Goal: Task Accomplishment & Management: Manage account settings

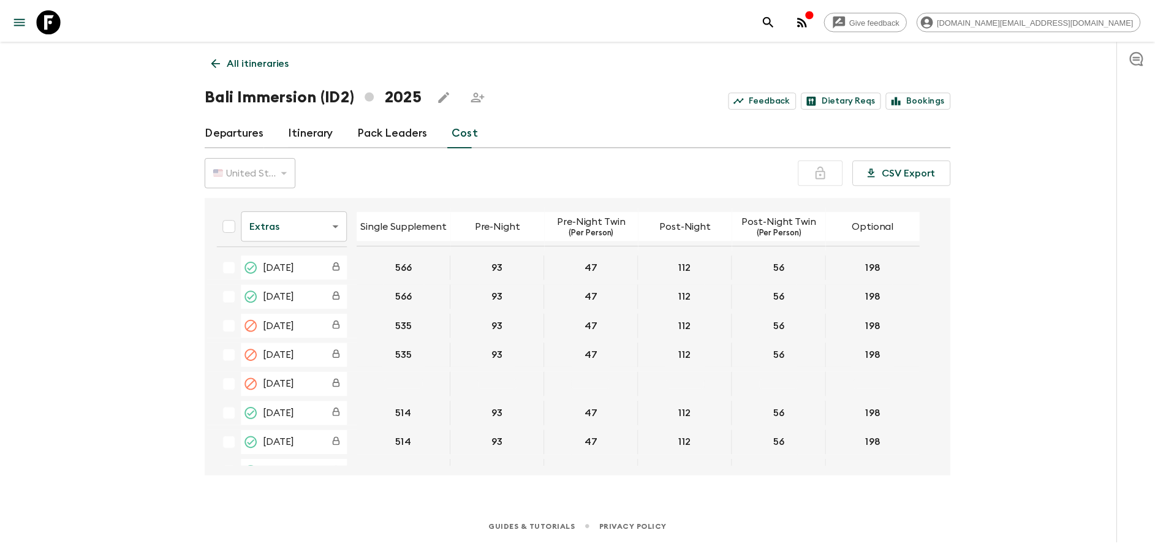
scroll to position [644, 0]
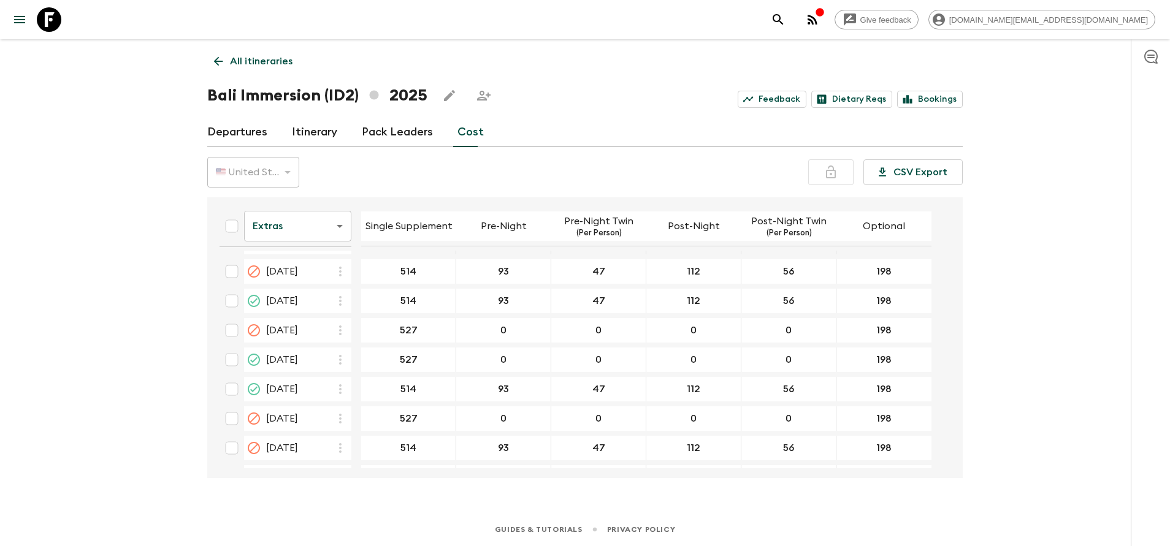
click at [264, 63] on p "All itineraries" at bounding box center [261, 61] width 63 height 15
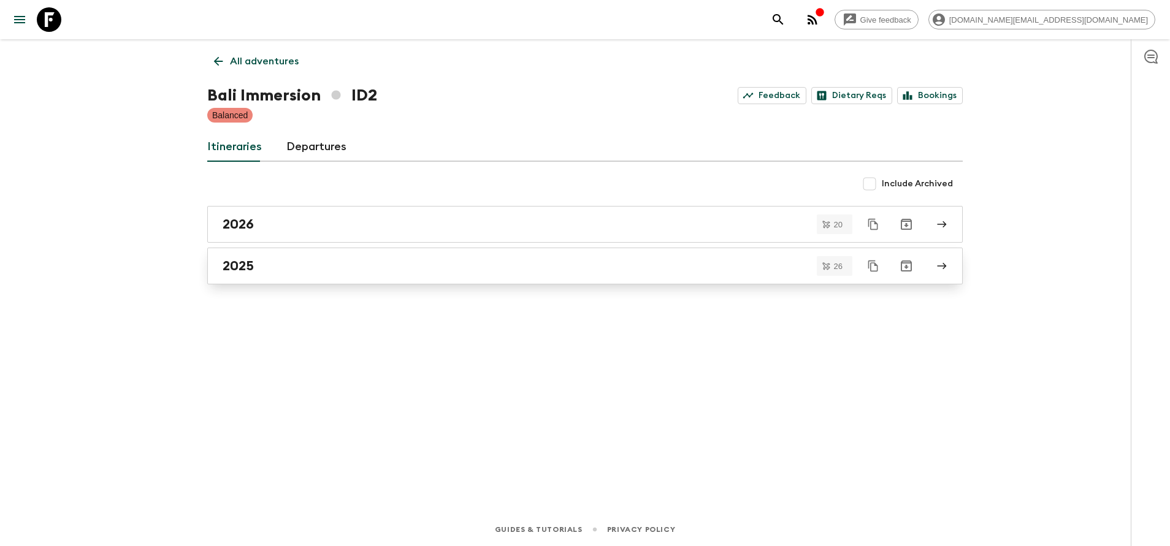
click at [292, 278] on link "2025" at bounding box center [584, 266] width 755 height 37
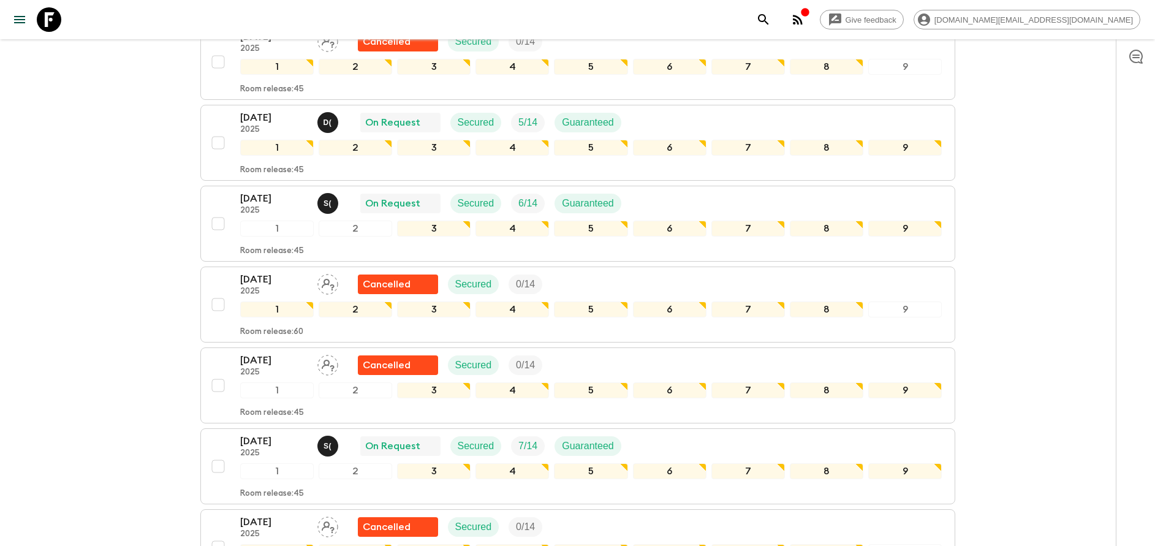
scroll to position [552, 0]
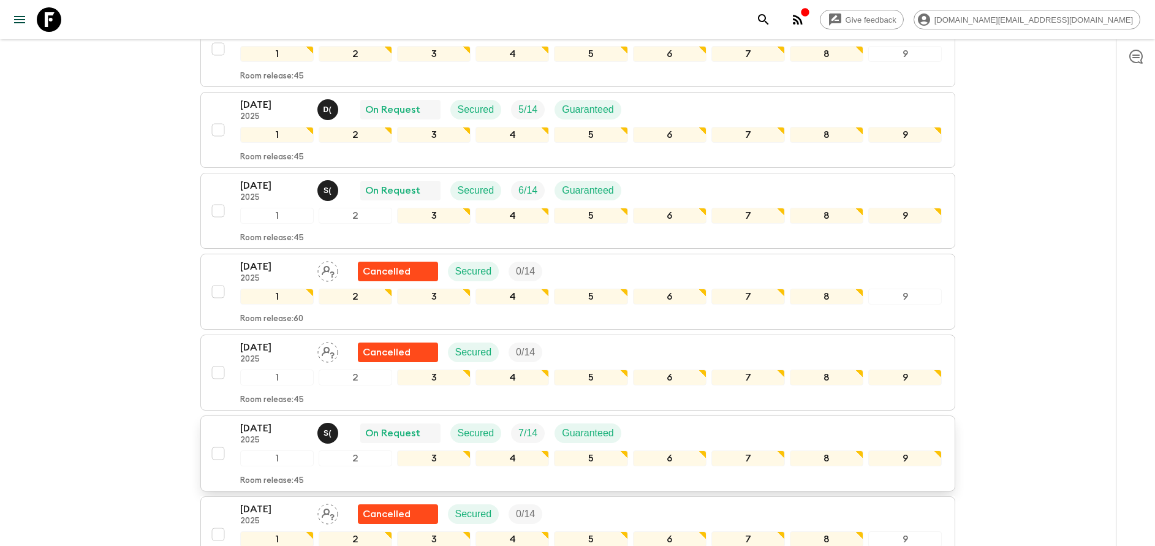
click at [300, 432] on p "[DATE]" at bounding box center [273, 428] width 67 height 15
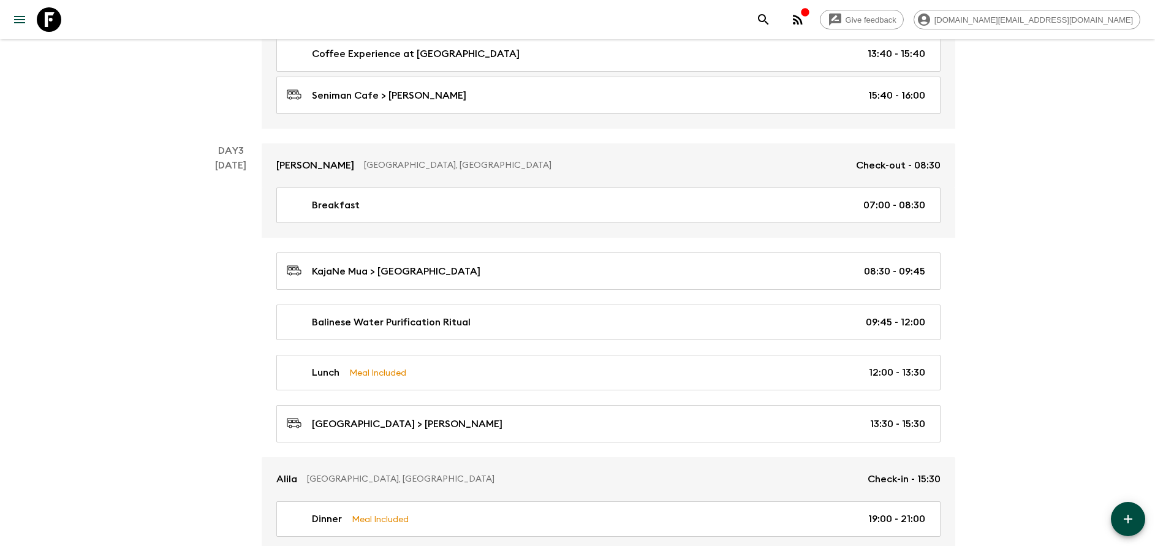
scroll to position [919, 0]
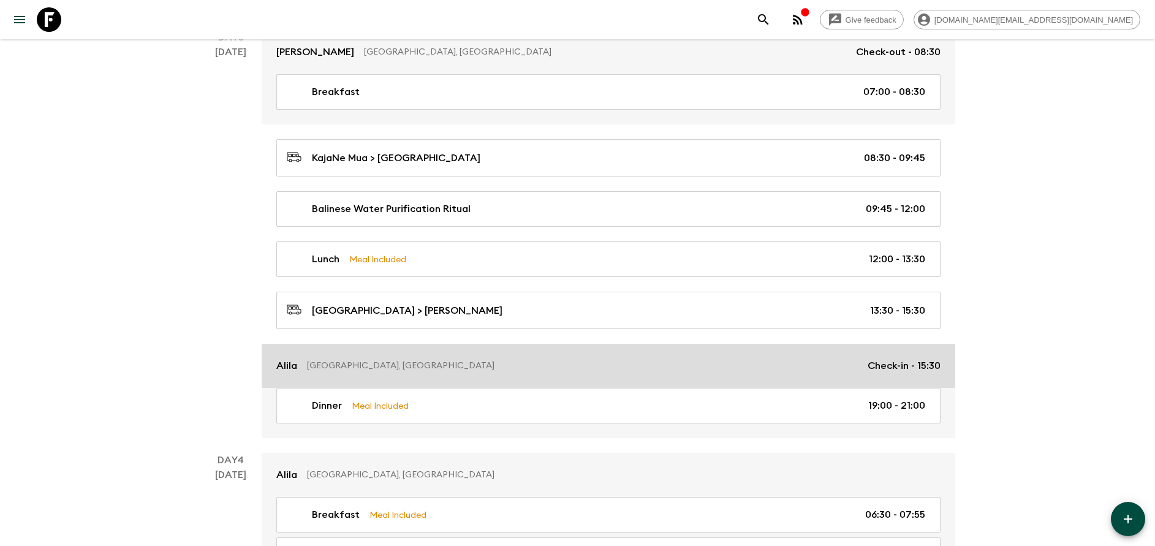
click at [458, 359] on div "[PERSON_NAME], [GEOGRAPHIC_DATA] Check-in - 15:30" at bounding box center [608, 366] width 664 height 15
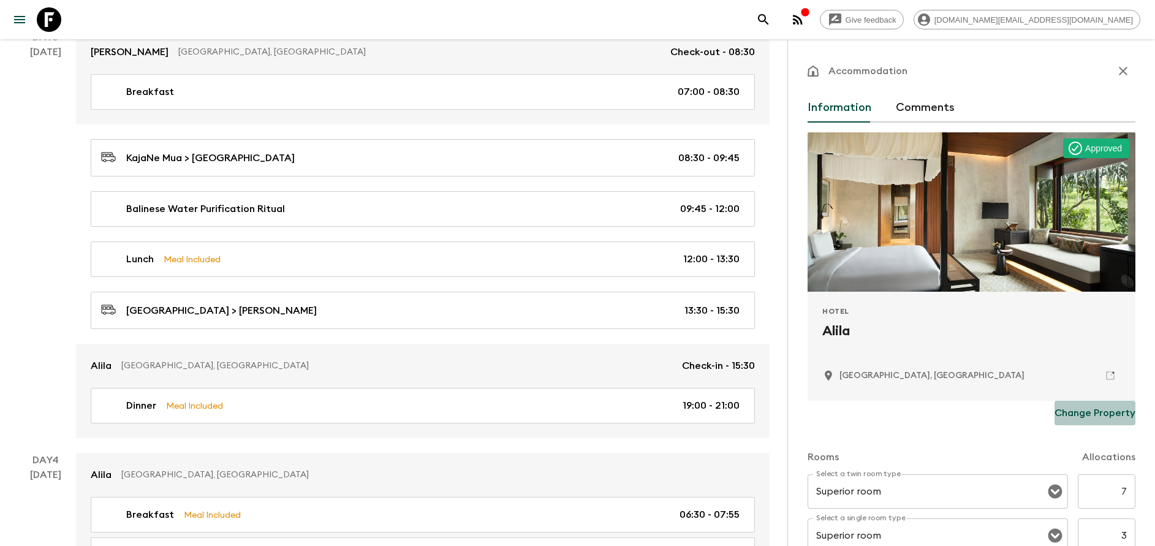
click at [1097, 405] on button "Change Property" at bounding box center [1095, 413] width 81 height 25
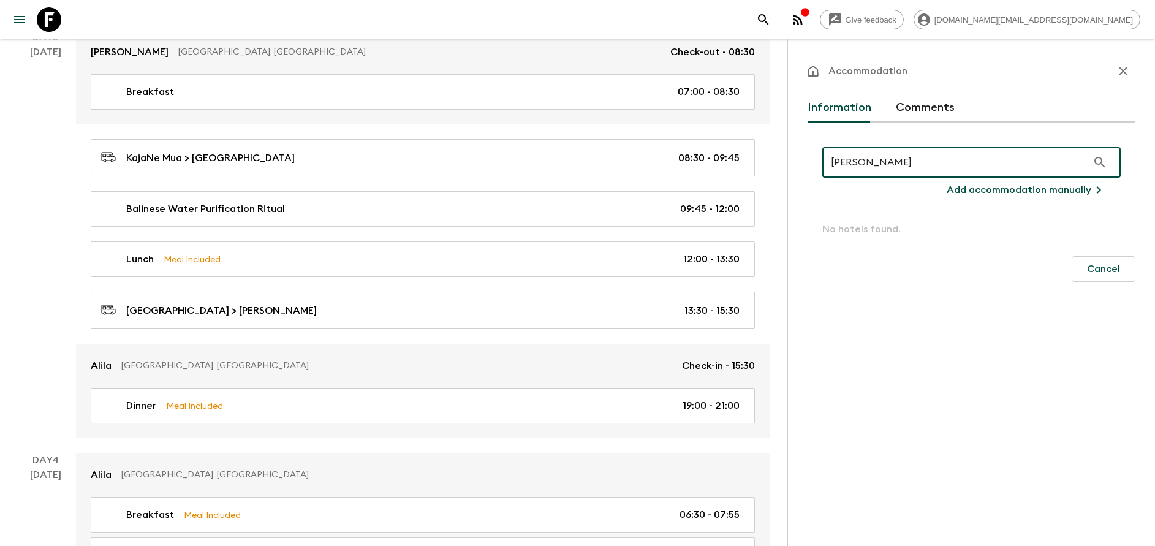
type input "[PERSON_NAME]"
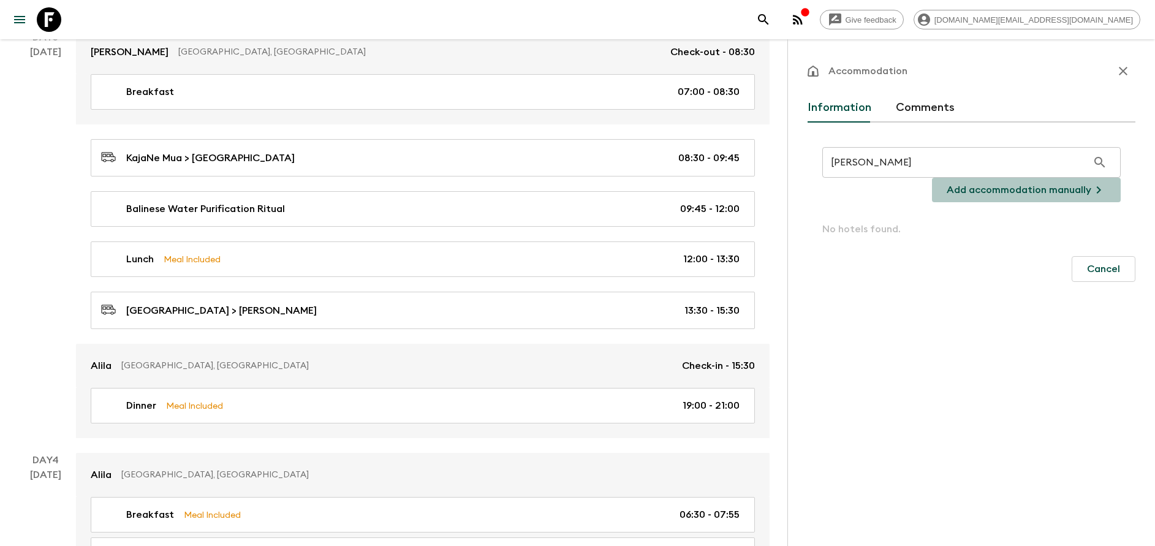
click at [1040, 188] on p "Add accommodation manually" at bounding box center [1019, 190] width 145 height 15
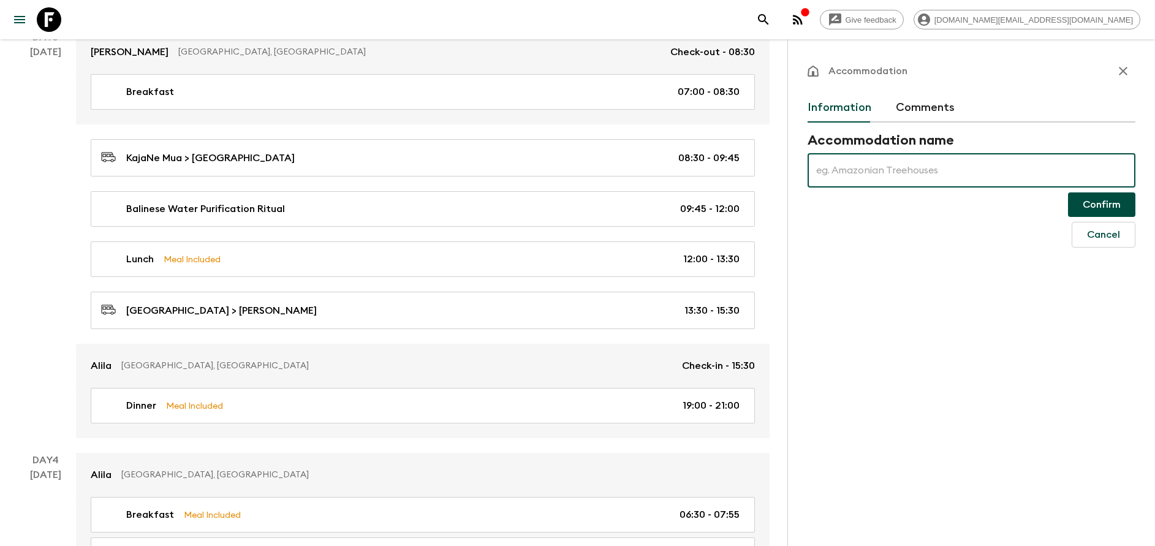
click at [940, 175] on input "text" at bounding box center [972, 170] width 328 height 34
type input "[PERSON_NAME] Manggis"
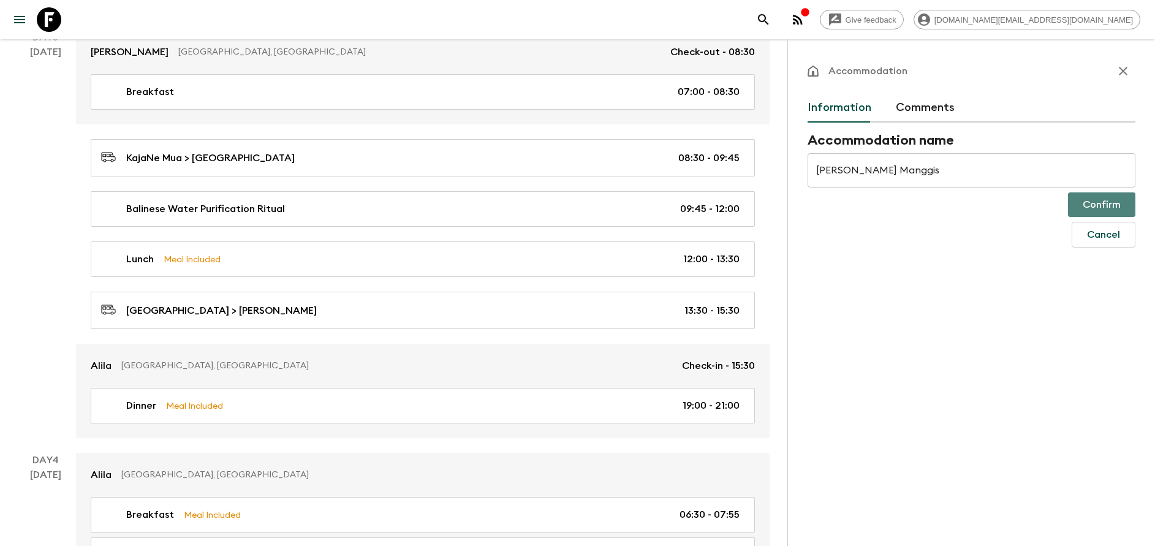
click at [1092, 207] on button "Confirm" at bounding box center [1101, 204] width 67 height 25
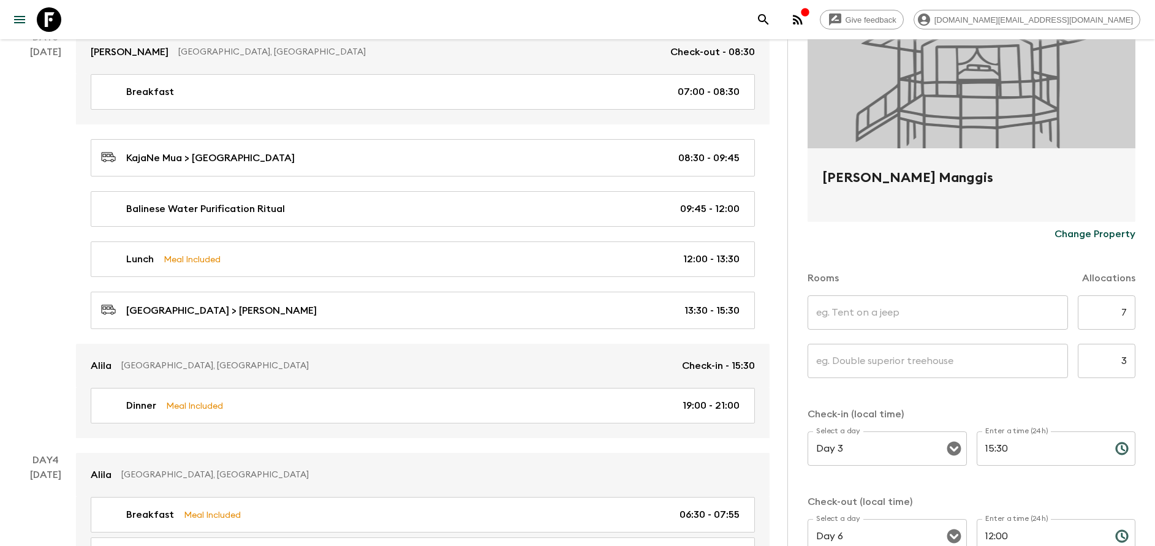
scroll to position [184, 0]
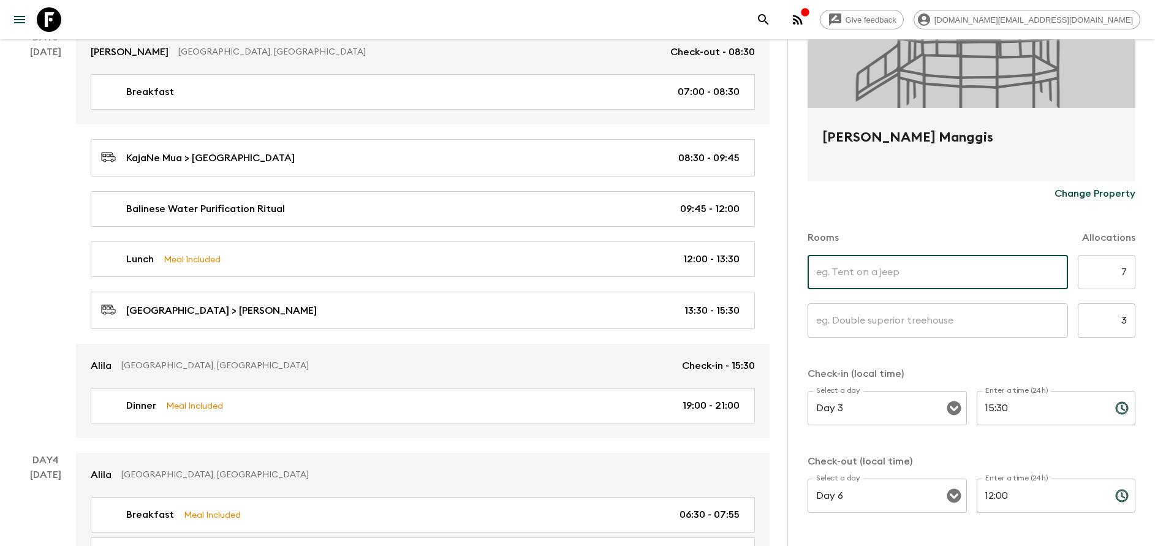
click at [874, 276] on input "text" at bounding box center [938, 272] width 261 height 34
type input "[PERSON_NAME] Pavilion"
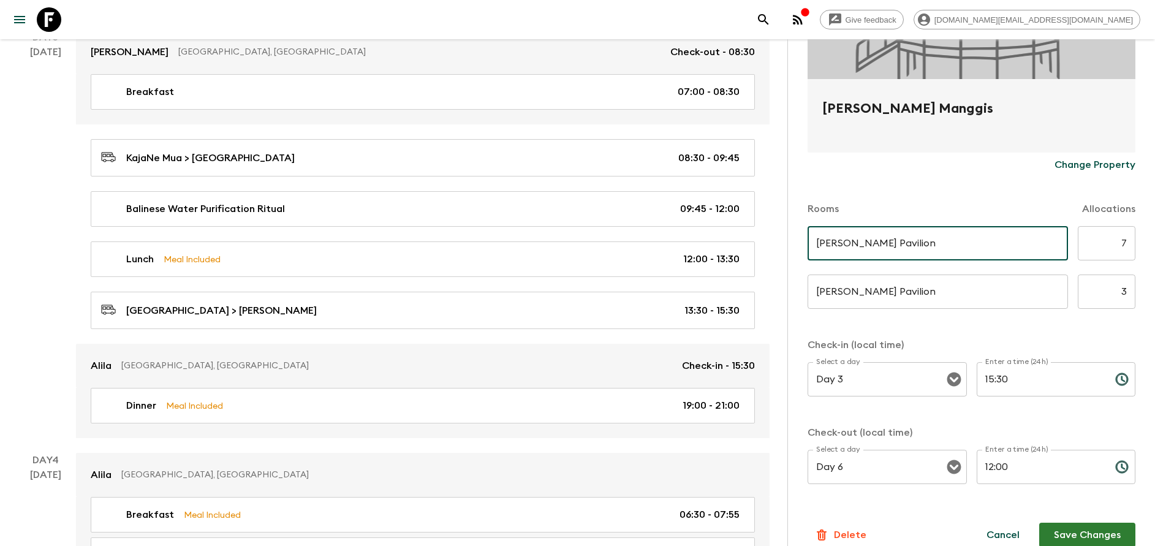
scroll to position [229, 0]
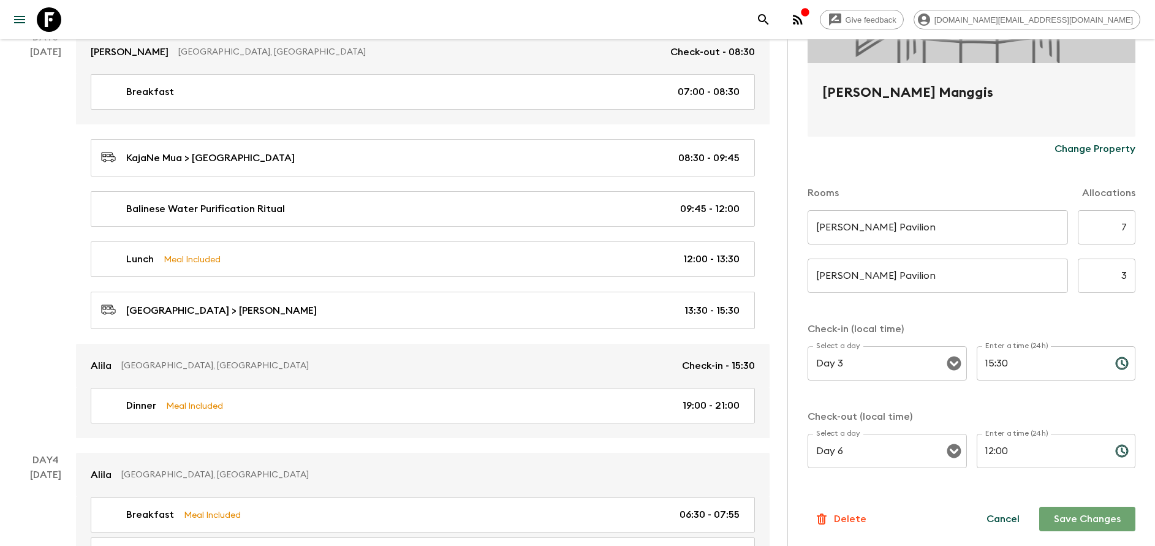
click at [1064, 511] on button "Save Changes" at bounding box center [1088, 519] width 96 height 25
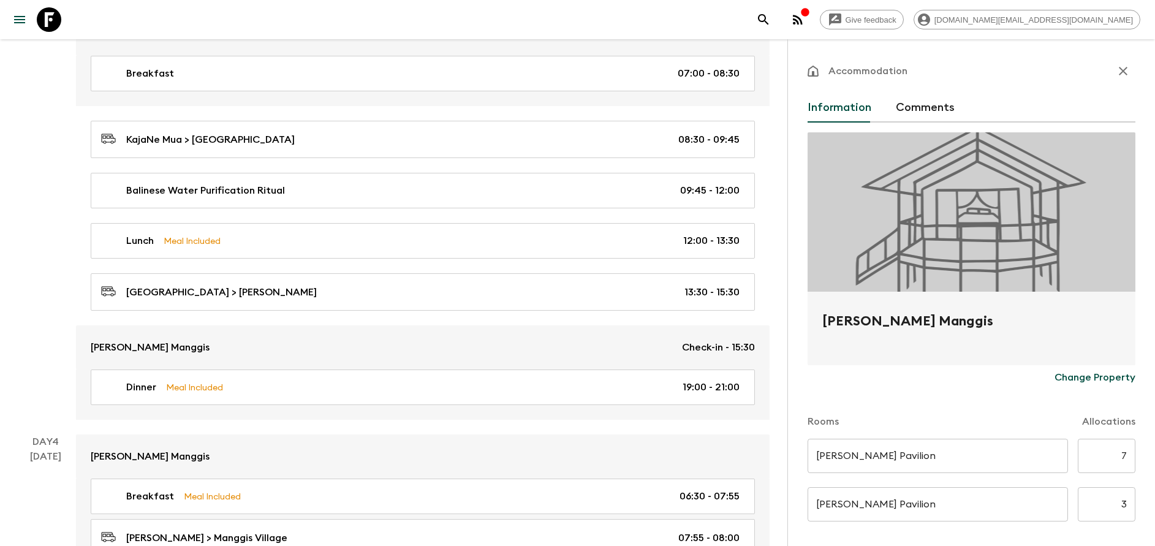
scroll to position [828, 0]
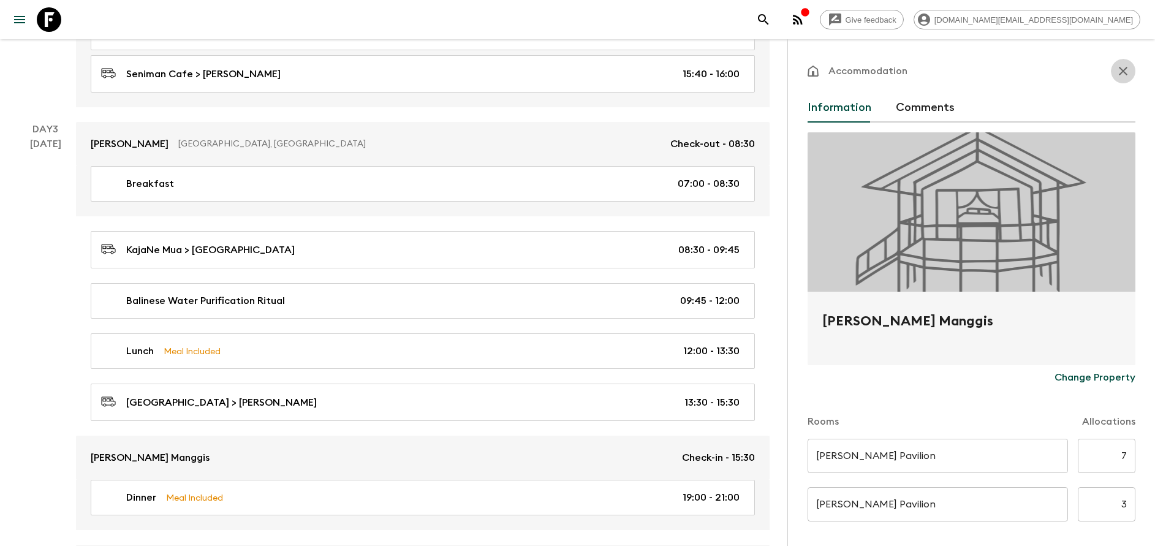
click at [1119, 68] on icon "button" at bounding box center [1123, 71] width 9 height 9
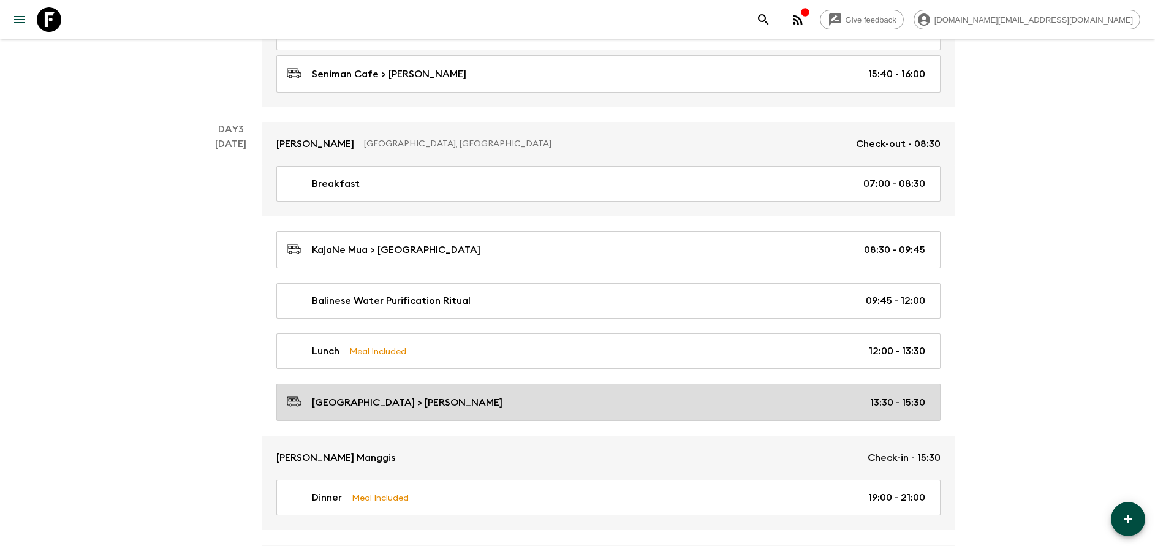
click at [425, 402] on p "[GEOGRAPHIC_DATA] > [PERSON_NAME]" at bounding box center [407, 402] width 191 height 15
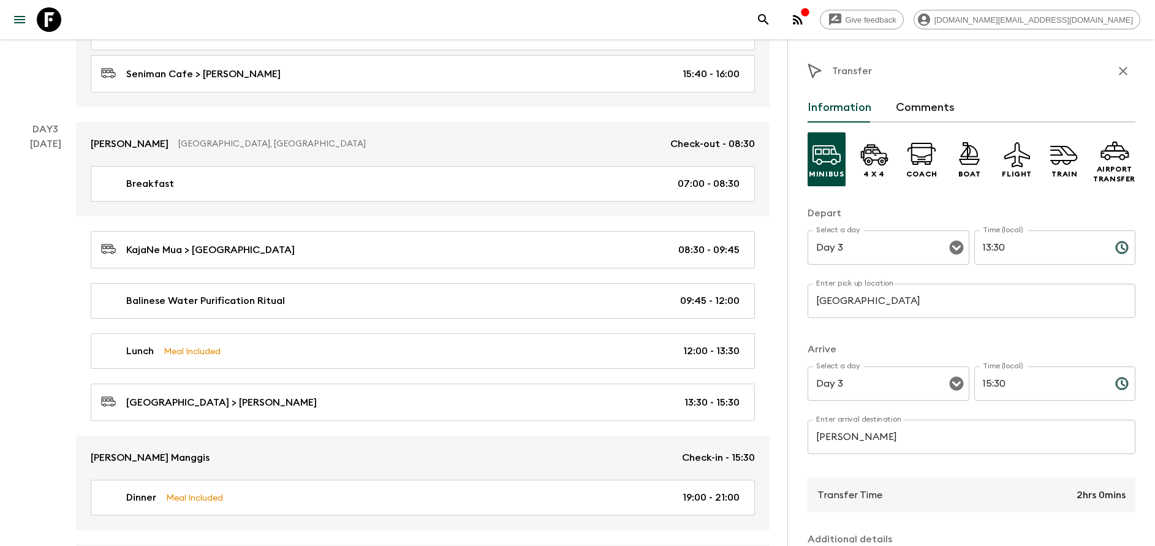
click at [882, 438] on input "[PERSON_NAME]" at bounding box center [972, 437] width 328 height 34
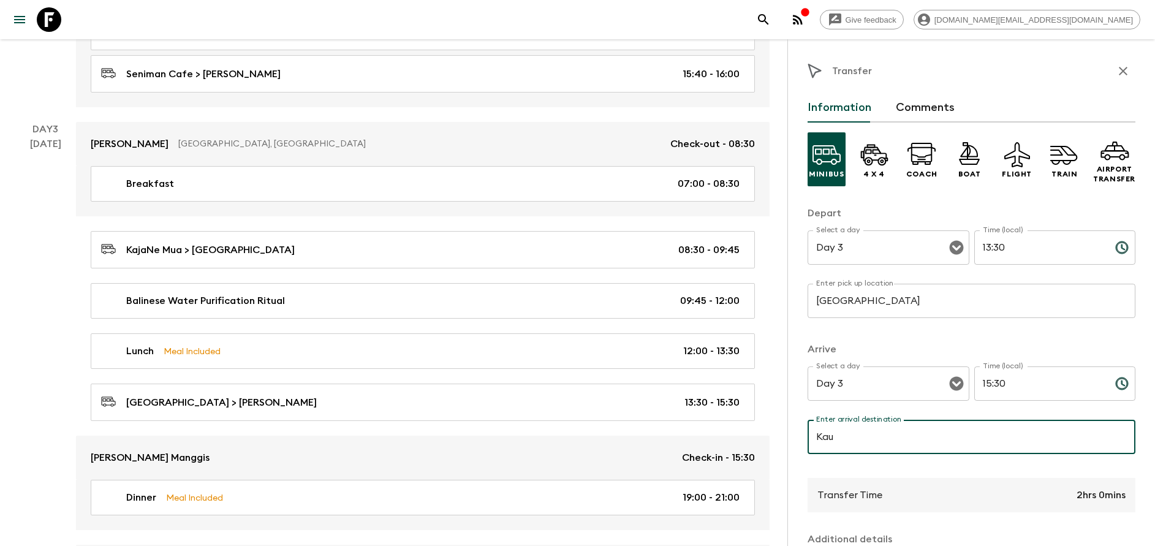
type input "[PERSON_NAME] Manggis"
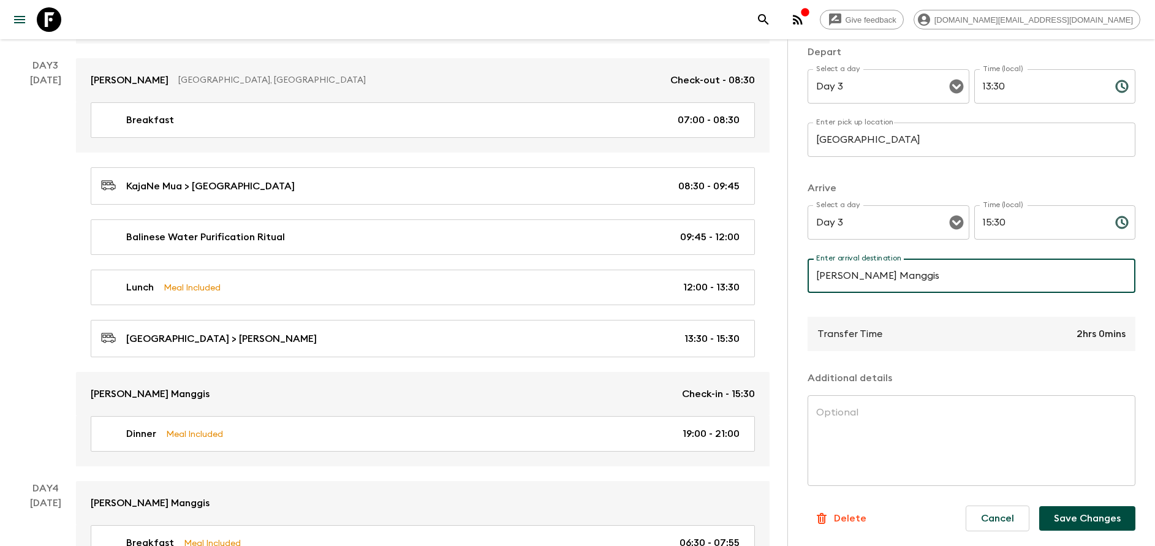
scroll to position [919, 0]
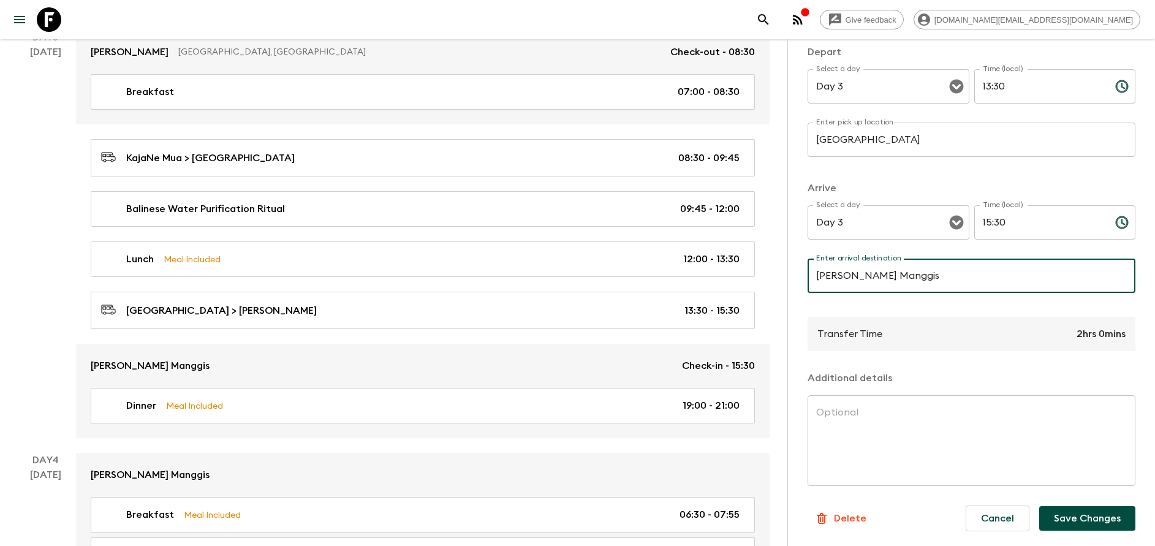
click at [1079, 525] on button "Save Changes" at bounding box center [1088, 518] width 96 height 25
click at [1079, 525] on div "Cancel Save Changes" at bounding box center [1046, 518] width 180 height 45
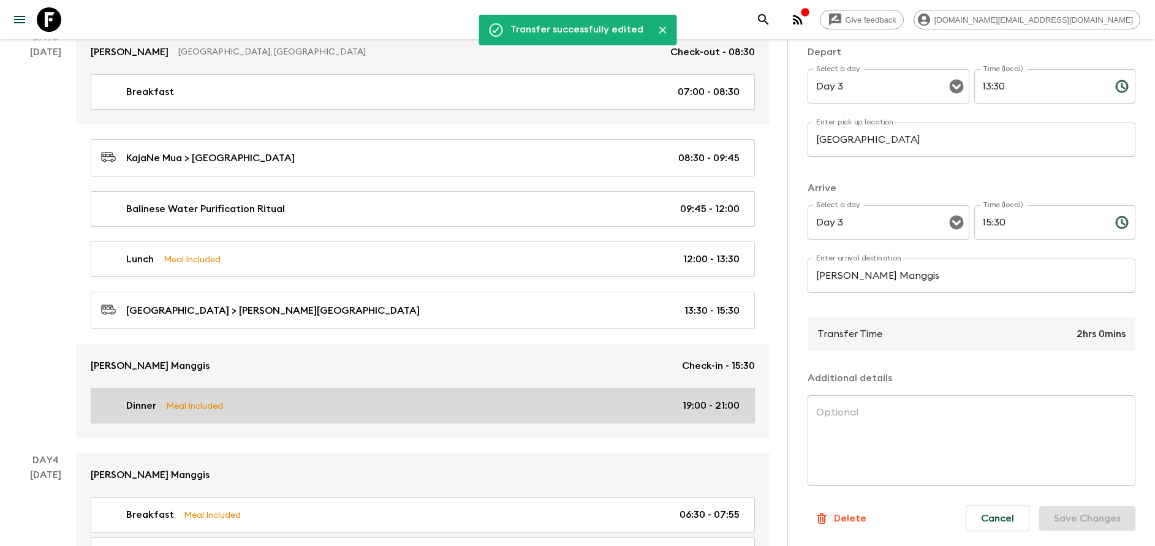
click at [177, 402] on p "Meal Included" at bounding box center [194, 405] width 57 height 13
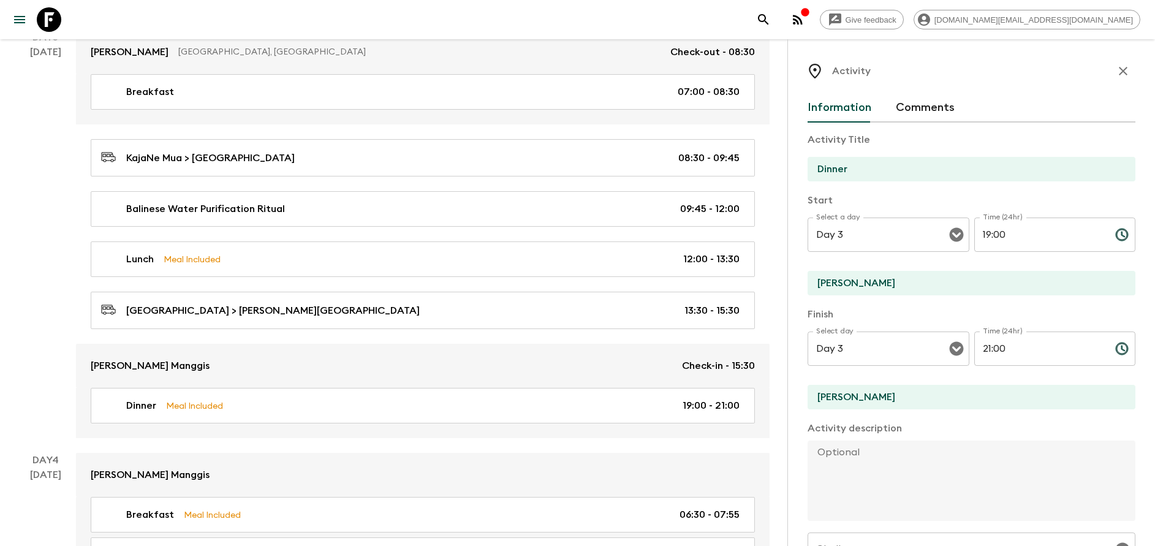
click at [909, 275] on input "[PERSON_NAME]" at bounding box center [967, 283] width 318 height 25
click at [823, 283] on input "[PERSON_NAME]" at bounding box center [967, 283] width 318 height 25
type input "[PERSON_NAME] Manggis"
click at [876, 412] on div "Activity Title Dinner Start Select a day Day 3 Select a day ​ Time (24hr) 19:00…" at bounding box center [972, 413] width 328 height 580
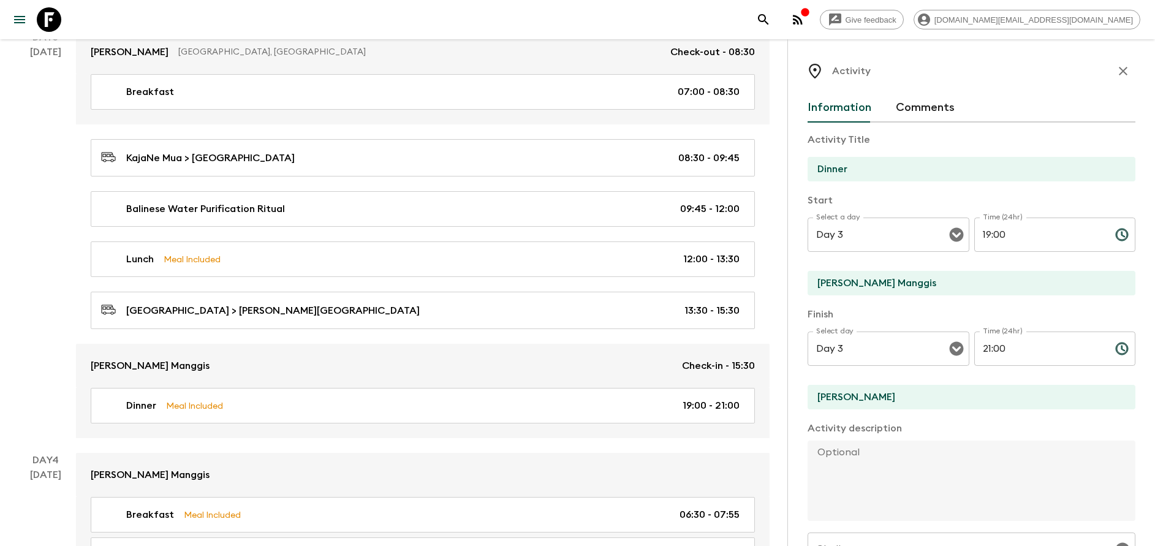
click at [876, 406] on input "[PERSON_NAME]" at bounding box center [967, 397] width 318 height 25
type input "J"
type input "[PERSON_NAME] Manggis"
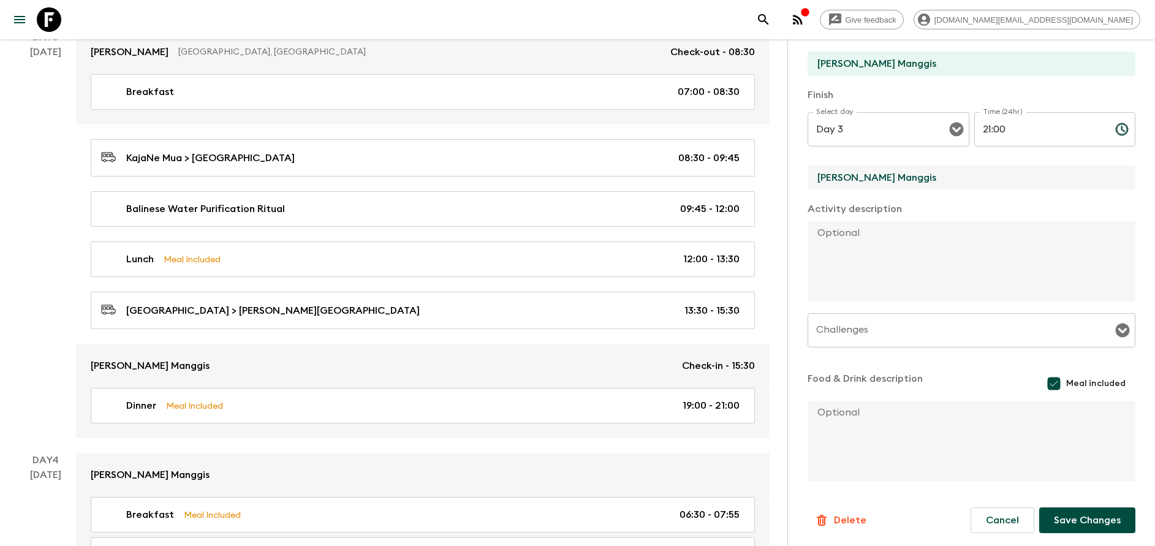
scroll to position [221, 0]
click at [1084, 516] on button "Save Changes" at bounding box center [1088, 519] width 96 height 26
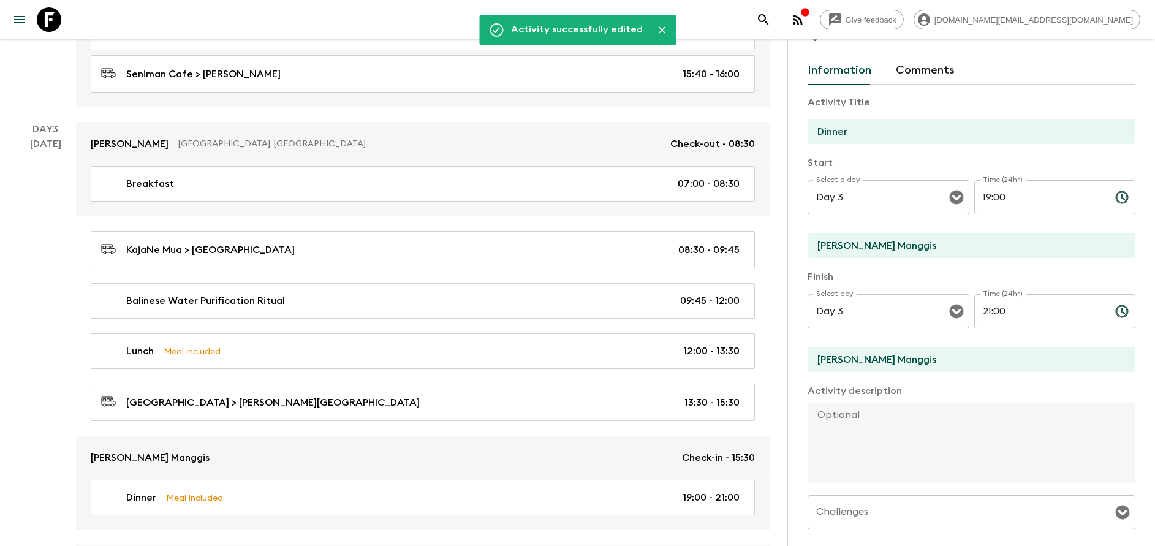
scroll to position [0, 0]
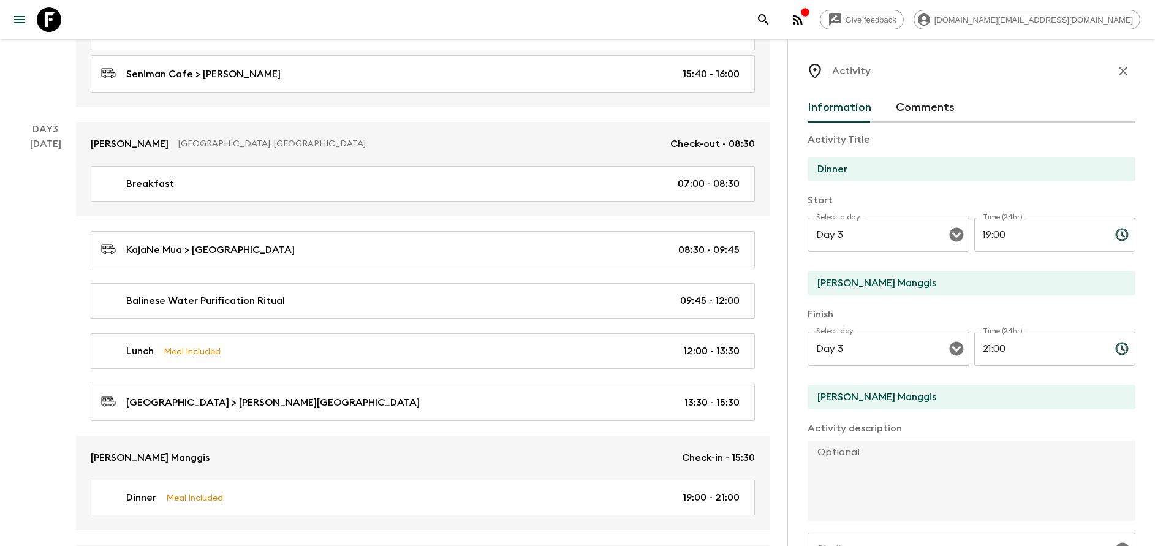
click at [1117, 74] on button "button" at bounding box center [1123, 71] width 25 height 25
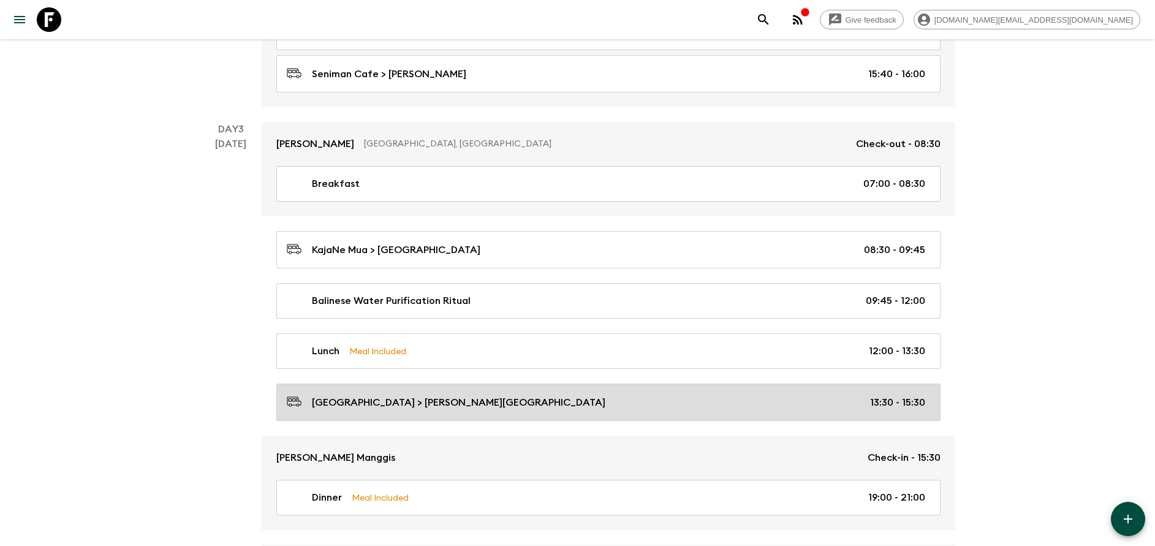
click at [389, 403] on p "[GEOGRAPHIC_DATA] > [PERSON_NAME][GEOGRAPHIC_DATA]" at bounding box center [459, 402] width 294 height 15
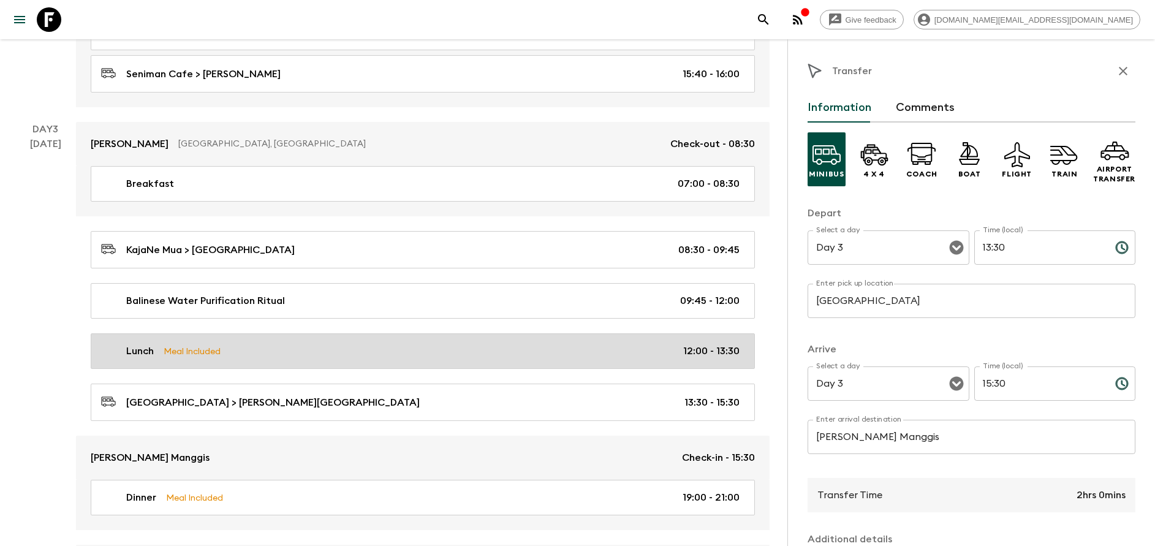
click at [404, 360] on link "Lunch Meal Included 12:00 - 13:30" at bounding box center [423, 351] width 664 height 36
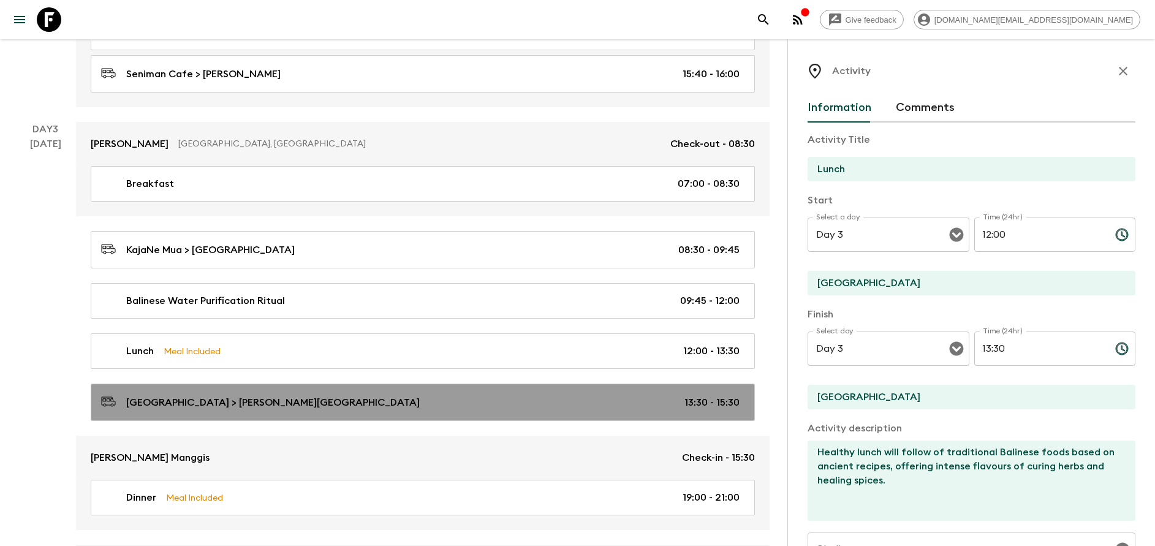
click at [327, 401] on div "[GEOGRAPHIC_DATA] > [PERSON_NAME][GEOGRAPHIC_DATA] 13:30 - 15:30" at bounding box center [420, 402] width 639 height 17
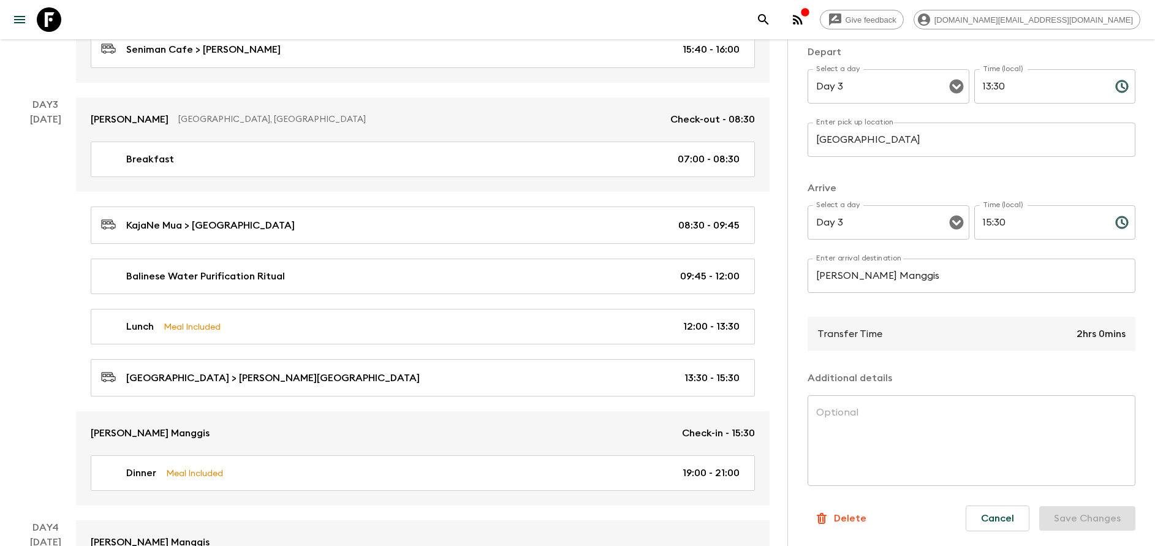
scroll to position [919, 0]
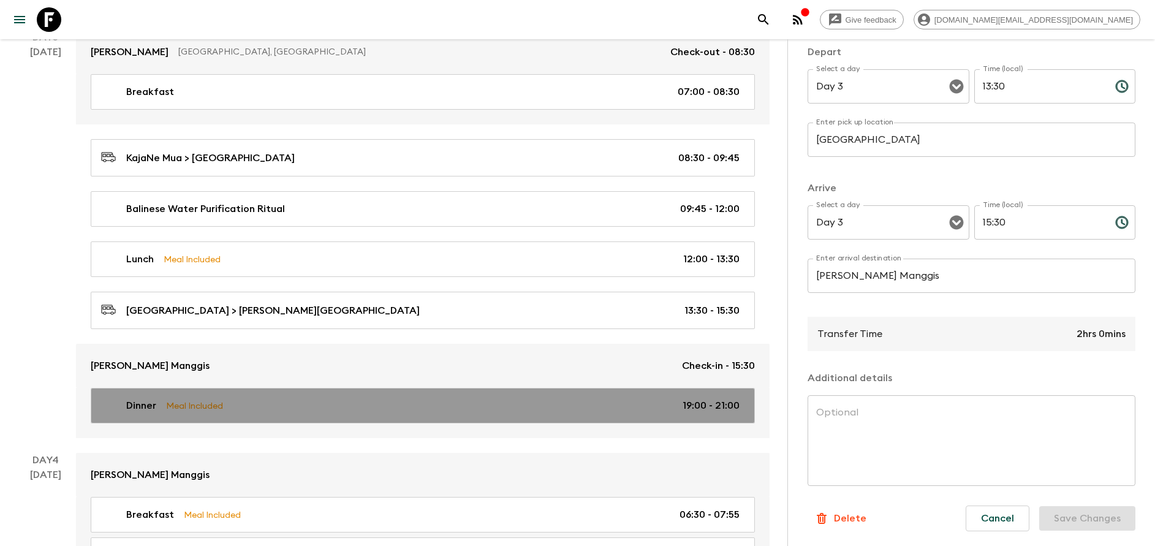
click at [259, 397] on link "Dinner Meal Included 19:00 - 21:00" at bounding box center [423, 406] width 664 height 36
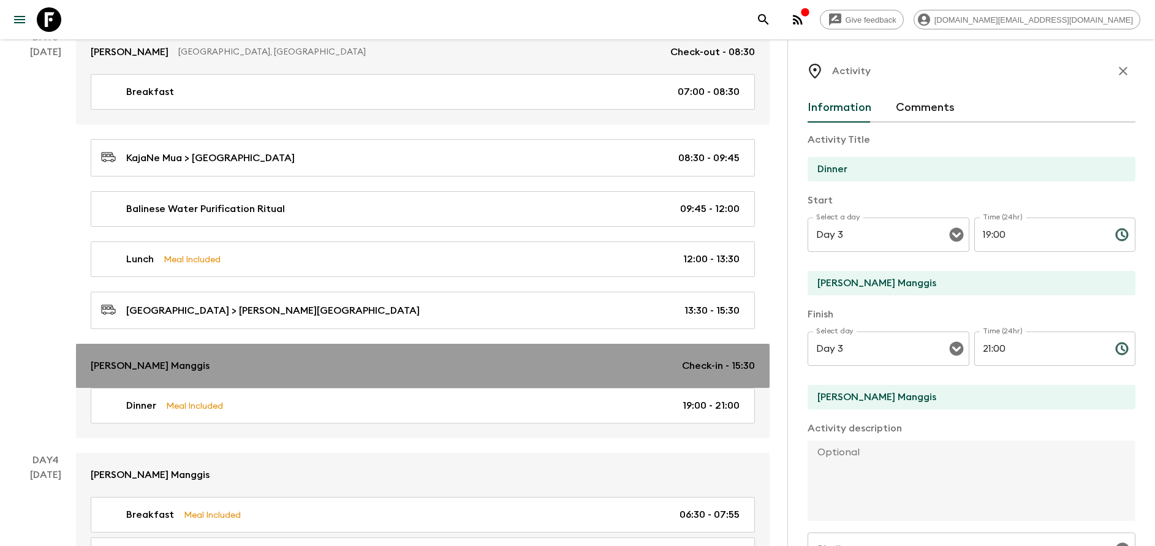
click at [287, 375] on link "[PERSON_NAME] Manggis Check-in - 15:30" at bounding box center [423, 366] width 694 height 44
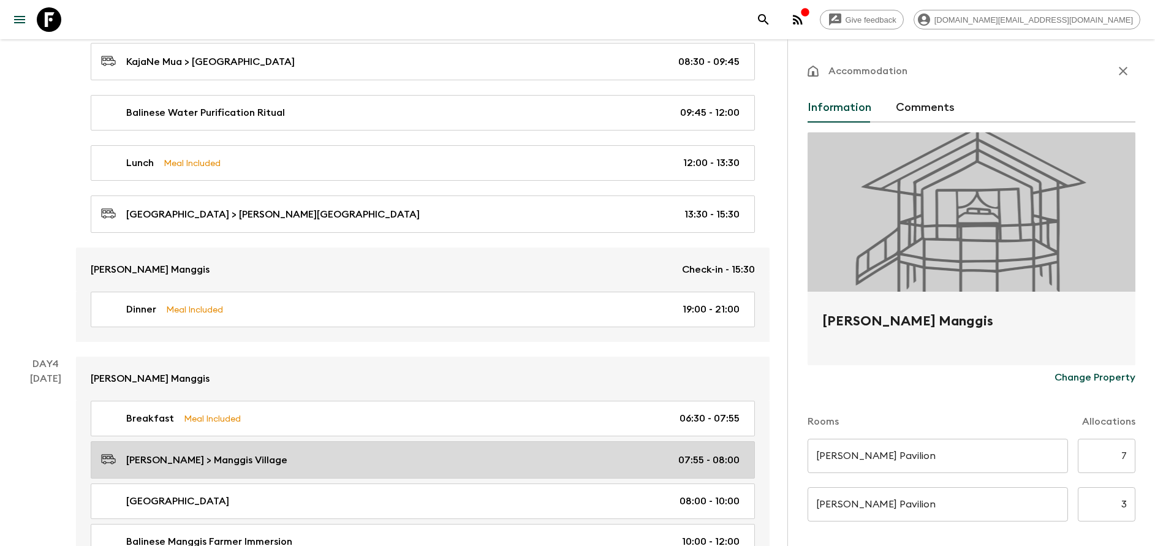
scroll to position [1103, 0]
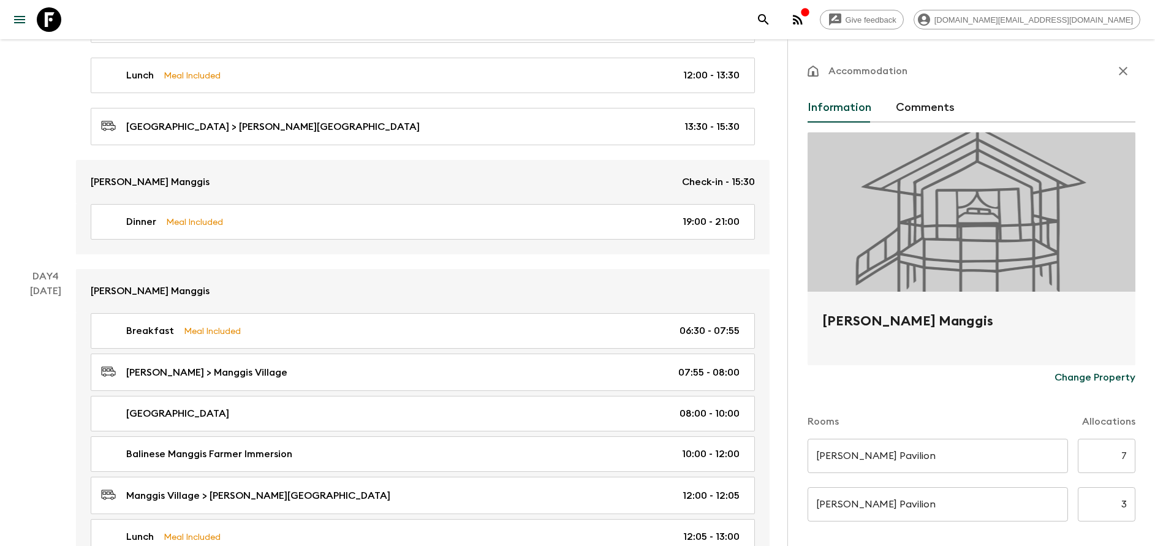
click at [249, 350] on div "Breakfast Meal Included 06:30 - 07:55 [PERSON_NAME] > [GEOGRAPHIC_DATA] 07:55 -…" at bounding box center [423, 502] width 694 height 378
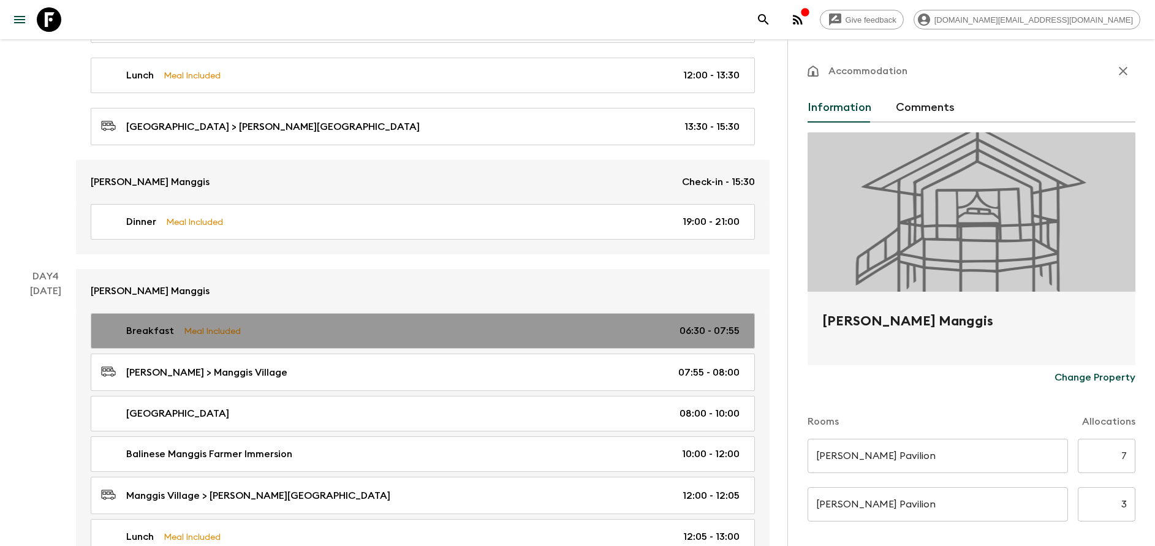
click at [239, 334] on div "Breakfast Meal Included 06:30 - 07:55" at bounding box center [420, 331] width 639 height 15
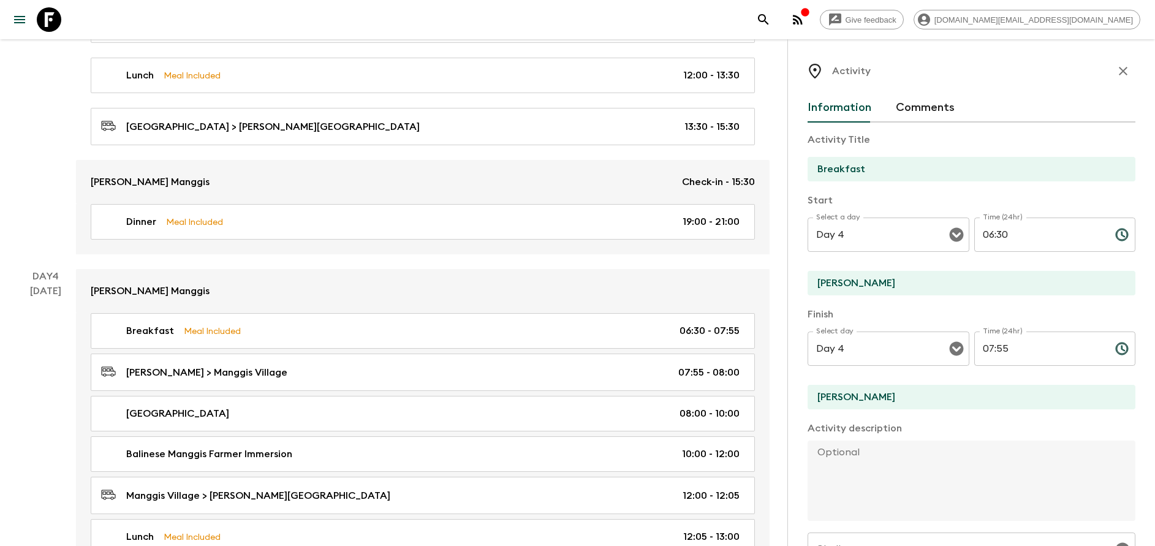
click at [894, 281] on input "[PERSON_NAME]" at bounding box center [967, 283] width 318 height 25
type input "[PERSON_NAME] Manggis"
click at [890, 387] on input "[PERSON_NAME]" at bounding box center [967, 397] width 318 height 25
type input "[PERSON_NAME] Manggis"
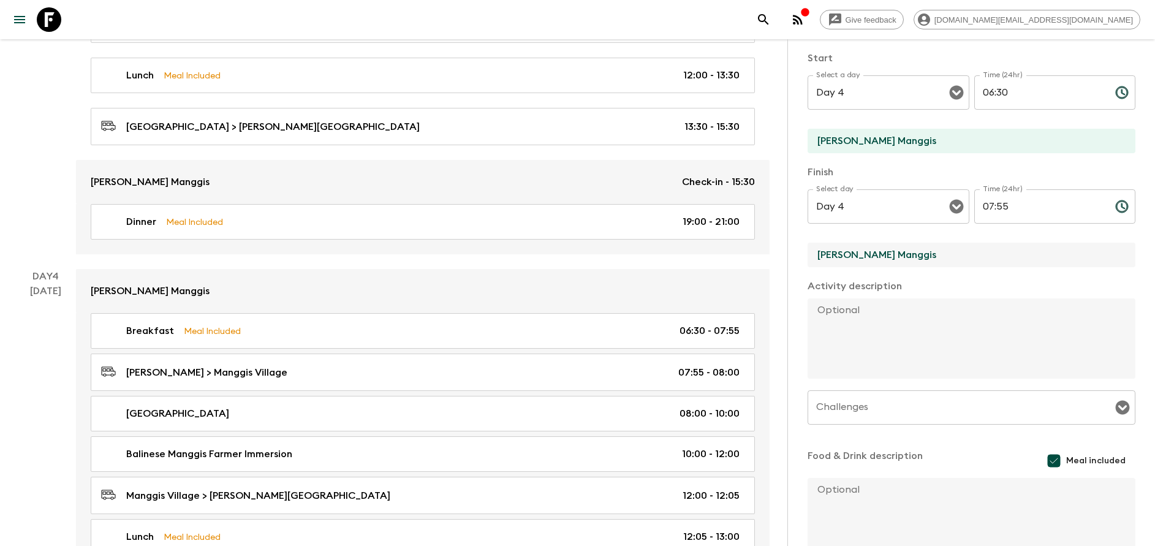
scroll to position [221, 0]
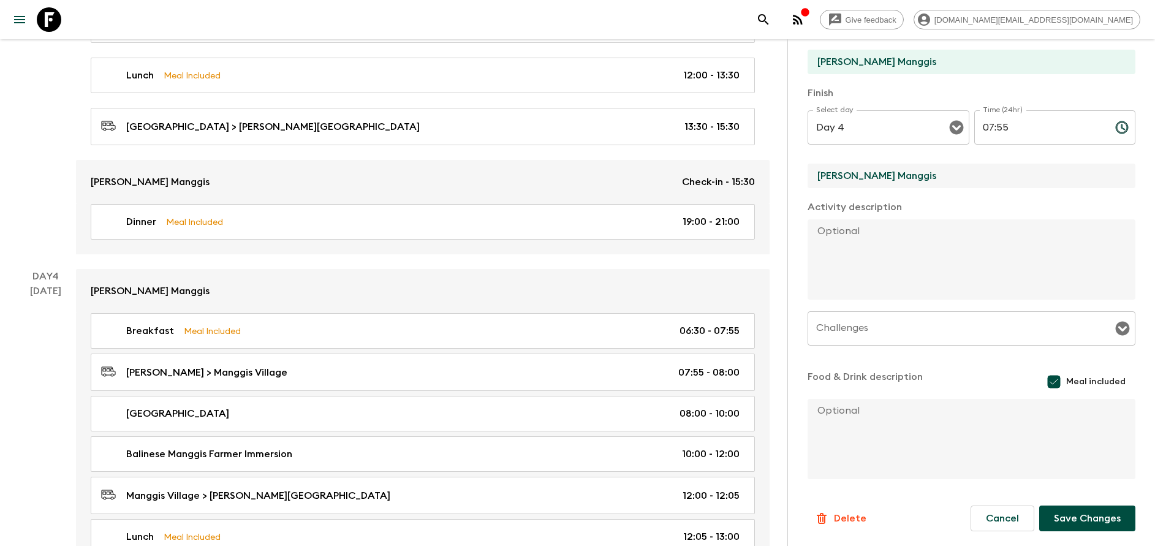
click at [1080, 515] on button "Save Changes" at bounding box center [1088, 519] width 96 height 26
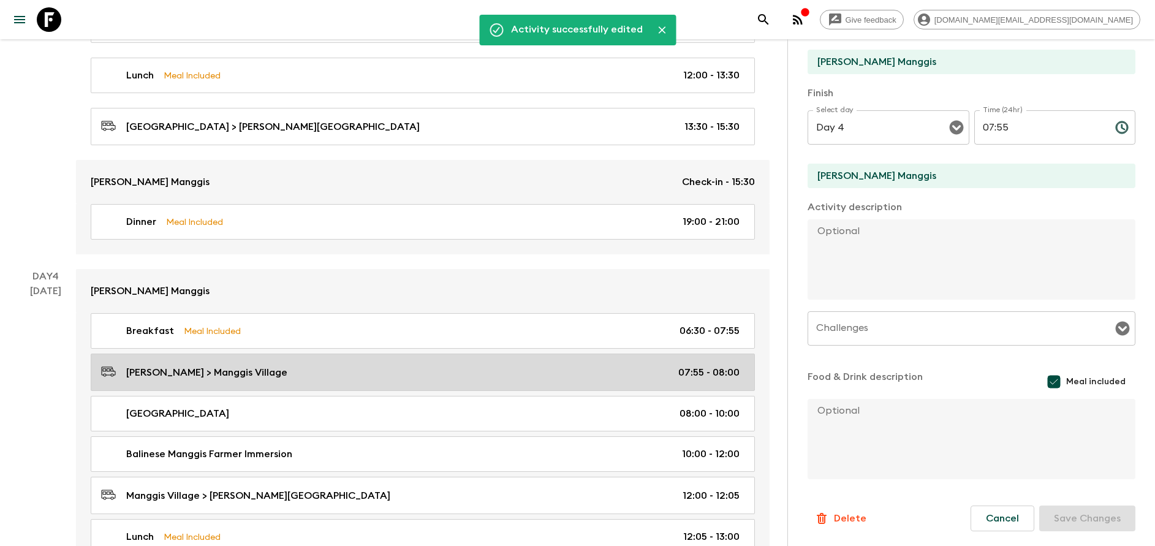
click at [259, 375] on p "[PERSON_NAME] > Manggis Village" at bounding box center [206, 372] width 161 height 15
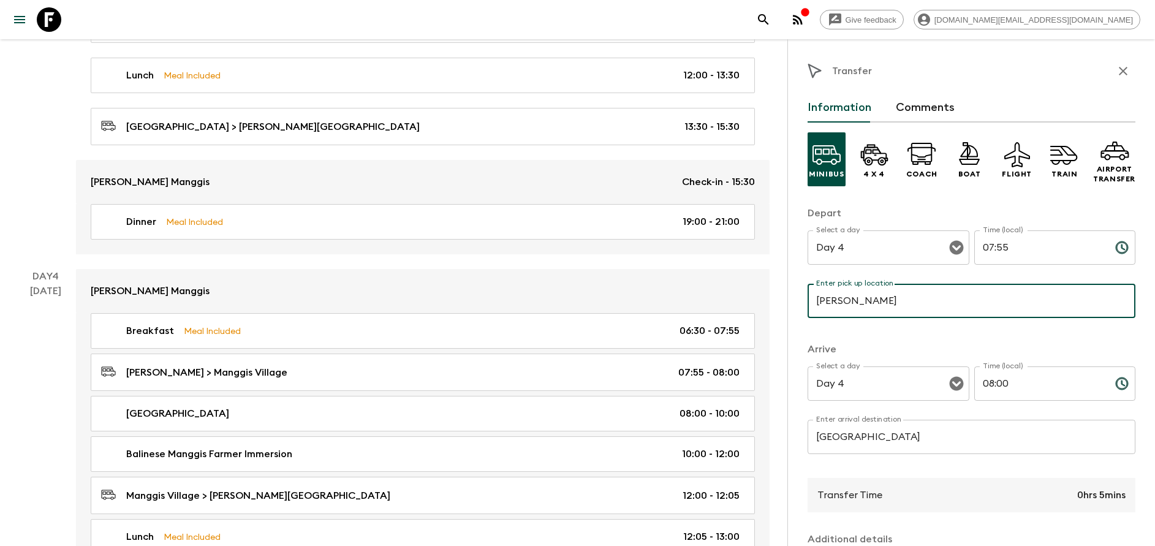
click at [921, 309] on input "[PERSON_NAME]" at bounding box center [972, 301] width 328 height 34
type input "[PERSON_NAME] Manggis"
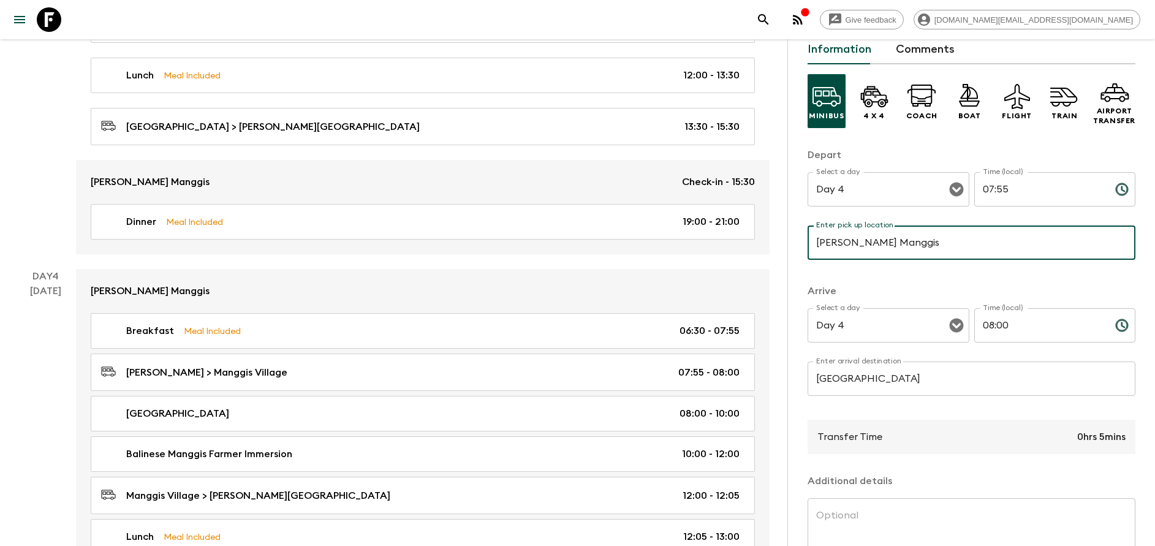
scroll to position [161, 0]
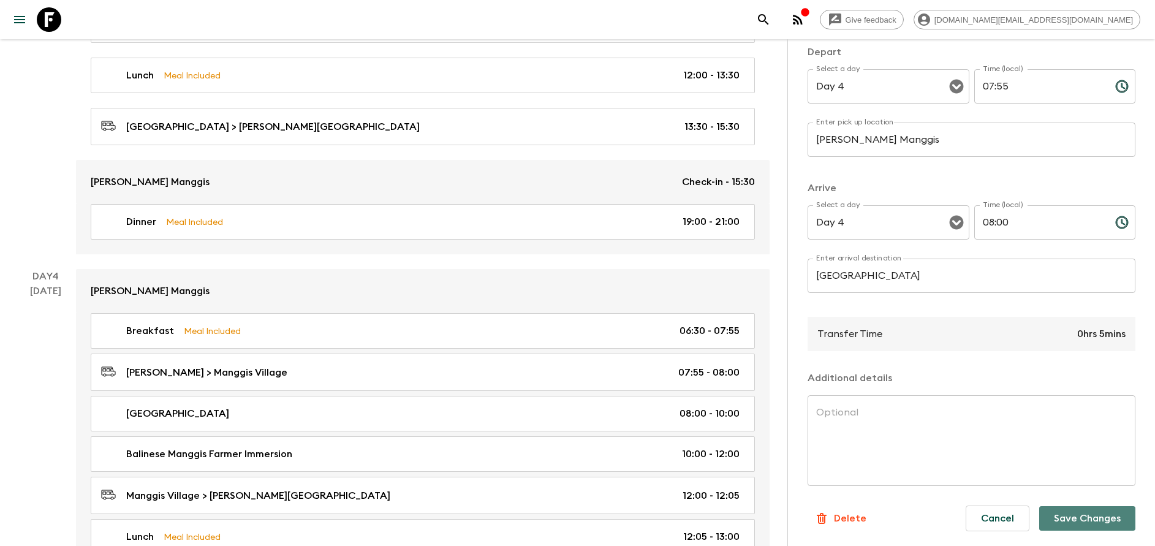
click at [1089, 517] on button "Save Changes" at bounding box center [1088, 518] width 96 height 25
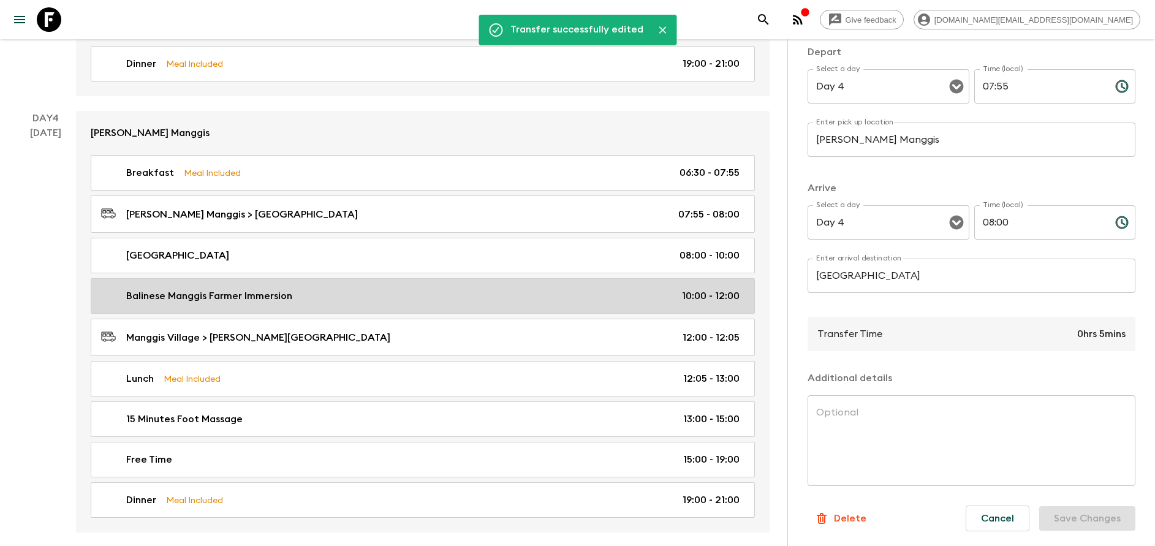
scroll to position [1287, 0]
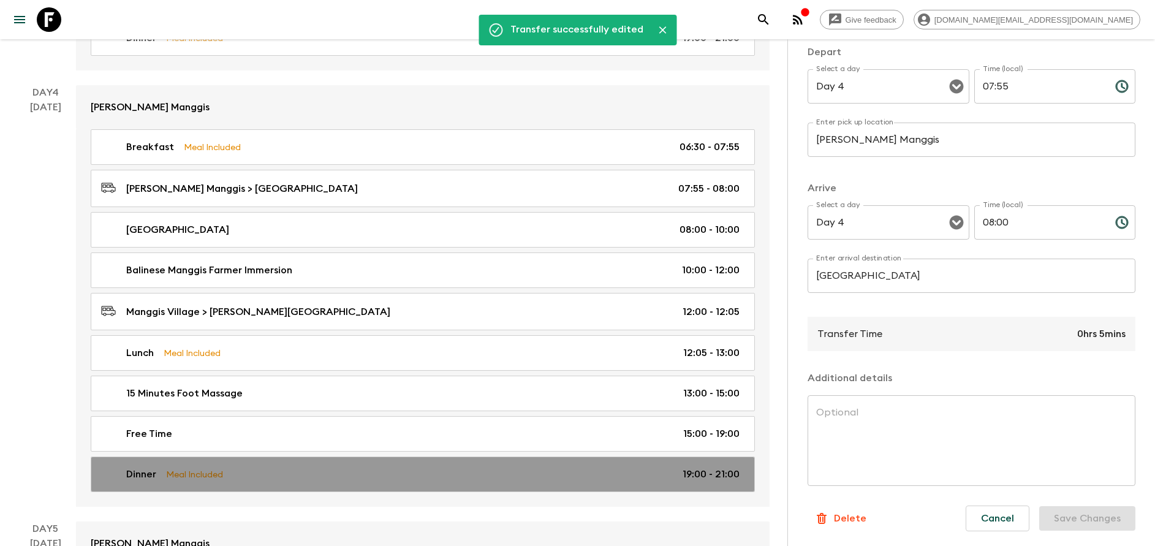
click at [302, 468] on div "Dinner Meal Included 19:00 - 21:00" at bounding box center [420, 474] width 639 height 15
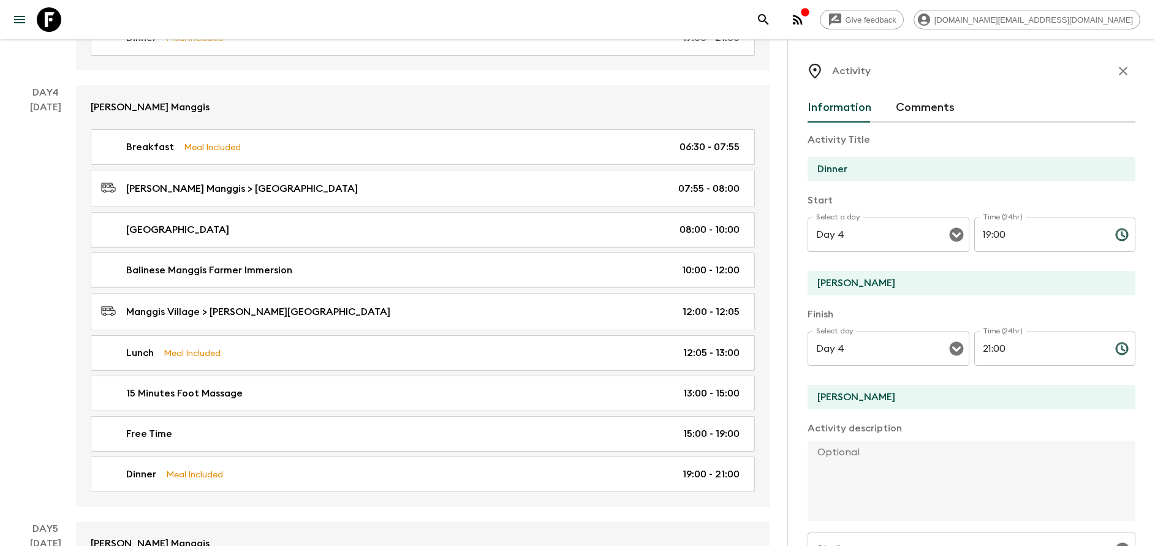
click at [905, 278] on input "[PERSON_NAME]" at bounding box center [967, 283] width 318 height 25
type input "[PERSON_NAME] Manggis"
click at [888, 401] on input "[PERSON_NAME]" at bounding box center [967, 397] width 318 height 25
type input "[PERSON_NAME] Manggis"
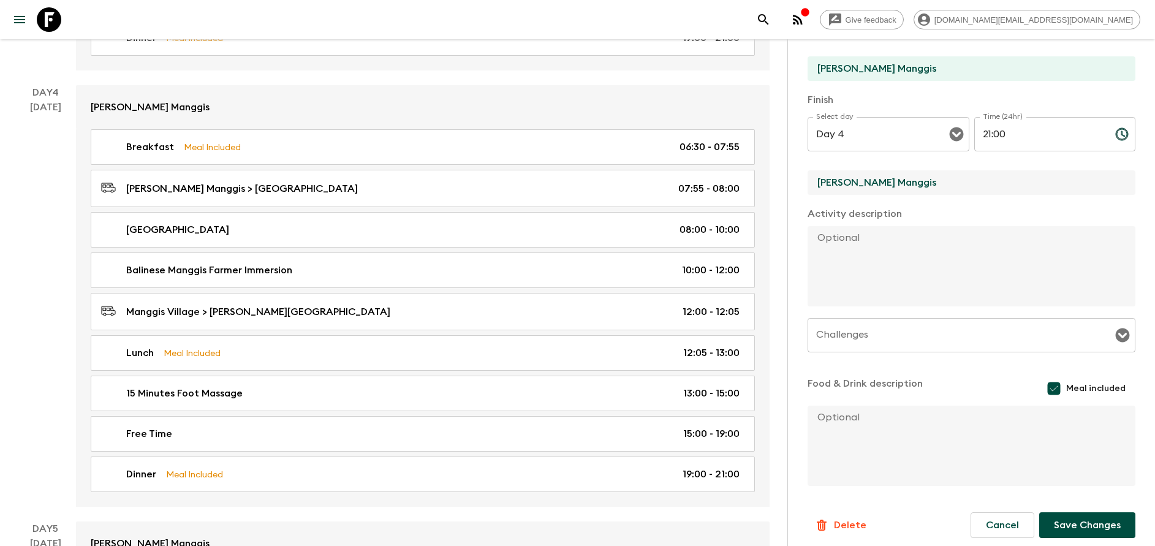
scroll to position [221, 0]
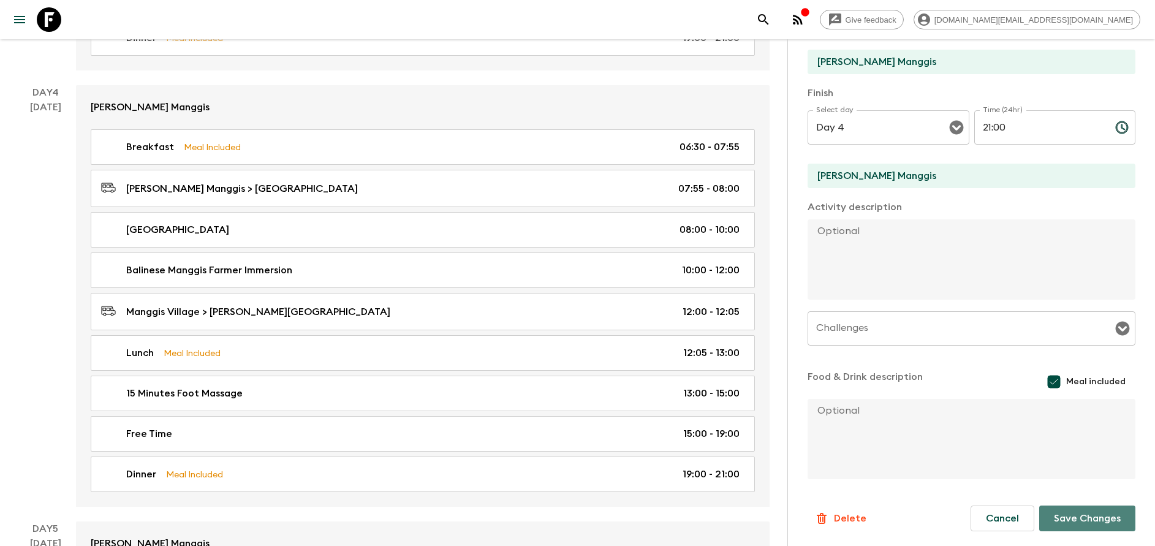
click at [1097, 506] on button "Save Changes" at bounding box center [1088, 519] width 96 height 26
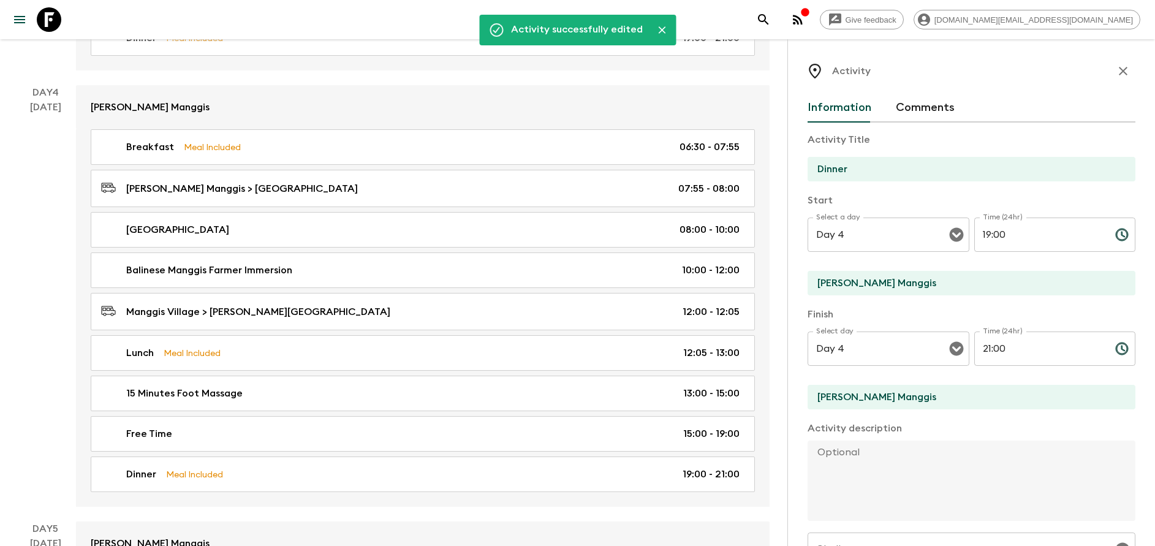
scroll to position [1103, 0]
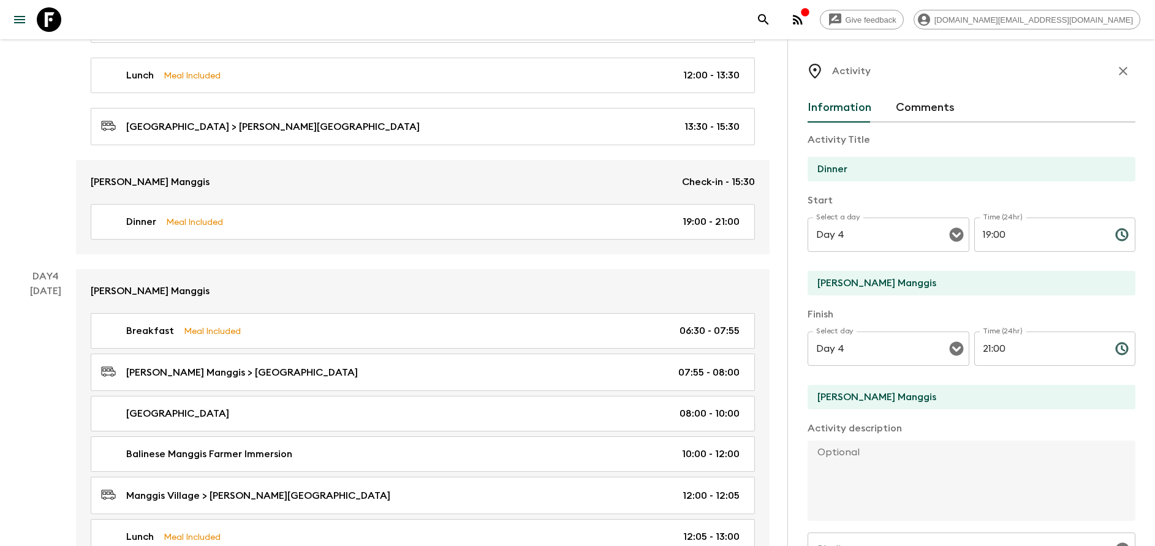
click at [1122, 64] on div "Activity Information Comments Activity Title Dinner Start Select a day Day 4 Se…" at bounding box center [972, 312] width 368 height 546
click at [1116, 66] on icon "button" at bounding box center [1123, 71] width 15 height 15
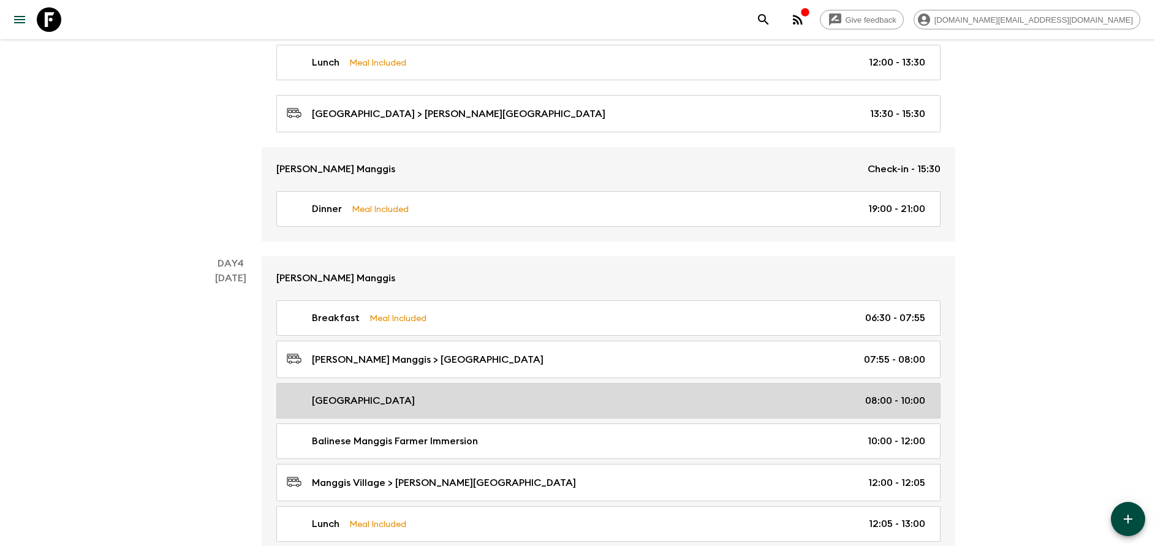
scroll to position [1287, 0]
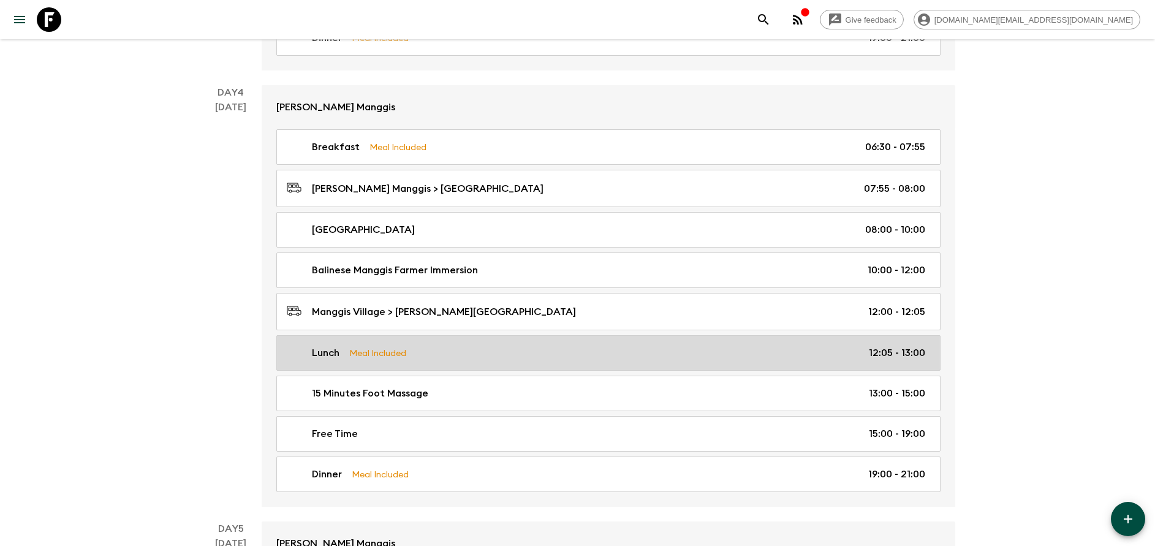
click at [365, 357] on p "Meal Included" at bounding box center [377, 352] width 57 height 13
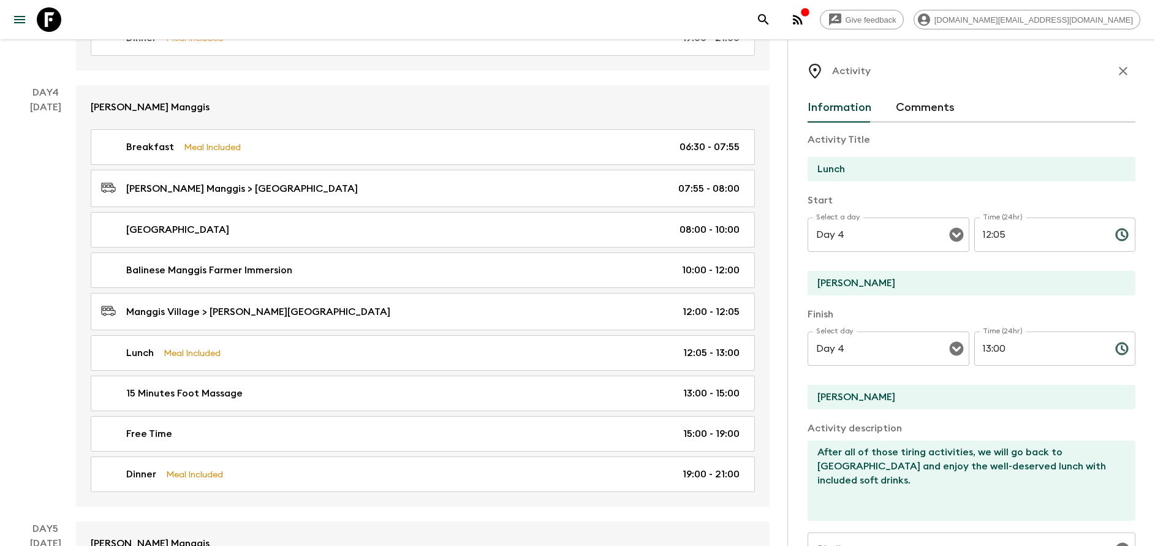
scroll to position [1379, 0]
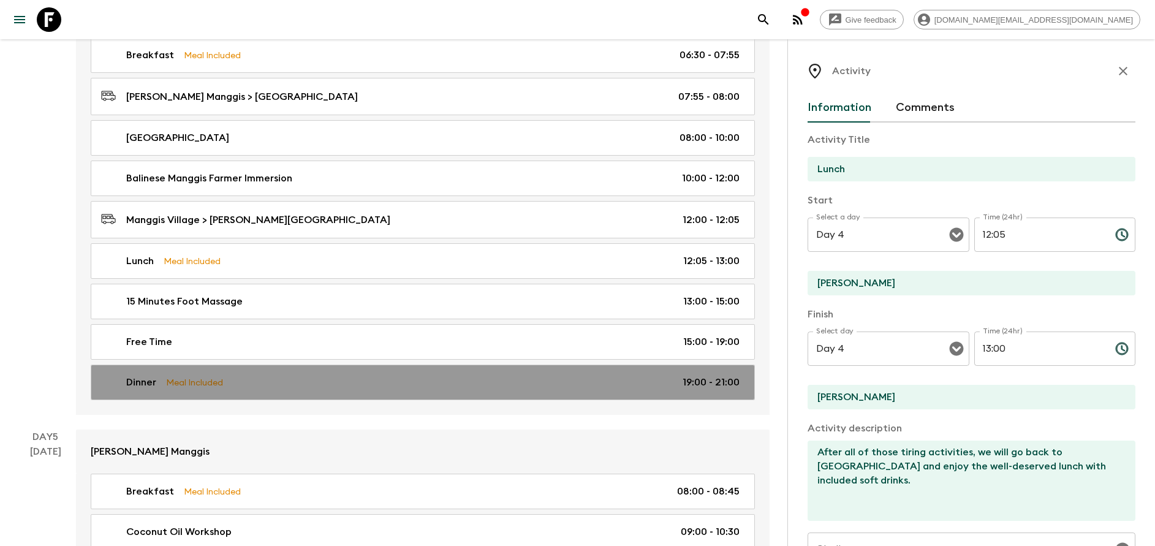
click at [275, 385] on div "Dinner Meal Included 19:00 - 21:00" at bounding box center [420, 382] width 639 height 15
type input "Dinner"
type input "[PERSON_NAME] Manggis"
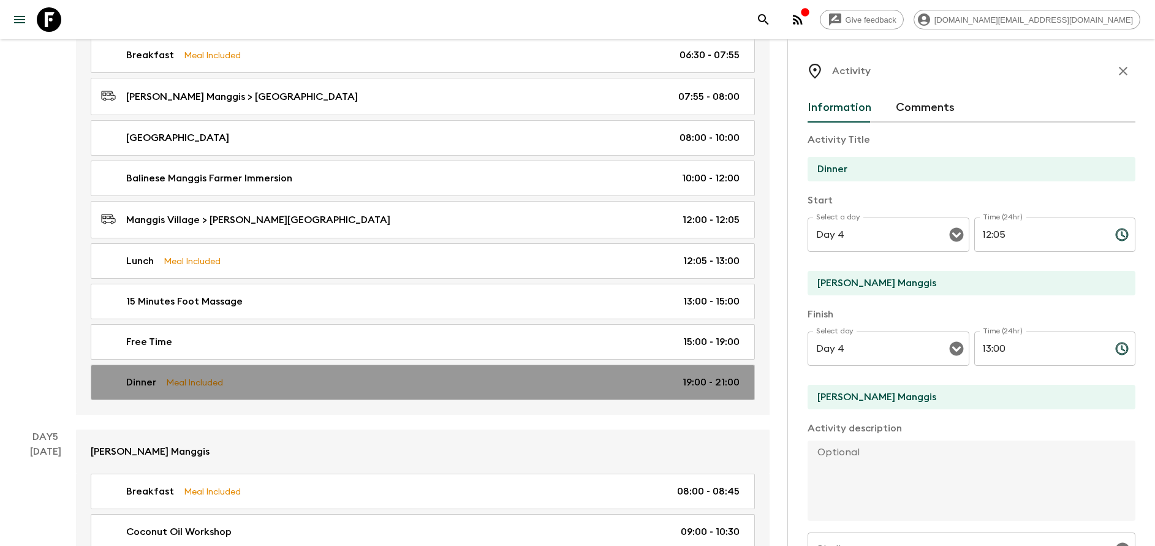
type input "19:00"
type input "21:00"
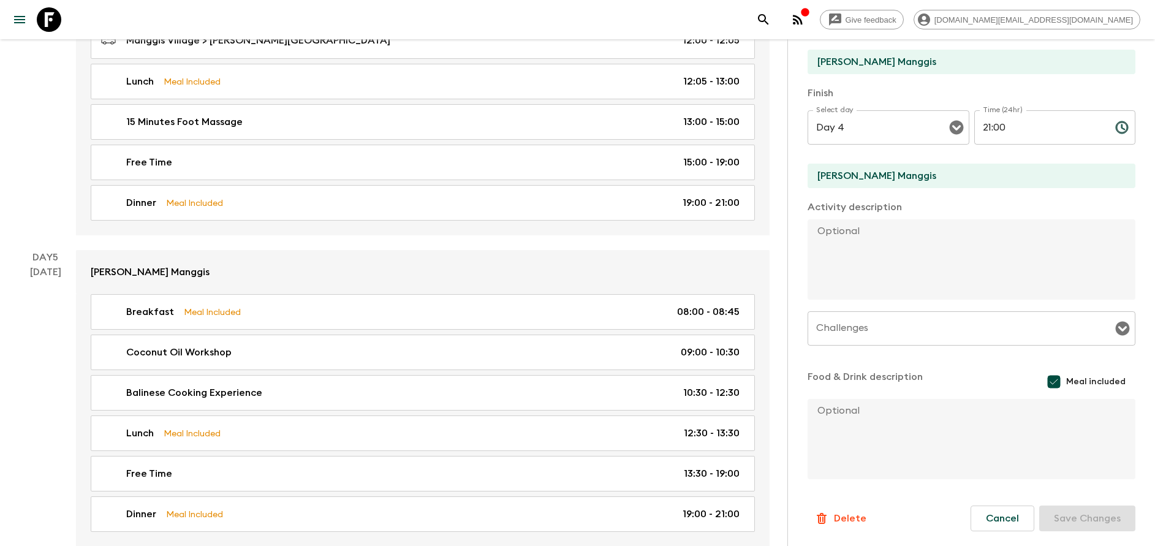
scroll to position [1563, 0]
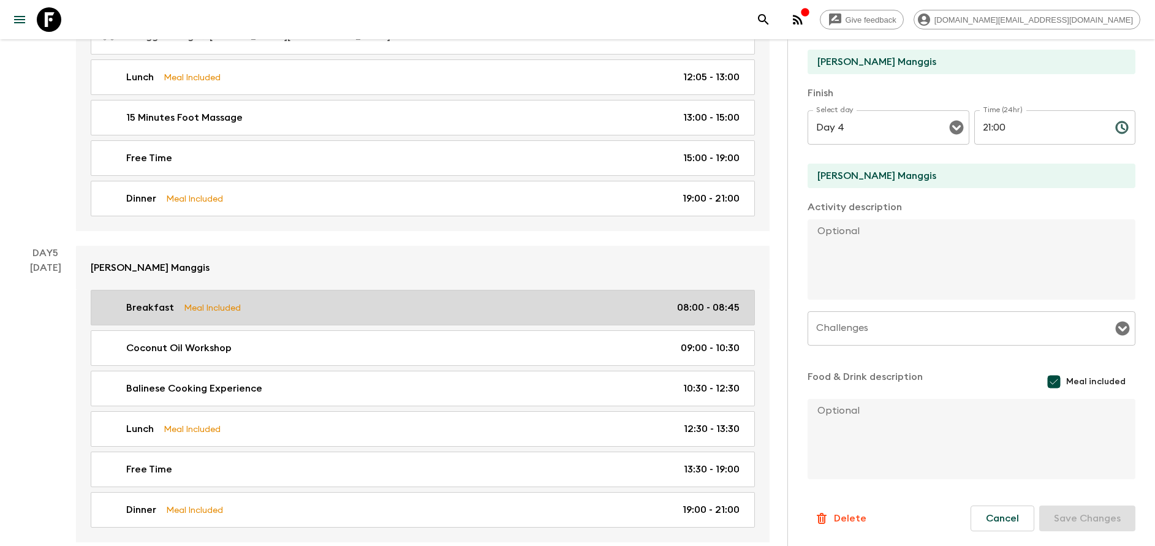
click at [235, 308] on p "Meal Included" at bounding box center [212, 307] width 57 height 13
type input "Breakfast"
type input "[PERSON_NAME]"
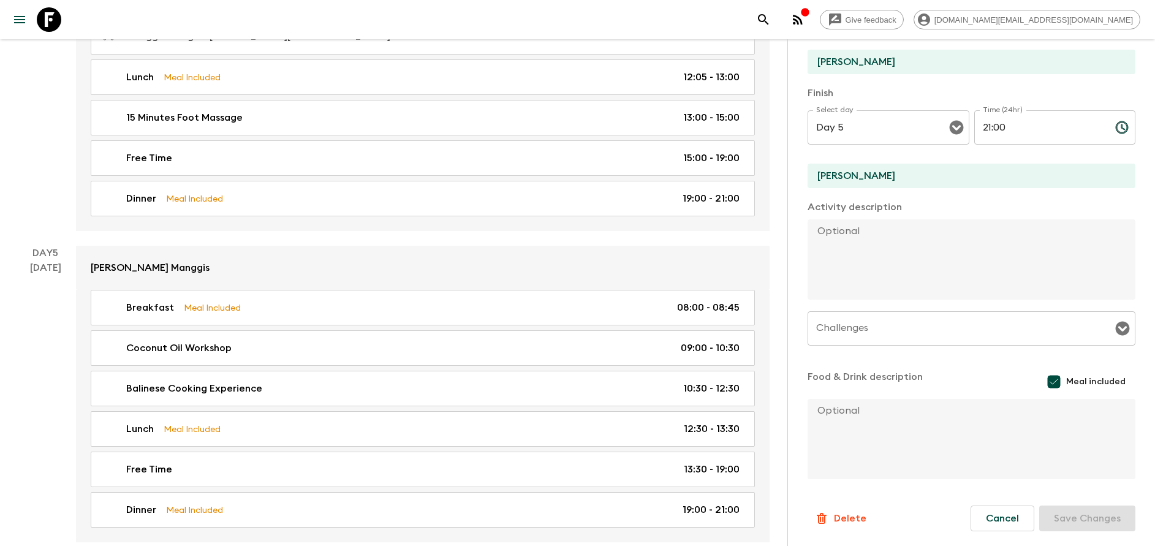
type input "Day 5"
type input "08:00"
type input "Day 5"
type input "08:45"
click at [899, 186] on input "[PERSON_NAME]" at bounding box center [967, 176] width 318 height 25
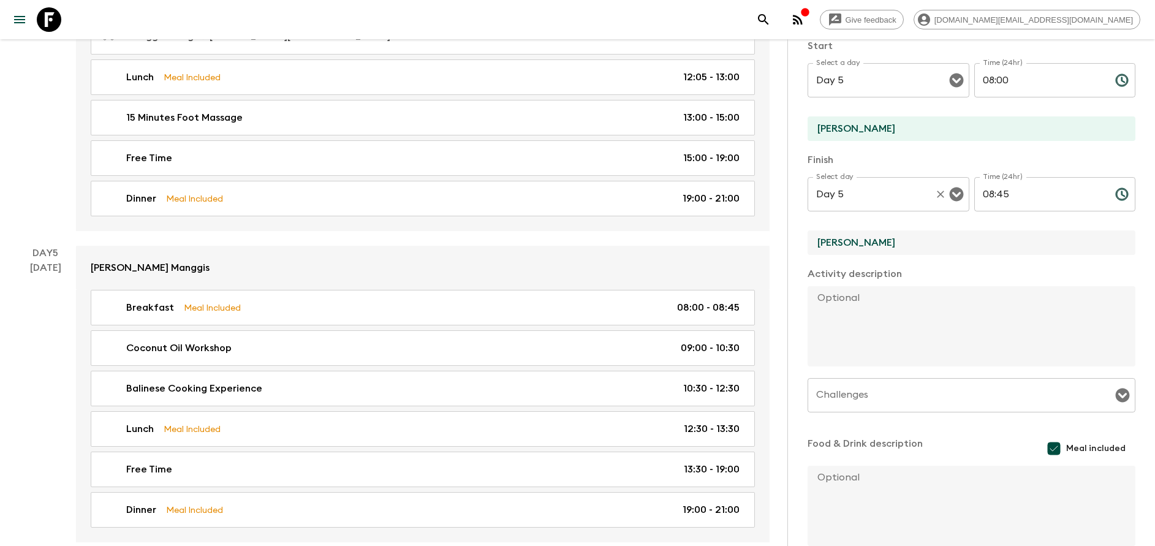
scroll to position [129, 0]
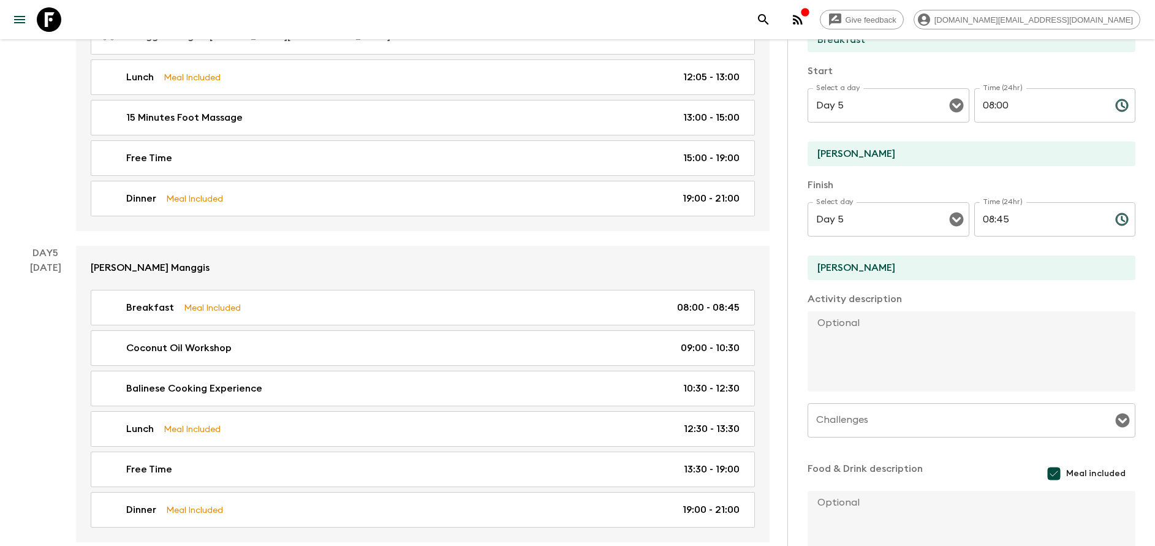
click at [899, 166] on div "[PERSON_NAME]" at bounding box center [972, 155] width 328 height 26
click at [892, 151] on input "[PERSON_NAME]" at bounding box center [967, 154] width 318 height 25
type input "[PERSON_NAME] Manggis"
click at [892, 266] on input "[PERSON_NAME]" at bounding box center [967, 268] width 318 height 25
type input "[PERSON_NAME] Manggis"
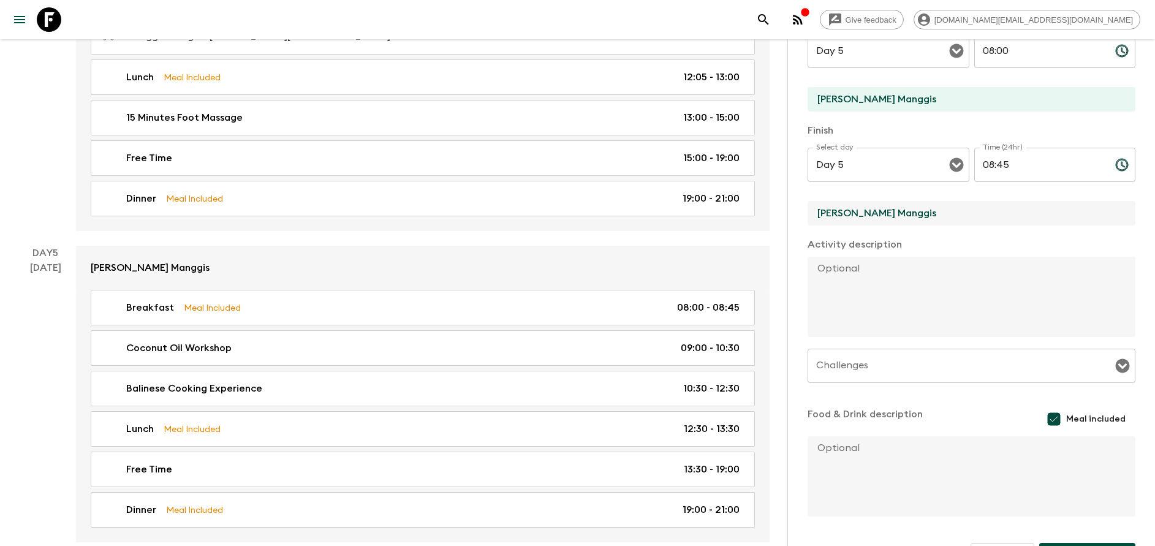
scroll to position [221, 0]
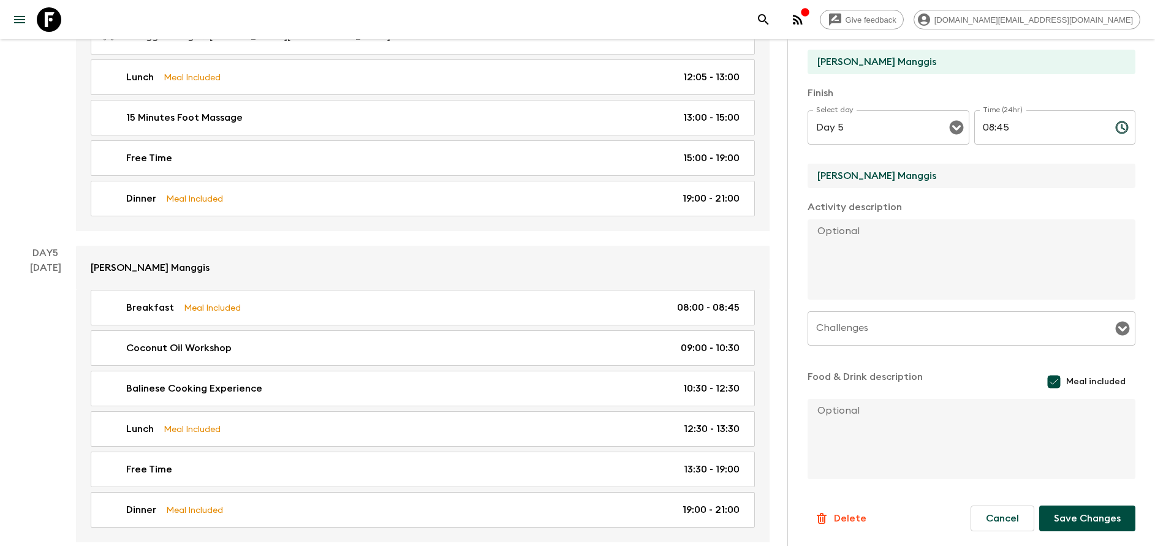
click at [1089, 520] on button "Save Changes" at bounding box center [1088, 519] width 96 height 26
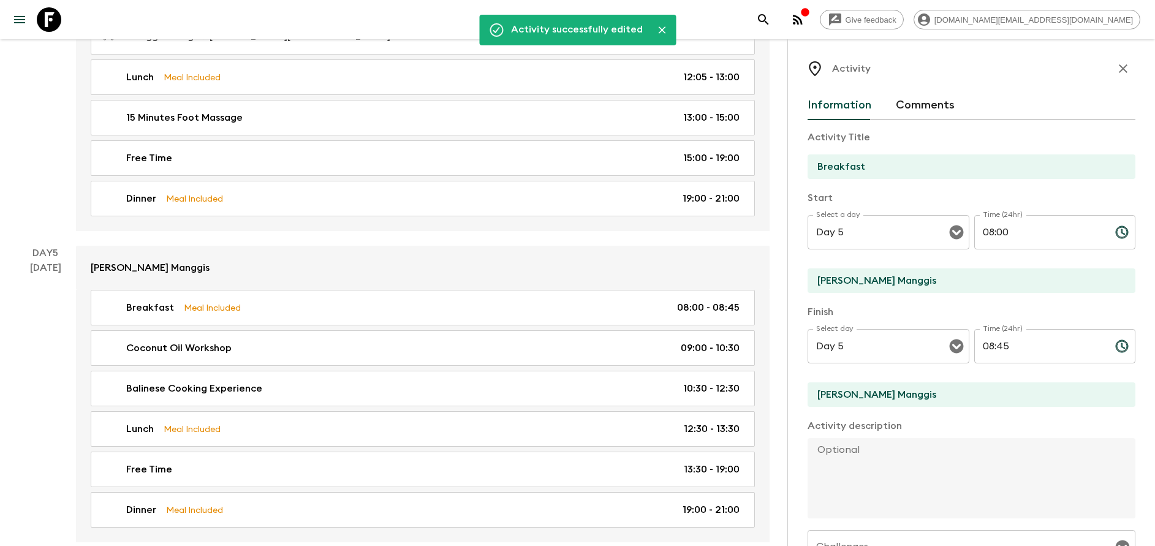
scroll to position [0, 0]
click at [1111, 75] on button "button" at bounding box center [1123, 71] width 25 height 25
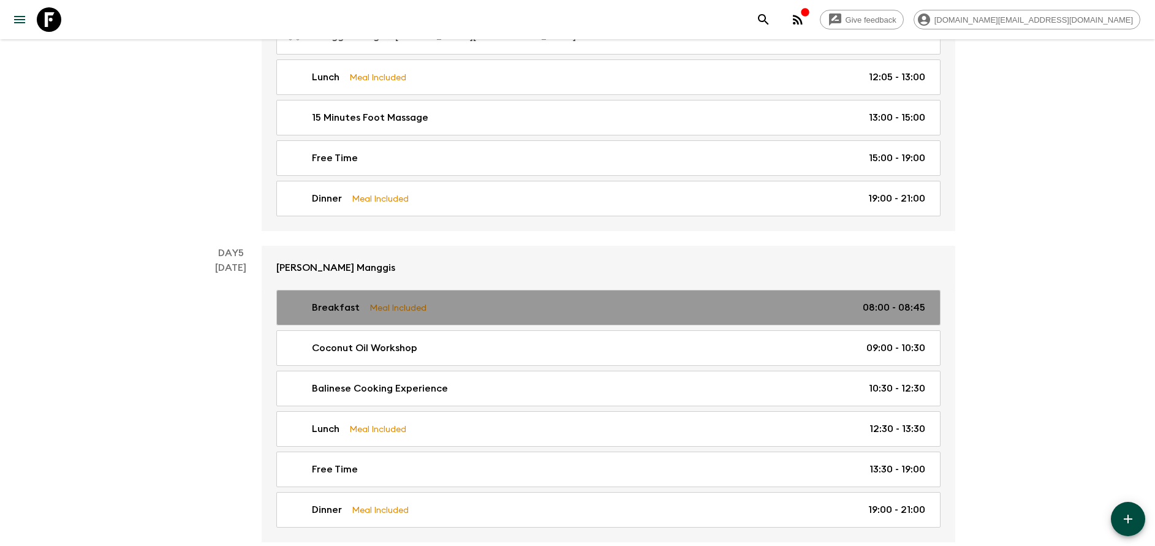
click at [417, 315] on link "Breakfast Meal Included 08:00 - 08:45" at bounding box center [608, 308] width 664 height 36
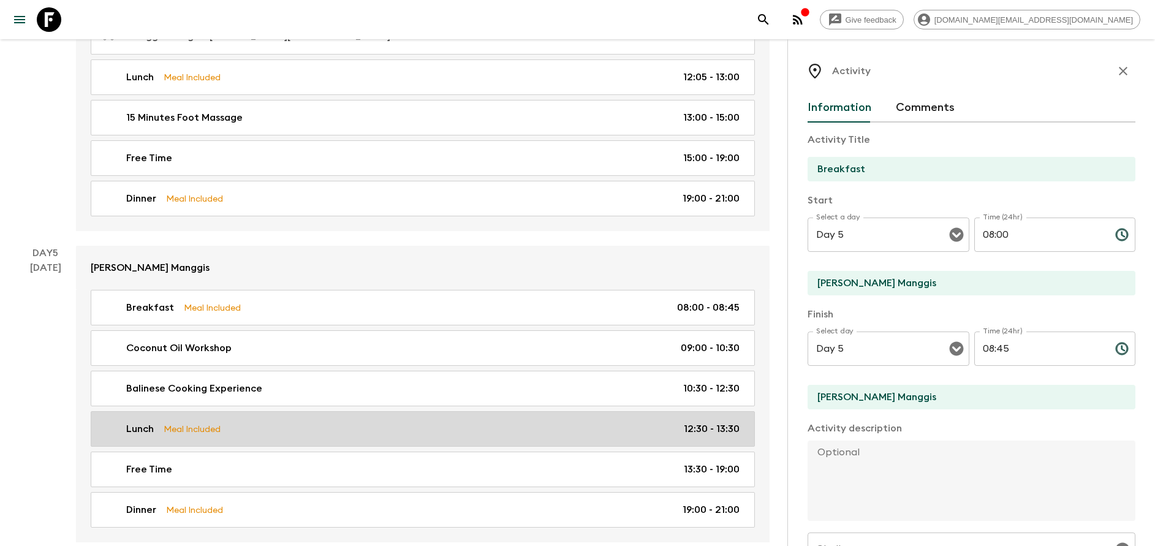
click at [219, 433] on p "Meal Included" at bounding box center [192, 428] width 57 height 13
type input "Lunch"
type textarea "Afterwards, indulge yourself in the culinary pleasures you have created - enjoy…"
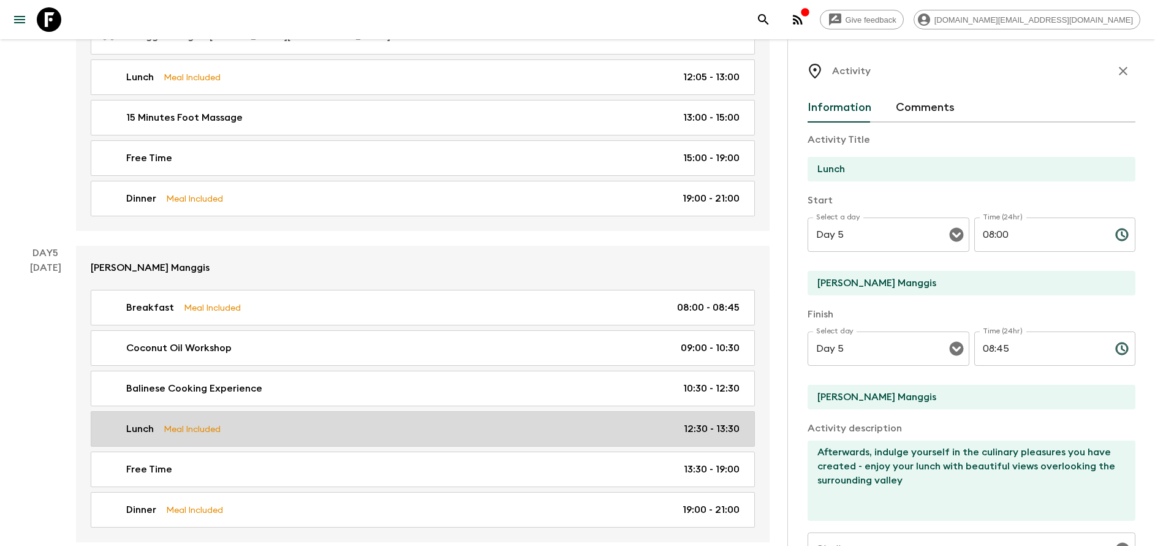
type input "12:30"
type input "13:30"
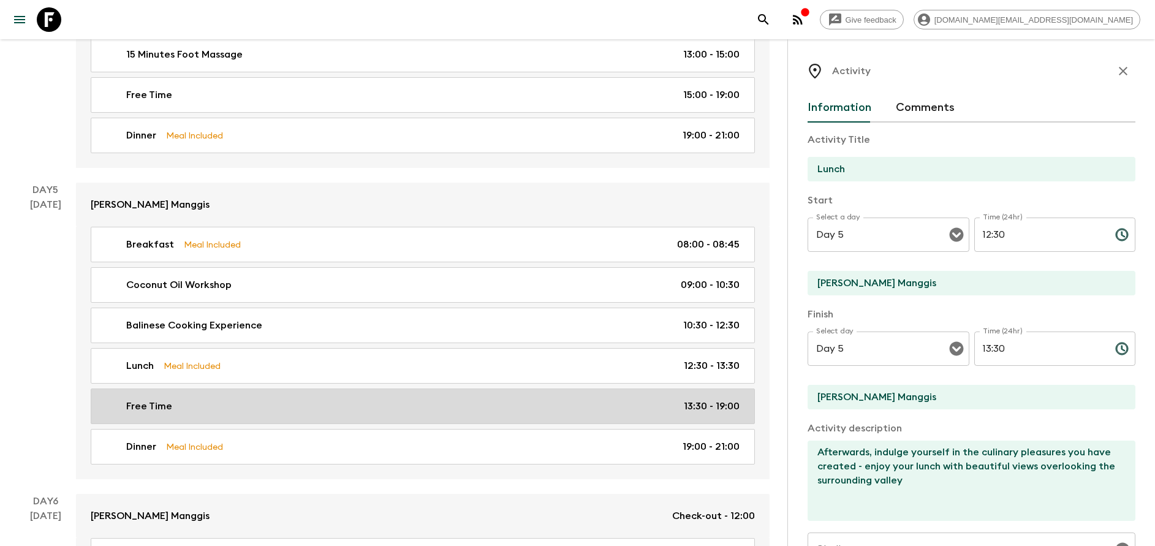
scroll to position [1655, 0]
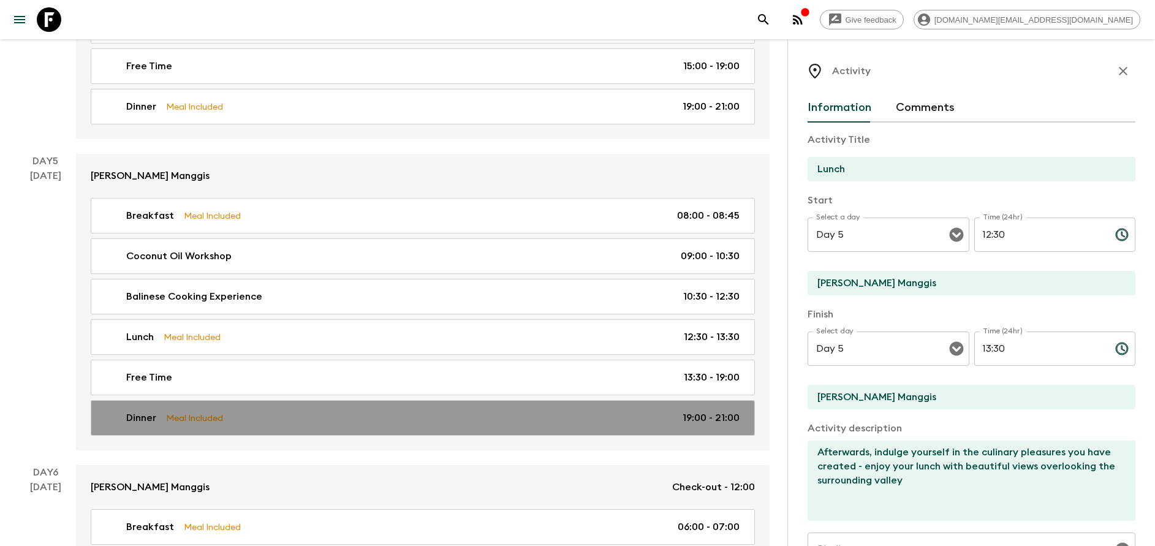
click at [267, 418] on div "Dinner Meal Included 19:00 - 21:00" at bounding box center [420, 418] width 639 height 15
type input "Dinner"
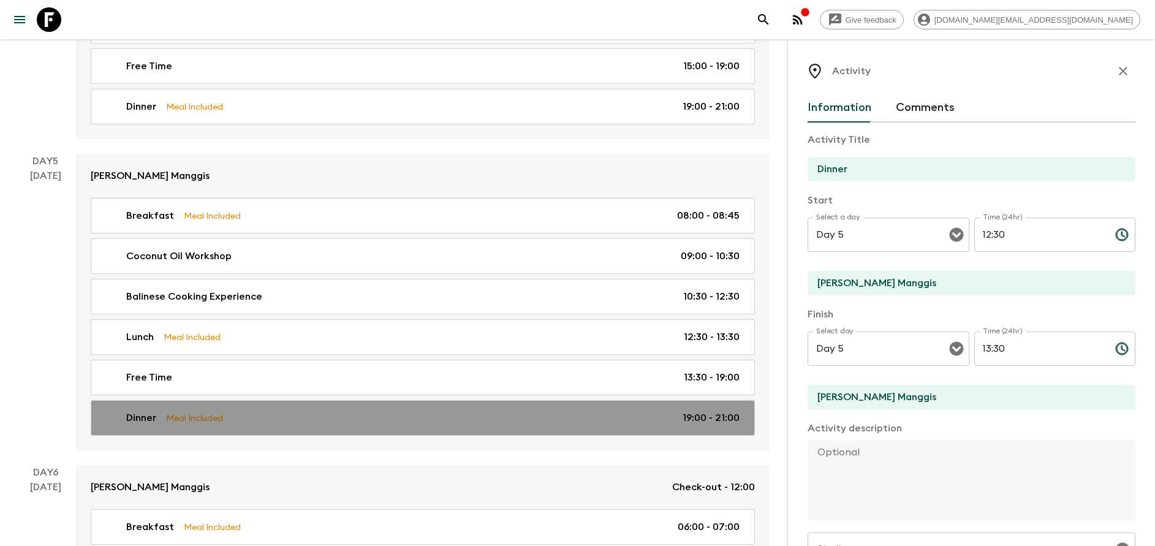
type input "19:00"
type input "21:00"
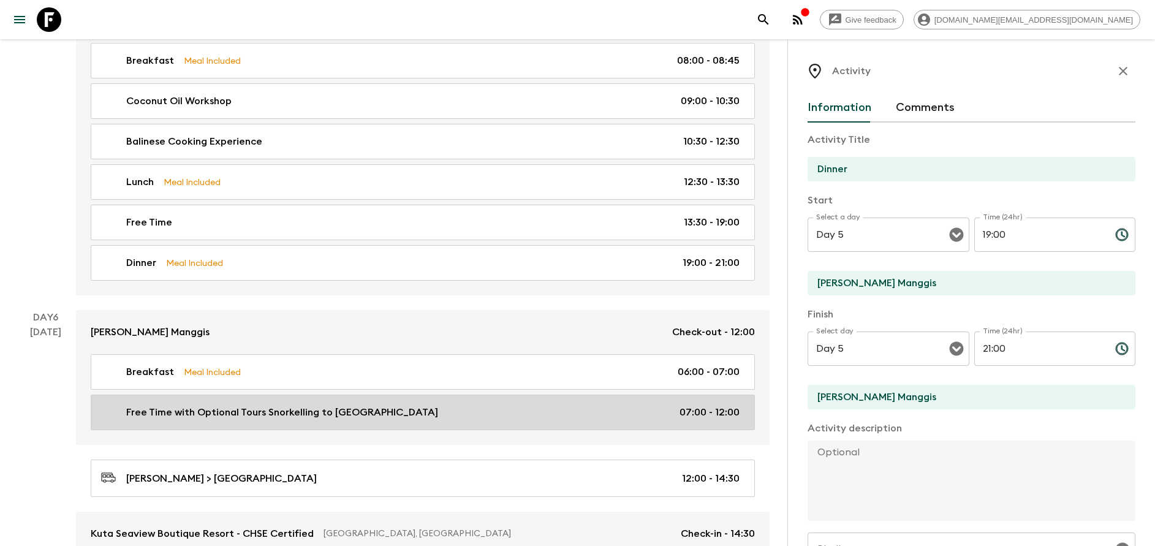
scroll to position [1839, 0]
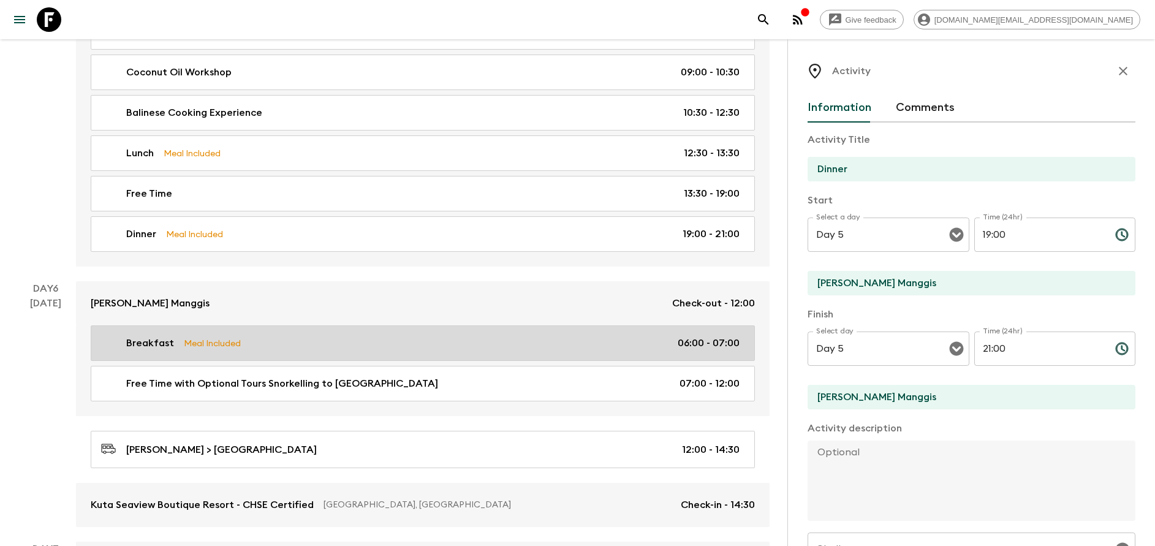
click at [340, 357] on link "Breakfast Meal Included 06:00 - 07:00" at bounding box center [423, 343] width 664 height 36
type input "Breakfast"
type input "[PERSON_NAME]"
type input "Day 6"
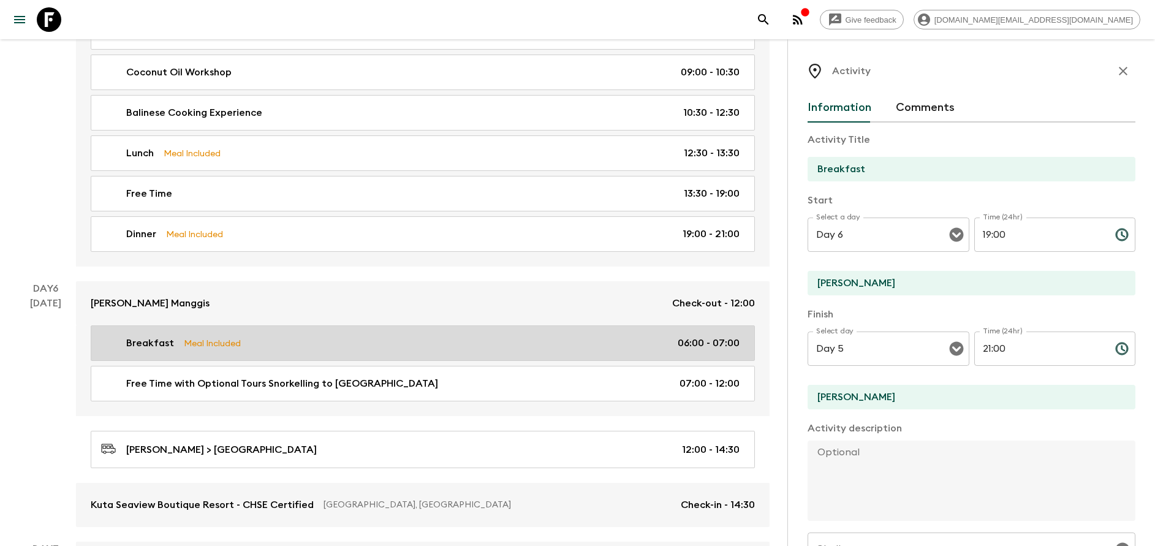
type input "06:00"
type input "Day 6"
type input "07:00"
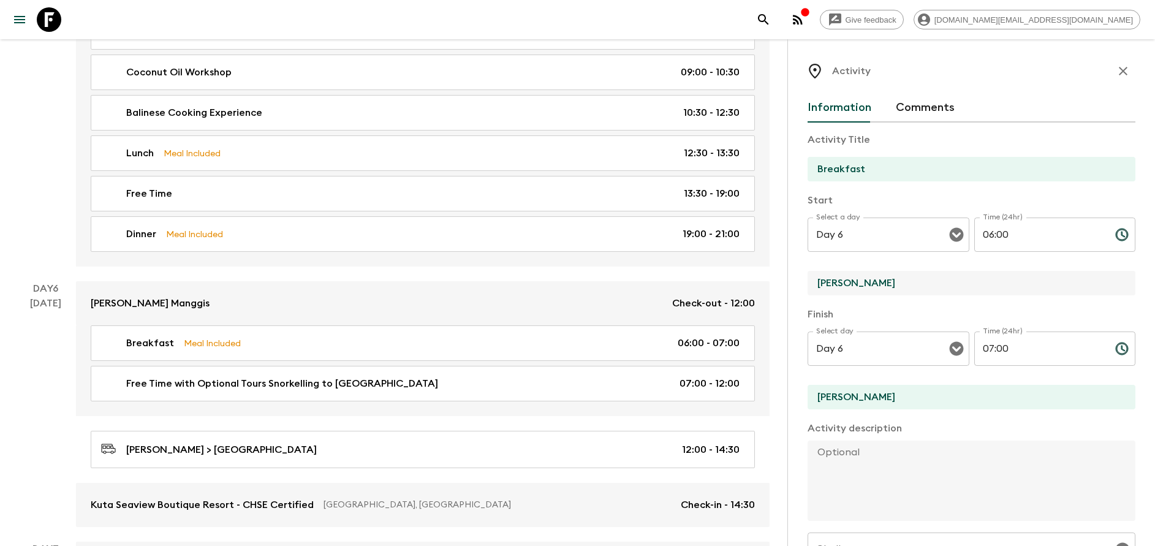
click at [877, 284] on input "[PERSON_NAME]" at bounding box center [967, 283] width 318 height 25
type input "[PERSON_NAME] Manggis"
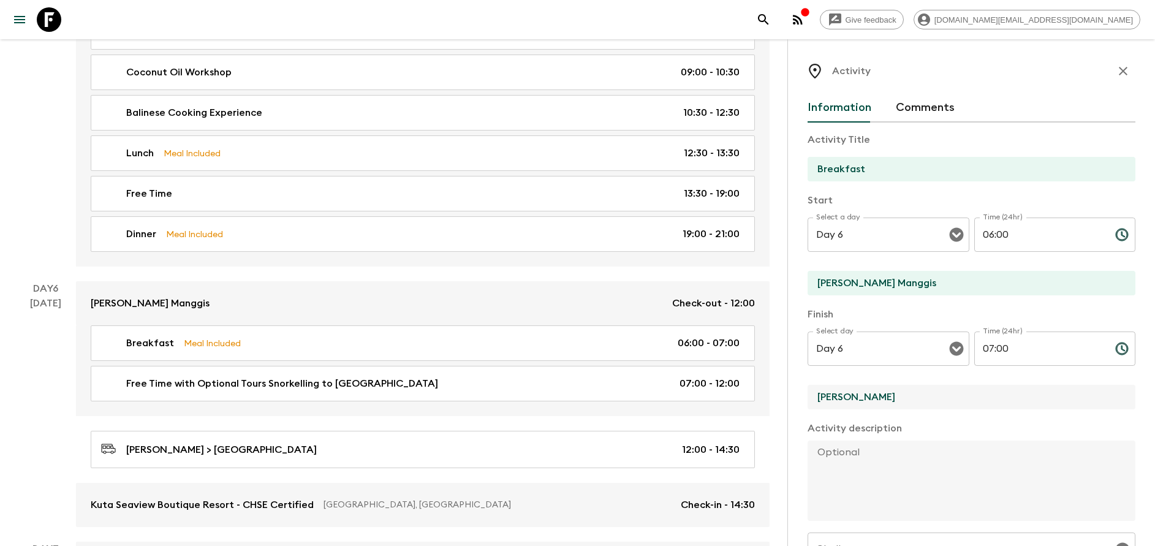
click at [881, 402] on input "[PERSON_NAME]" at bounding box center [967, 397] width 318 height 25
type input "[PERSON_NAME] Manggis"
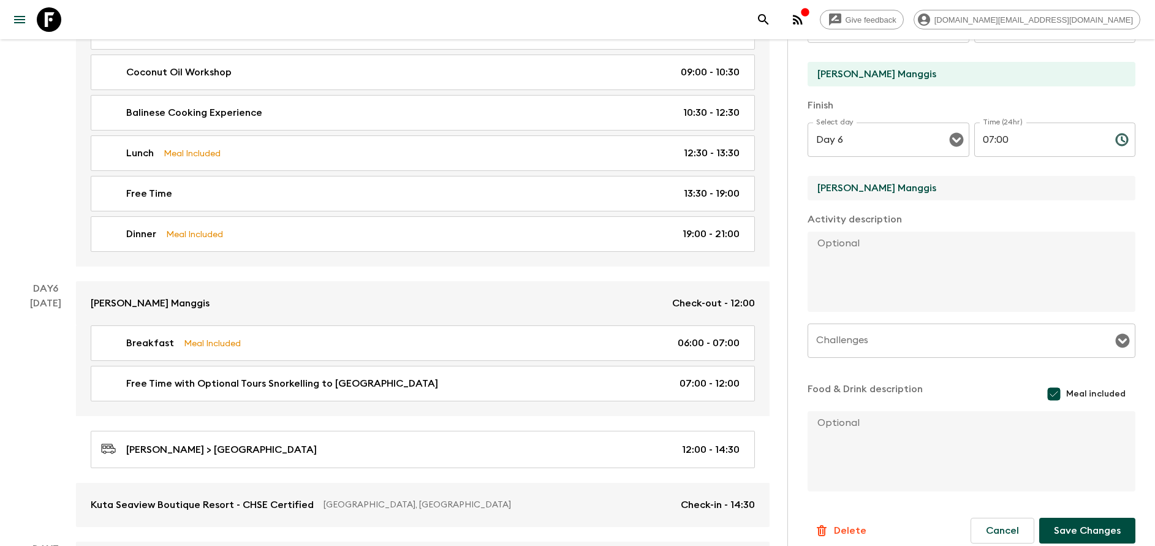
scroll to position [221, 0]
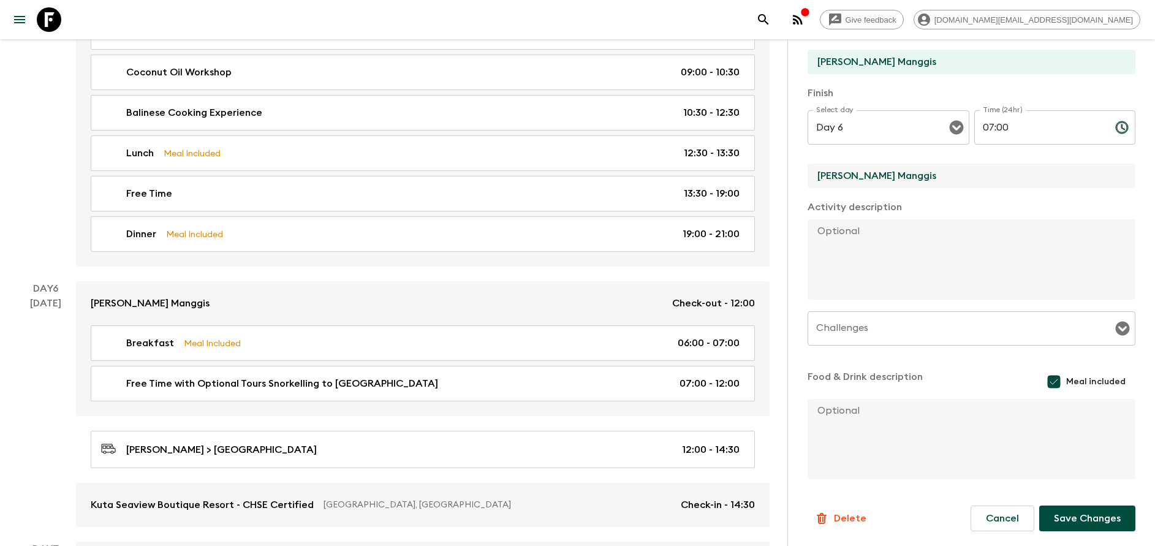
click at [1089, 513] on button "Save Changes" at bounding box center [1088, 519] width 96 height 26
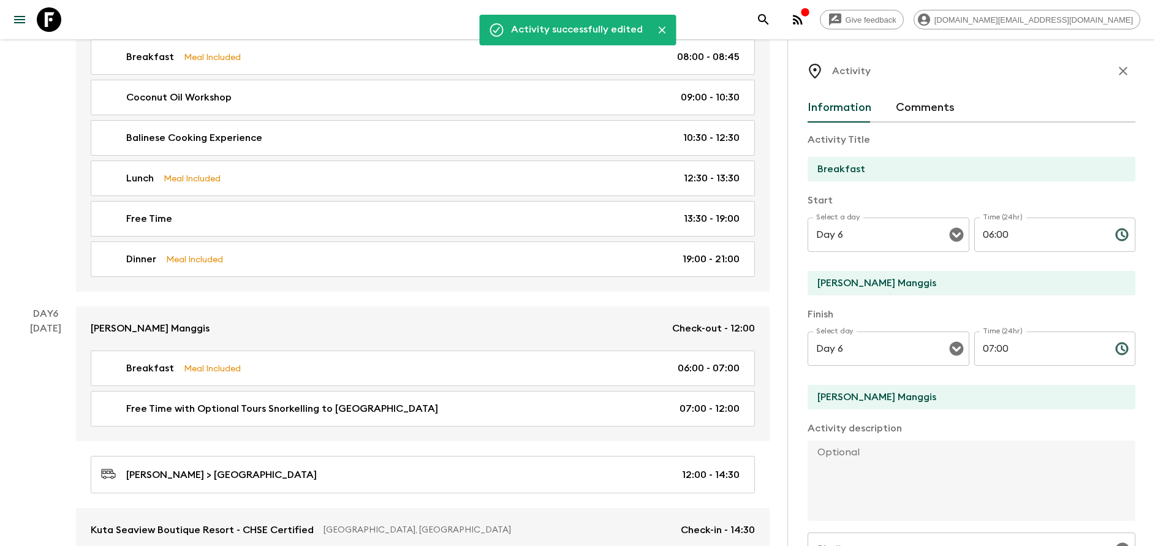
scroll to position [1563, 0]
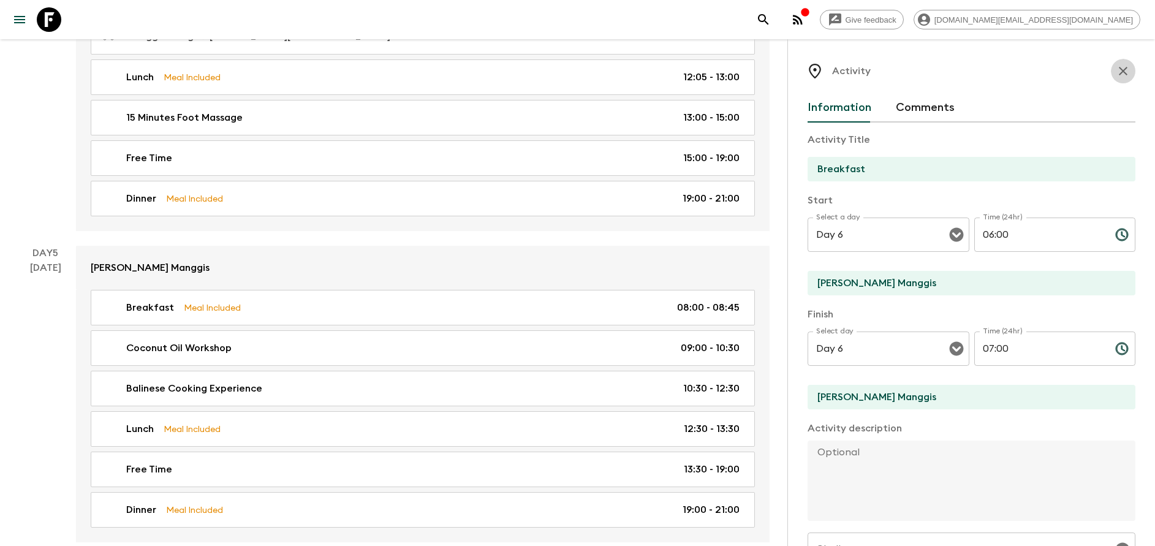
click at [1113, 82] on button "button" at bounding box center [1123, 71] width 25 height 25
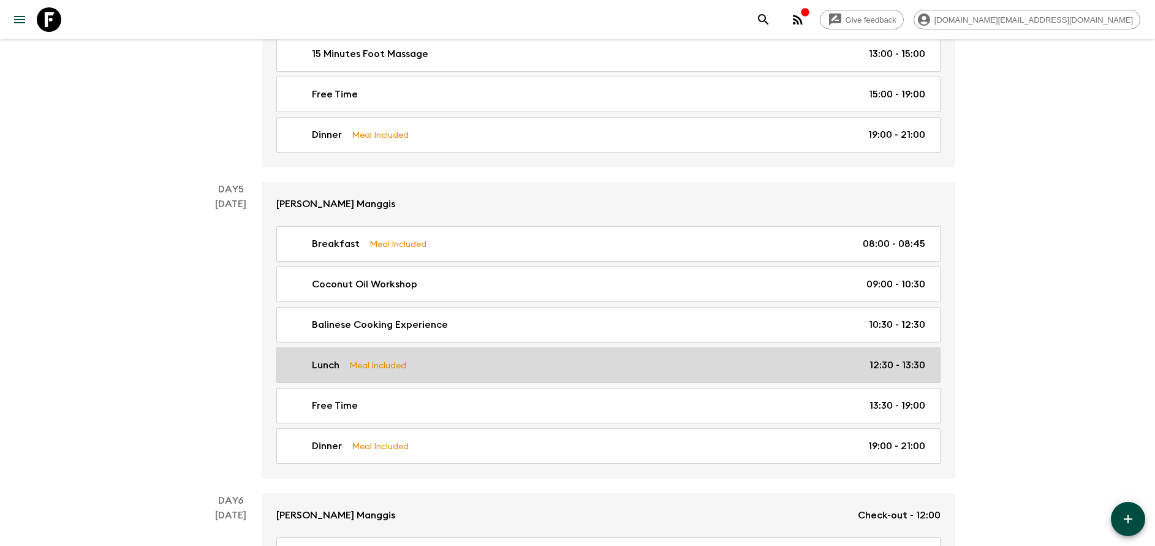
scroll to position [1655, 0]
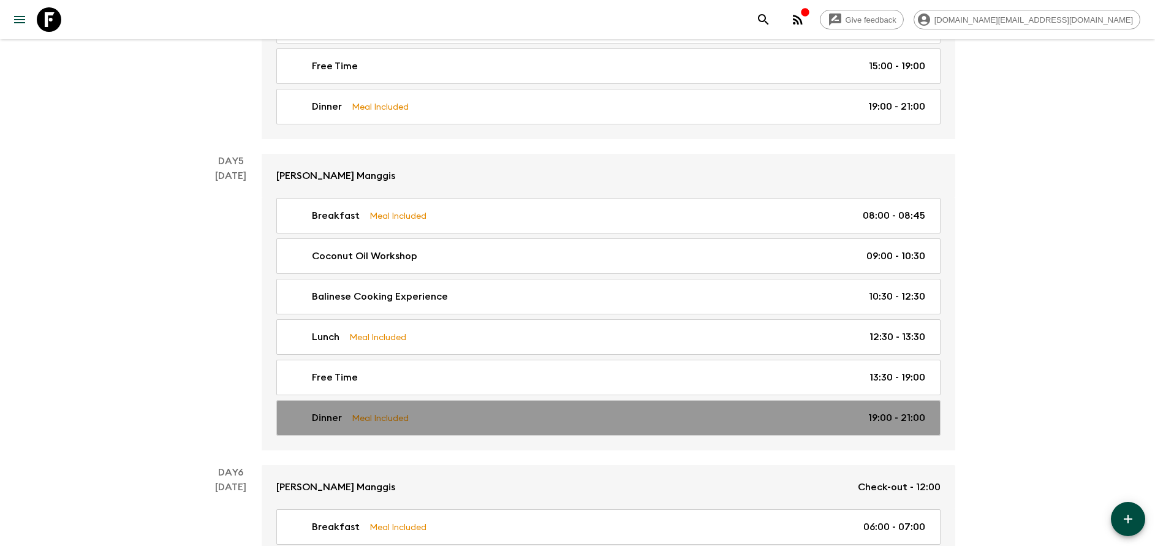
click at [411, 402] on link "Dinner Meal Included 19:00 - 21:00" at bounding box center [608, 418] width 664 height 36
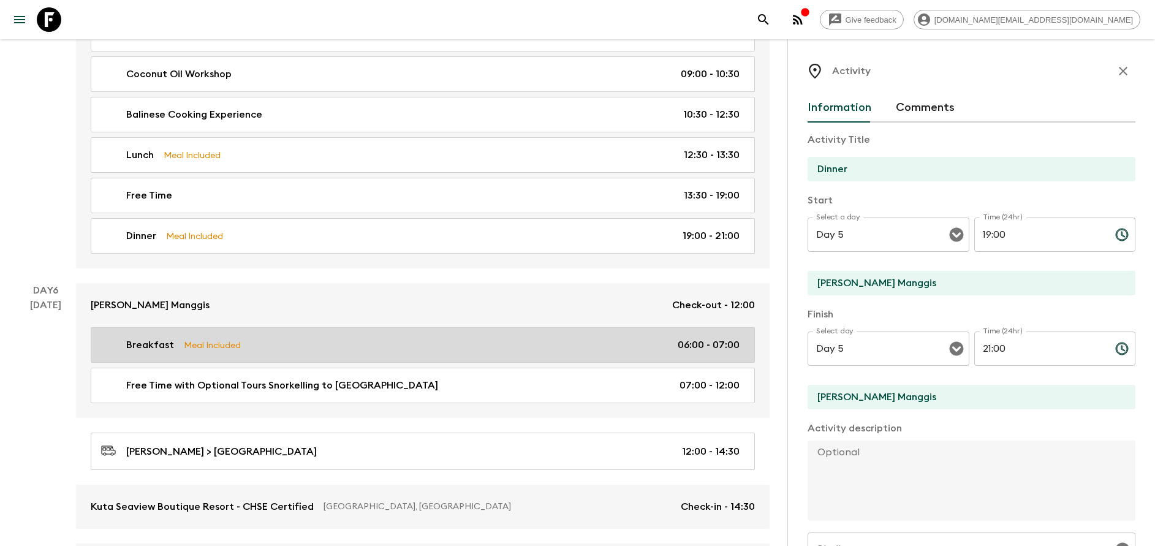
scroll to position [1839, 0]
click at [264, 342] on div "Breakfast Meal Included 06:00 - 07:00" at bounding box center [420, 343] width 639 height 15
type input "Breakfast"
type input "Day 6"
type input "06:00"
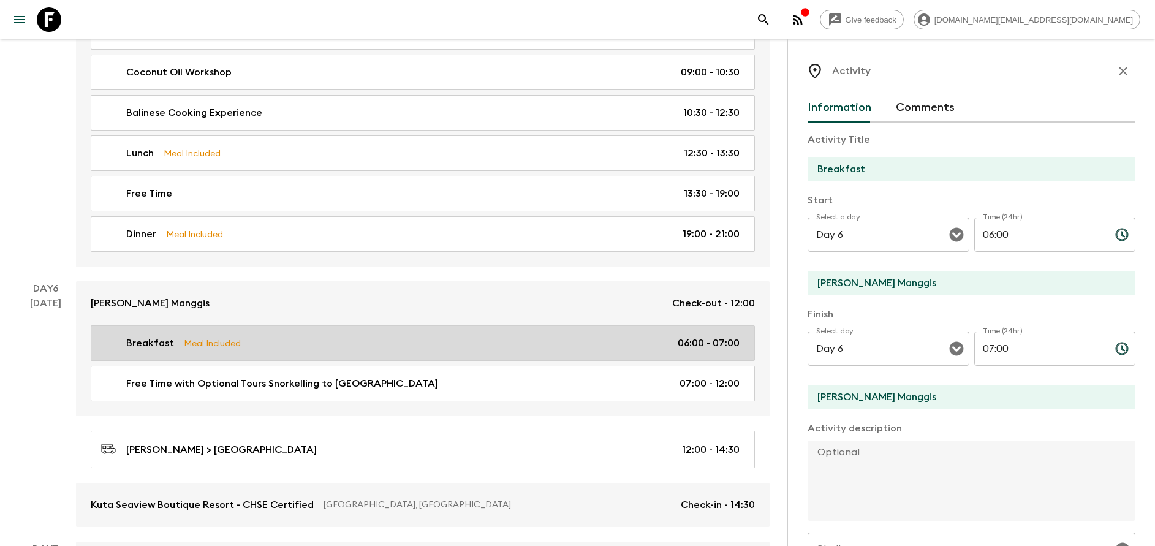
type input "Day 6"
type input "07:00"
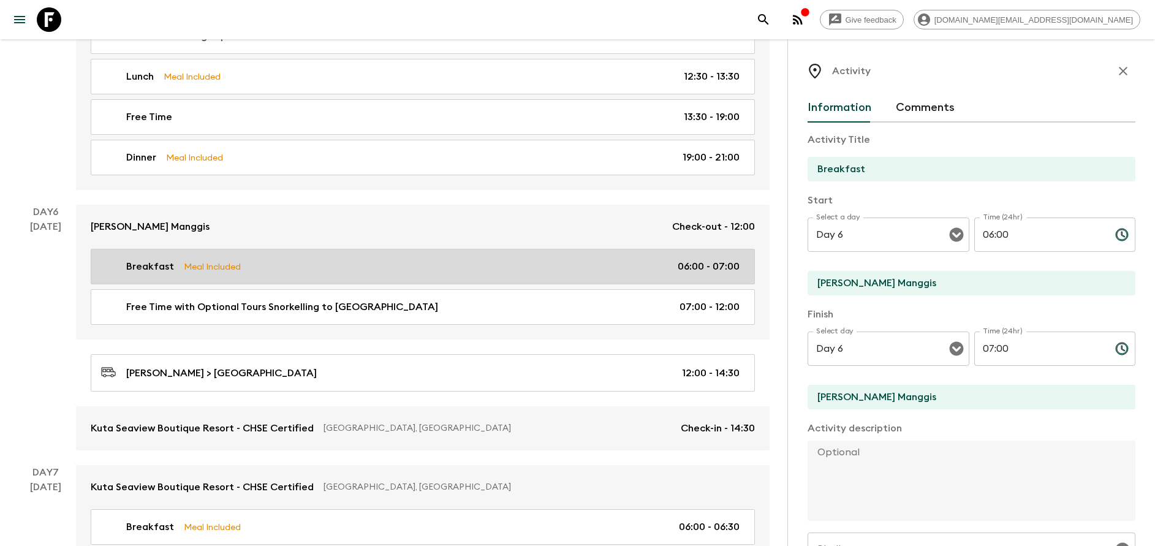
scroll to position [2023, 0]
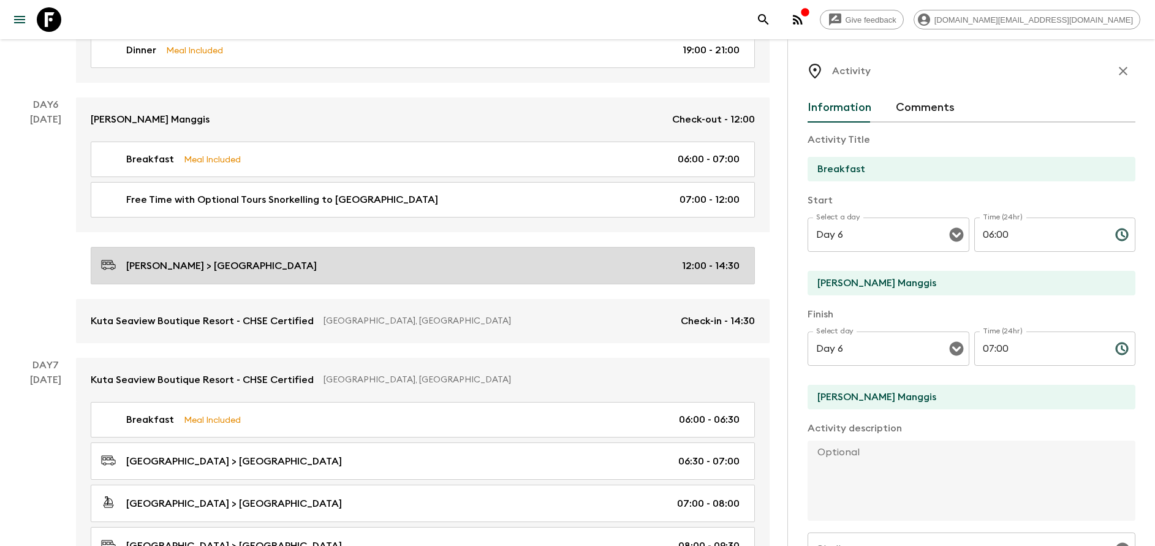
click at [317, 263] on p "[PERSON_NAME] > [GEOGRAPHIC_DATA]" at bounding box center [221, 266] width 191 height 15
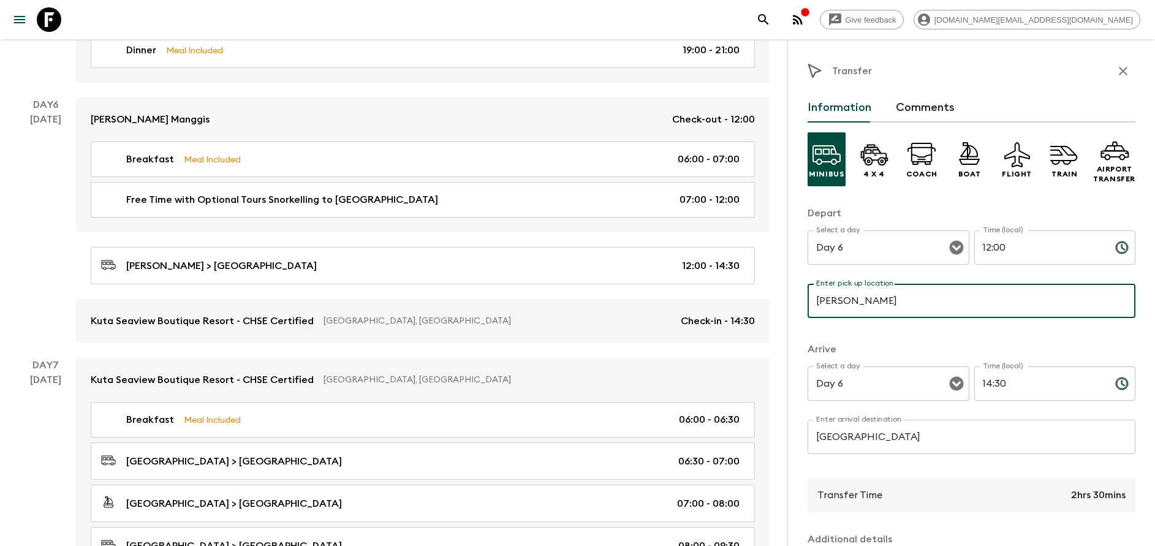
click at [952, 295] on input "[PERSON_NAME]" at bounding box center [972, 301] width 328 height 34
type input "[PERSON_NAME] Manggis"
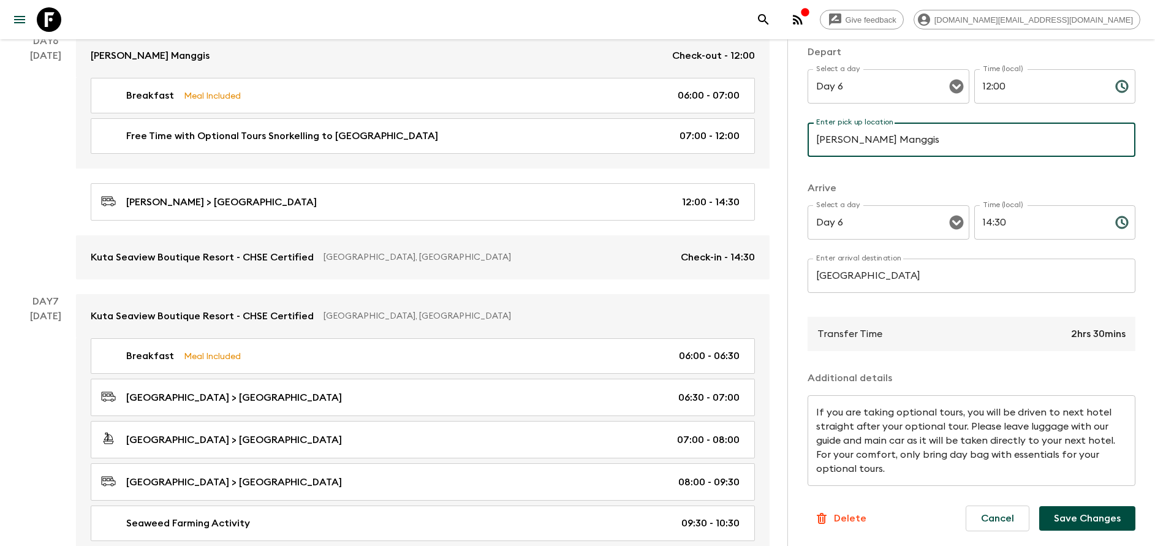
scroll to position [2115, 0]
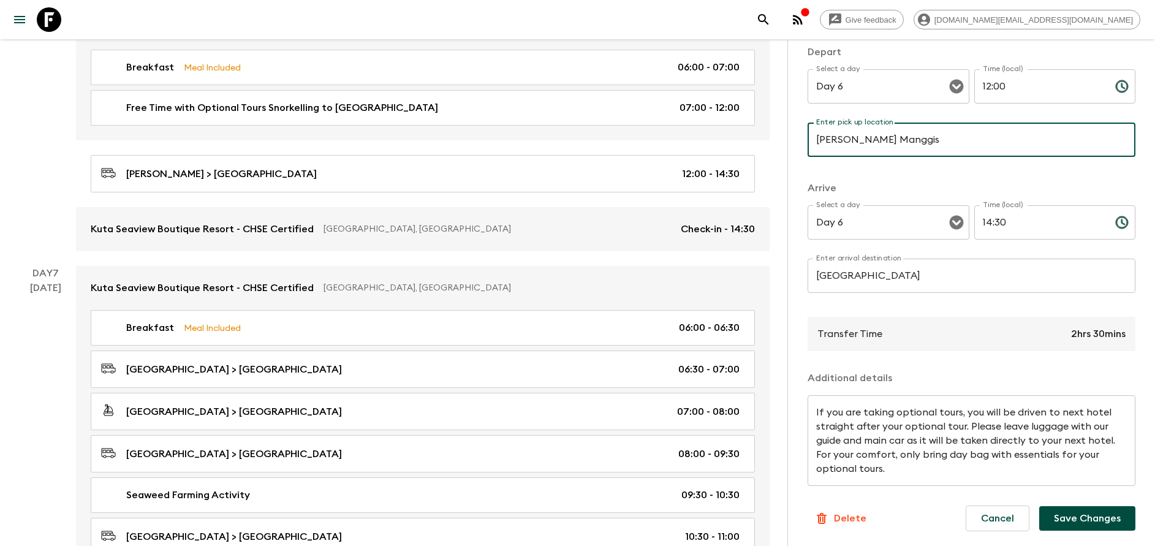
click at [1085, 519] on button "Save Changes" at bounding box center [1088, 518] width 96 height 25
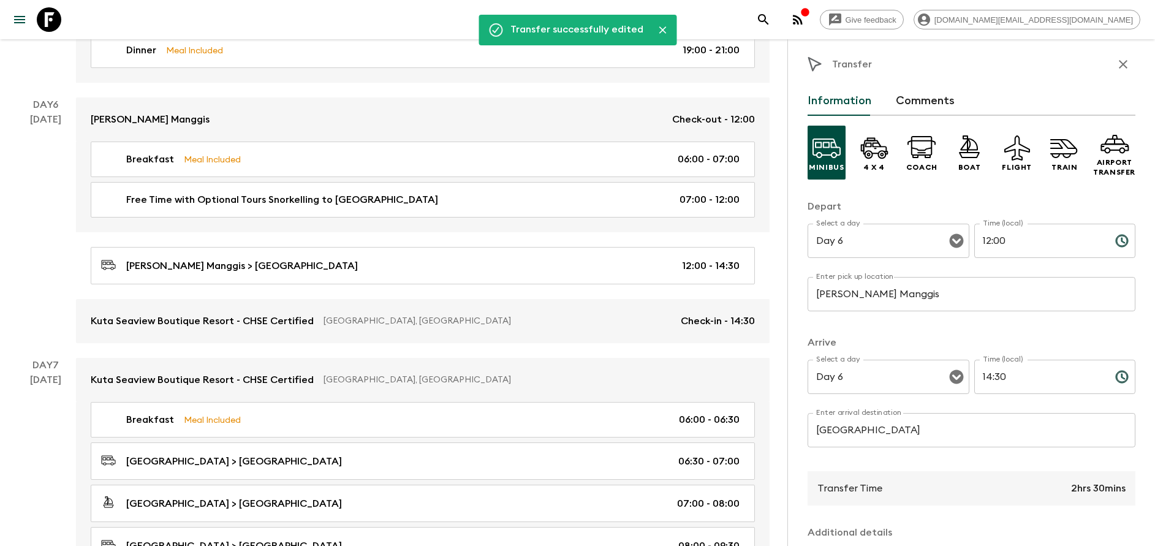
scroll to position [0, 0]
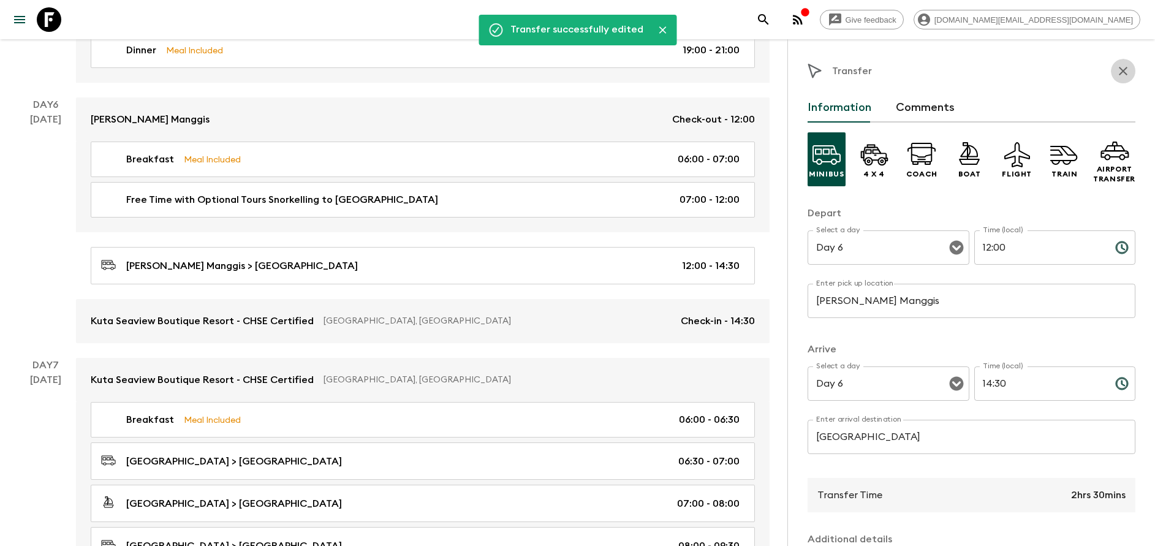
click at [1111, 80] on button "button" at bounding box center [1123, 71] width 25 height 25
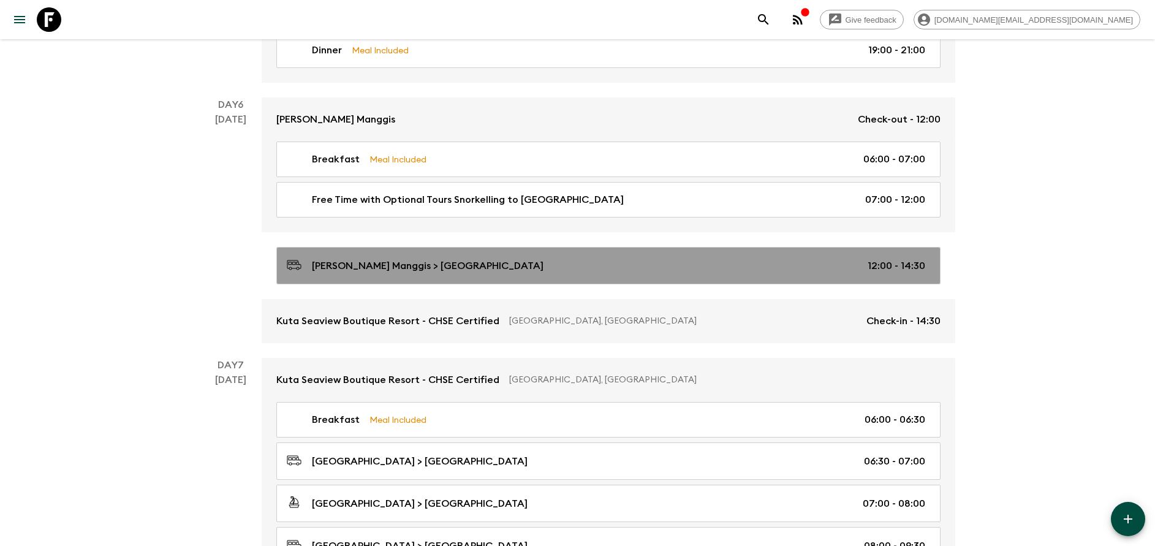
click at [367, 277] on link "[PERSON_NAME] Manggis > [GEOGRAPHIC_DATA] 12:00 - 14:30" at bounding box center [608, 265] width 664 height 37
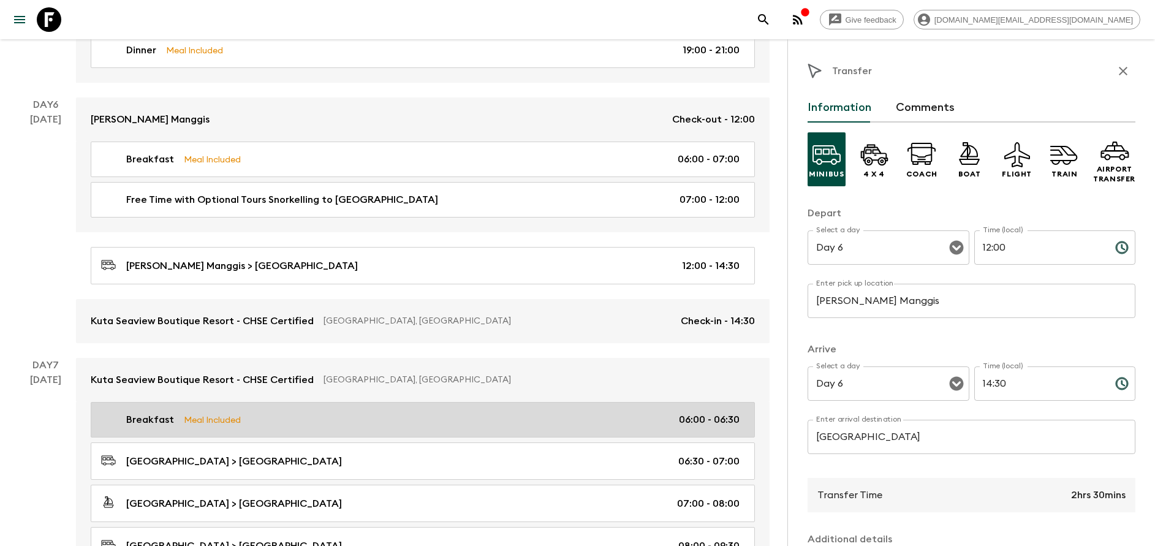
click at [238, 416] on p "Meal Included" at bounding box center [212, 419] width 57 height 13
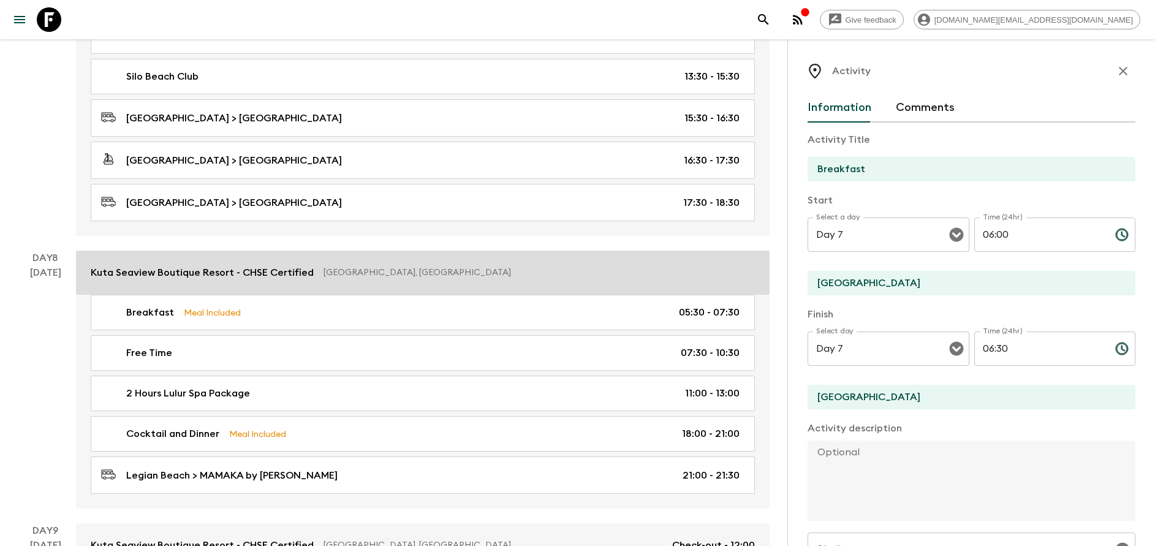
scroll to position [2850, 0]
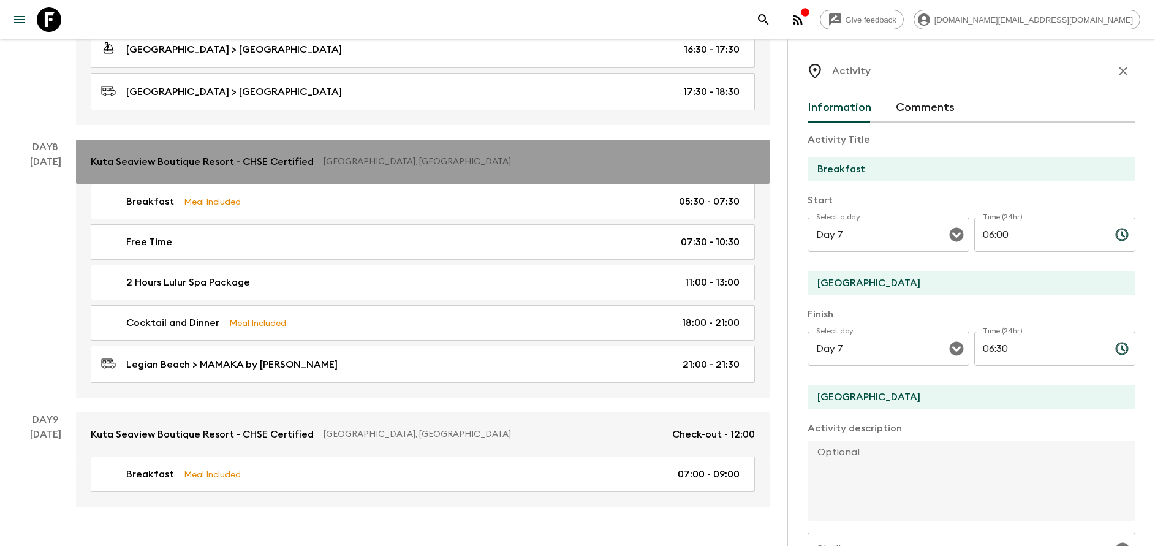
click at [232, 171] on link "Kuta Seaview Boutique Resort - CHSE Certified [GEOGRAPHIC_DATA], [GEOGRAPHIC_DA…" at bounding box center [423, 162] width 694 height 44
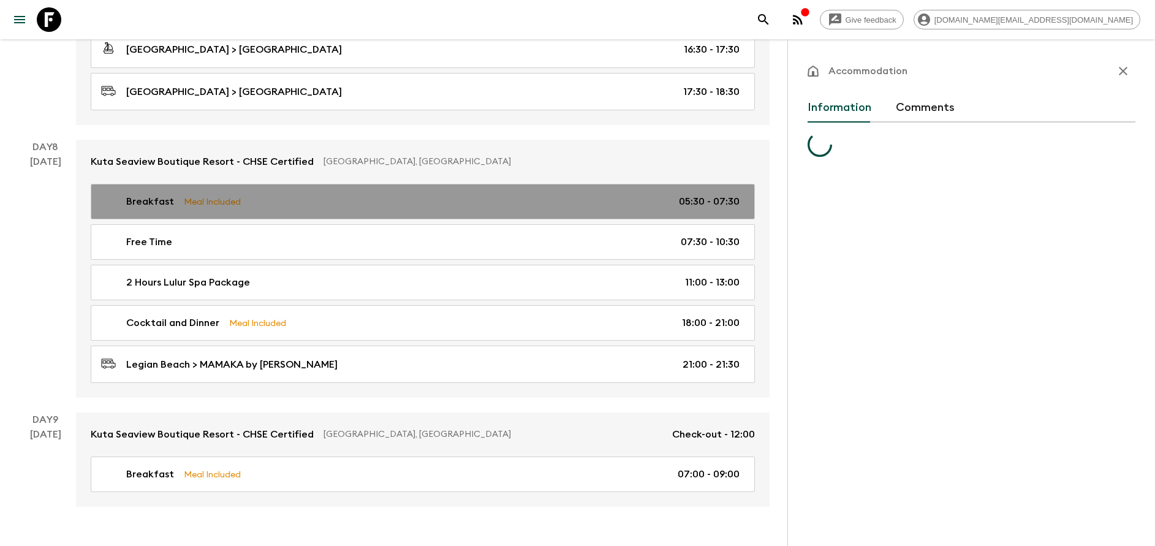
click at [232, 203] on p "Meal Included" at bounding box center [212, 201] width 57 height 13
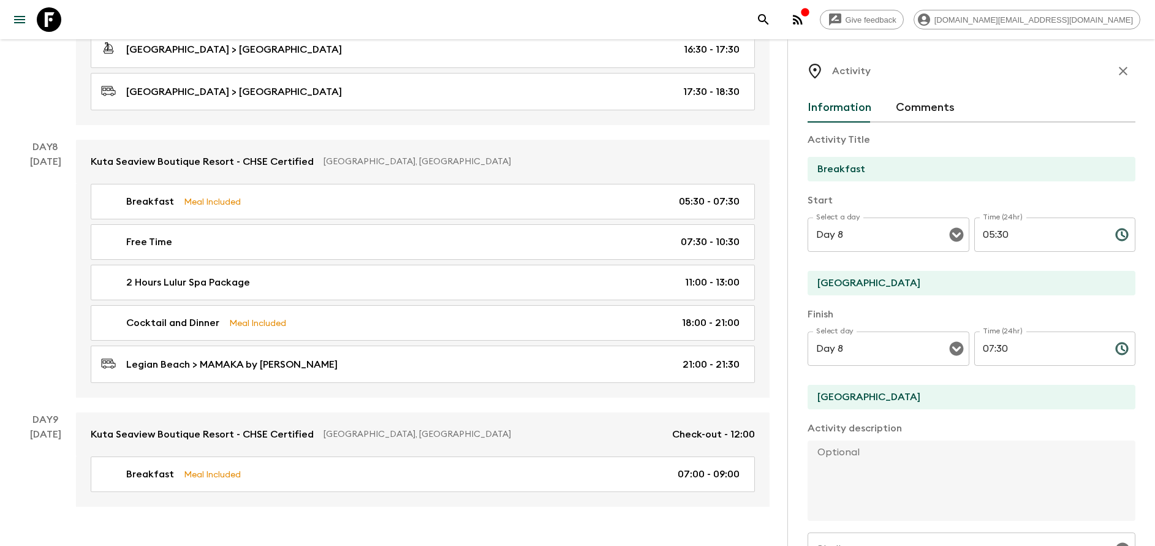
click at [1116, 82] on div "Activity" at bounding box center [972, 71] width 328 height 25
click at [1116, 77] on icon "button" at bounding box center [1123, 71] width 15 height 15
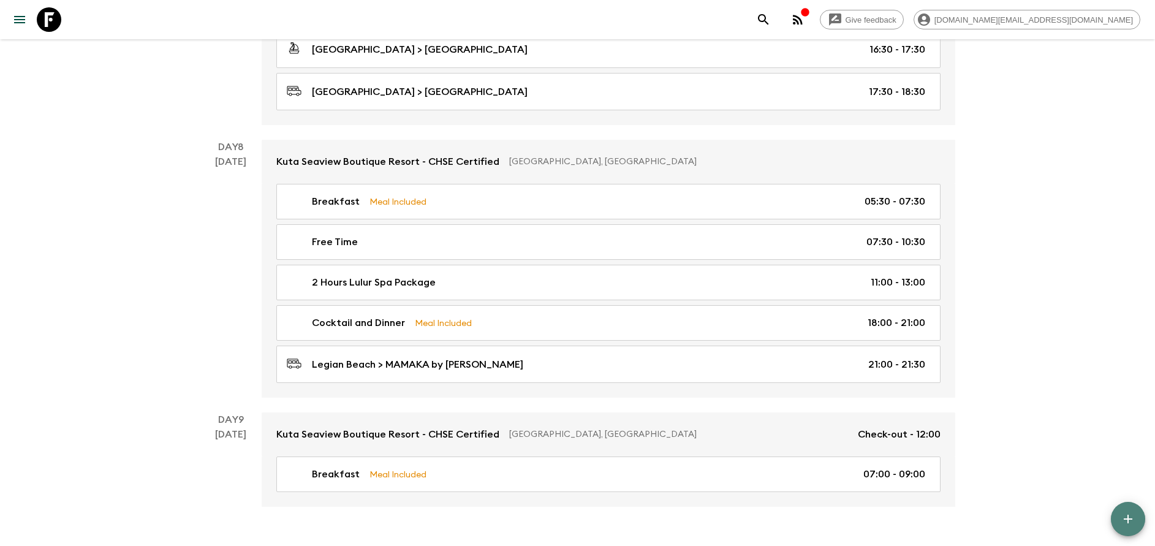
click at [1130, 520] on icon "button" at bounding box center [1128, 519] width 9 height 9
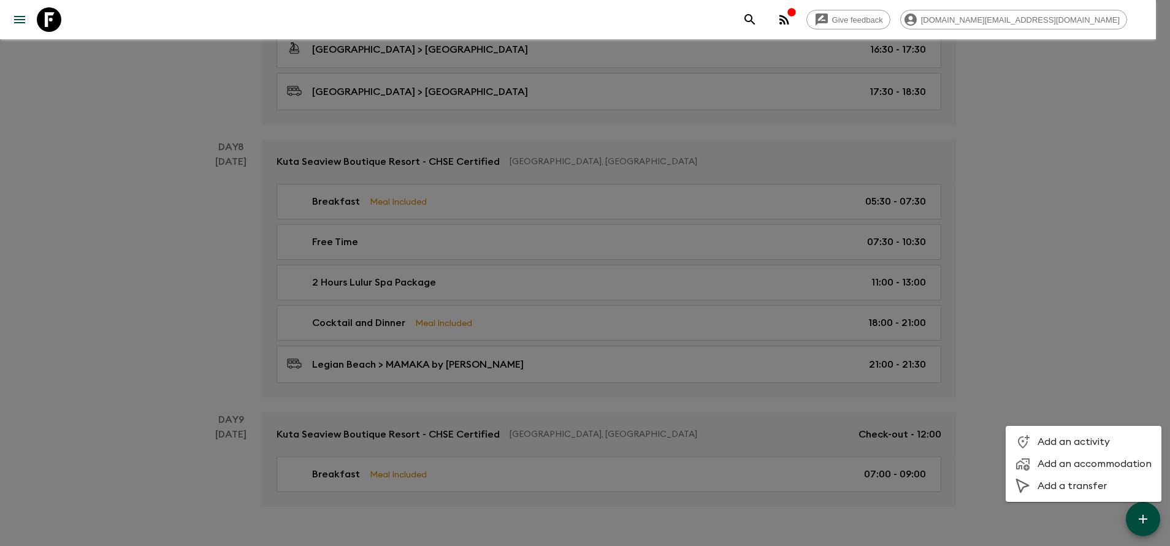
click at [1077, 430] on ul "Add an activity Add an accommodation Add a transfer" at bounding box center [1083, 464] width 156 height 76
click at [1078, 485] on span "Add a transfer" at bounding box center [1094, 486] width 114 height 12
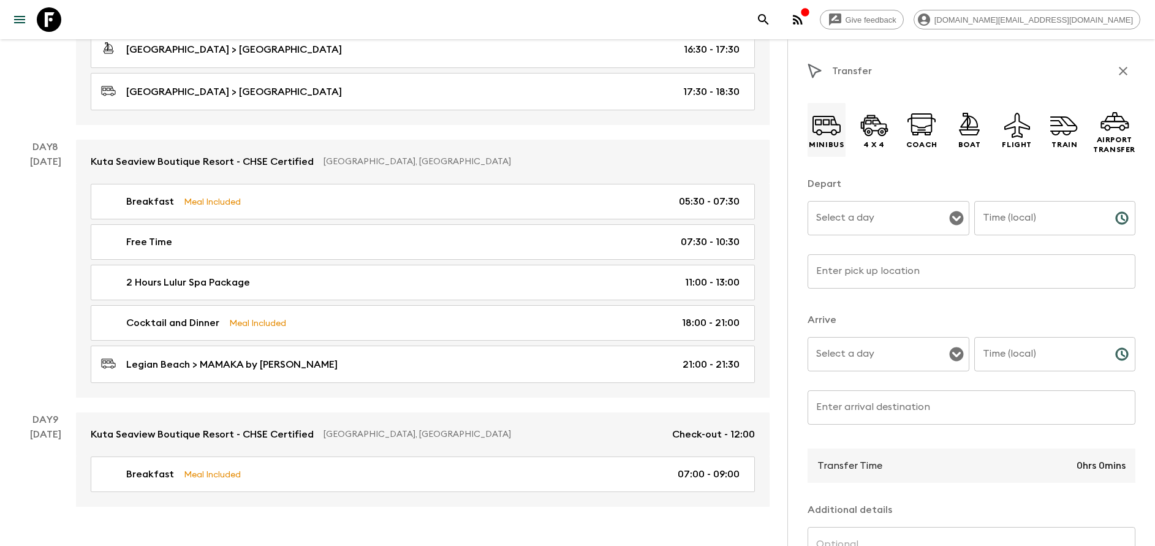
click at [837, 141] on p "Minibus" at bounding box center [826, 145] width 35 height 10
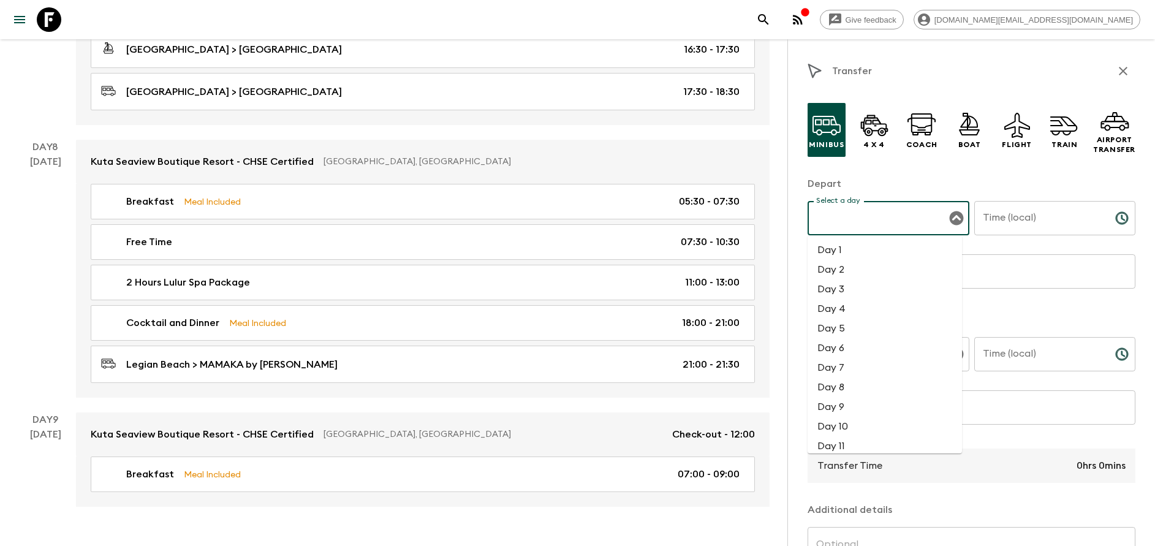
click at [869, 221] on input "Select a day" at bounding box center [879, 218] width 132 height 23
click at [848, 392] on li "Day 8" at bounding box center [885, 388] width 154 height 20
type input "Day 8"
click at [992, 223] on input "Time (local)" at bounding box center [1040, 218] width 131 height 34
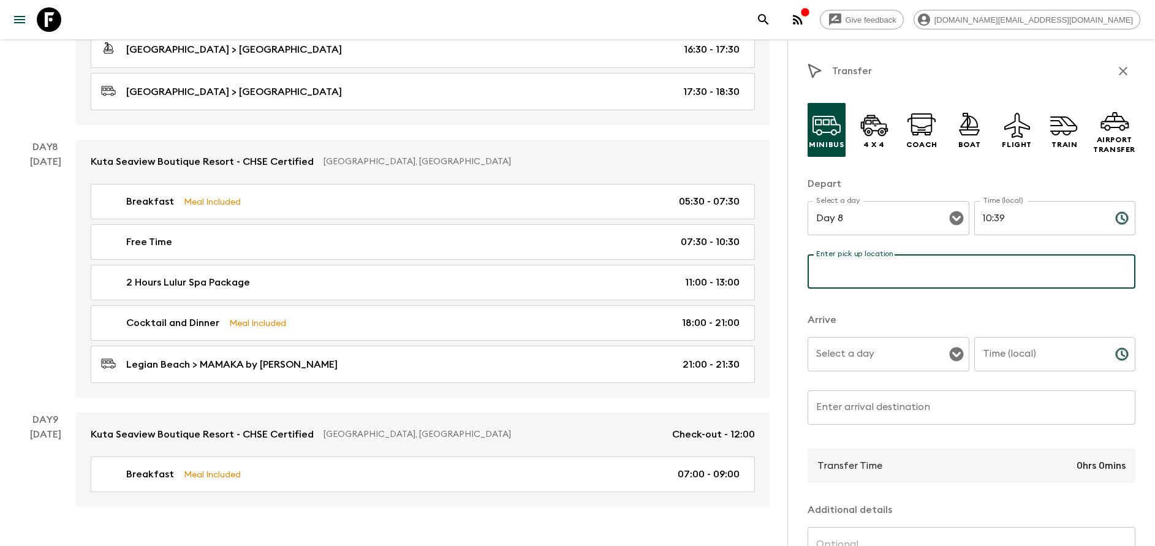
click at [981, 286] on input "Enter pick up location" at bounding box center [972, 271] width 328 height 34
click at [1014, 230] on input "10:39" at bounding box center [1040, 218] width 131 height 34
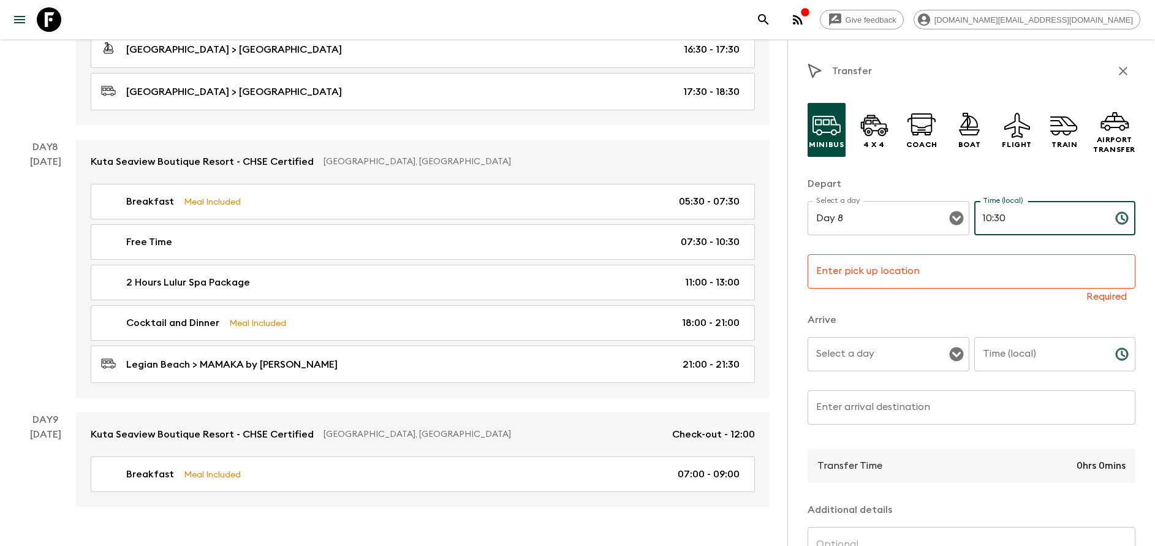
type input "10:30"
click at [950, 283] on input "Enter pick up location" at bounding box center [972, 271] width 328 height 34
type input "[GEOGRAPHIC_DATA]"
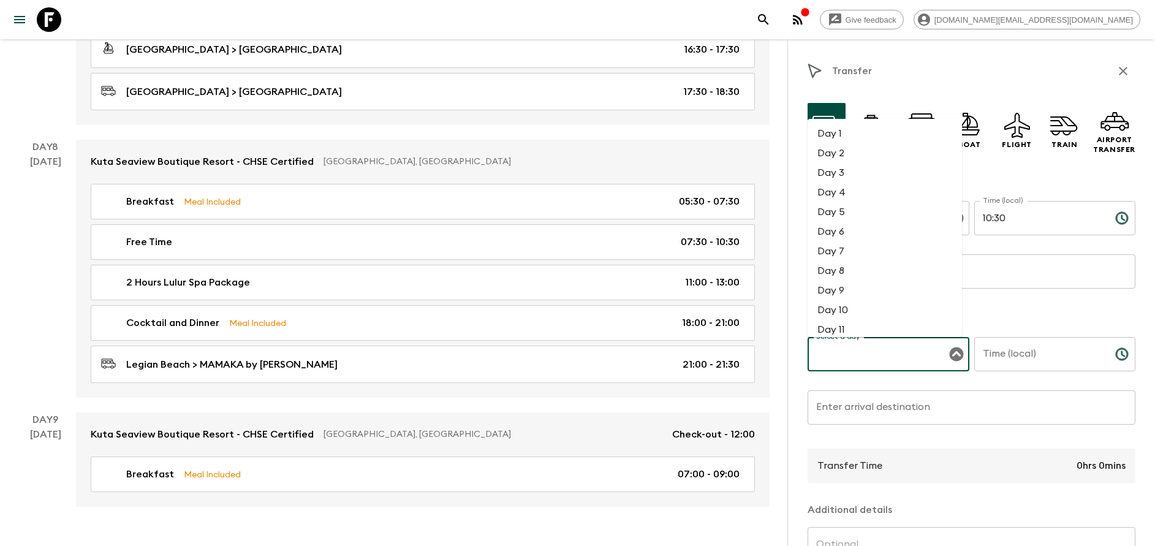
click at [882, 362] on input "Select a day" at bounding box center [879, 354] width 132 height 23
click at [851, 275] on li "Day 8" at bounding box center [885, 271] width 154 height 20
type input "Day 8"
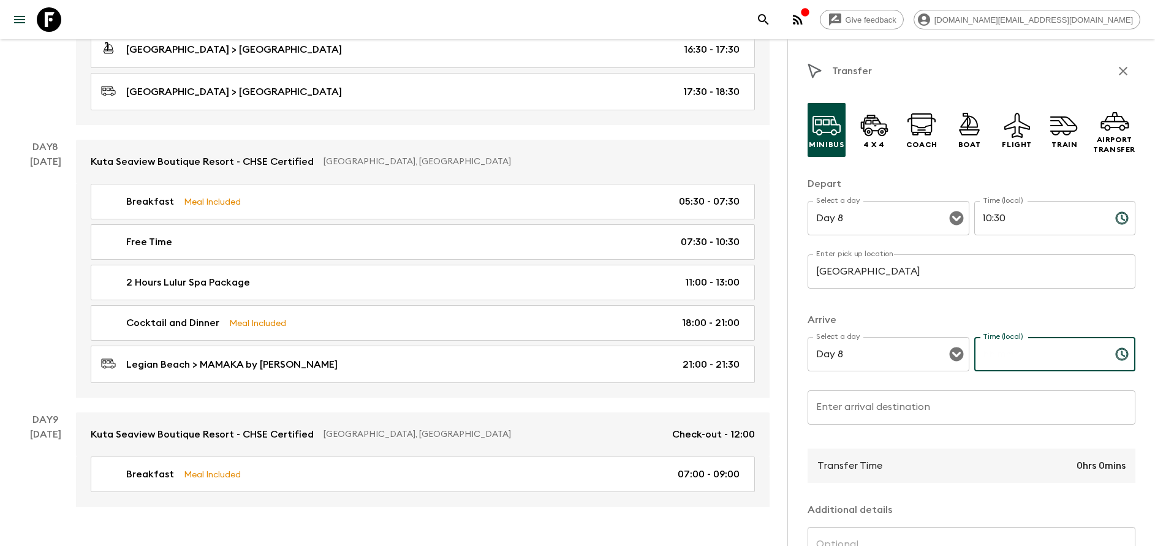
click at [1010, 355] on input "Time (local)" at bounding box center [1040, 354] width 131 height 34
type input "11:30"
click at [909, 393] on input "Enter arrival destination" at bounding box center [972, 407] width 328 height 34
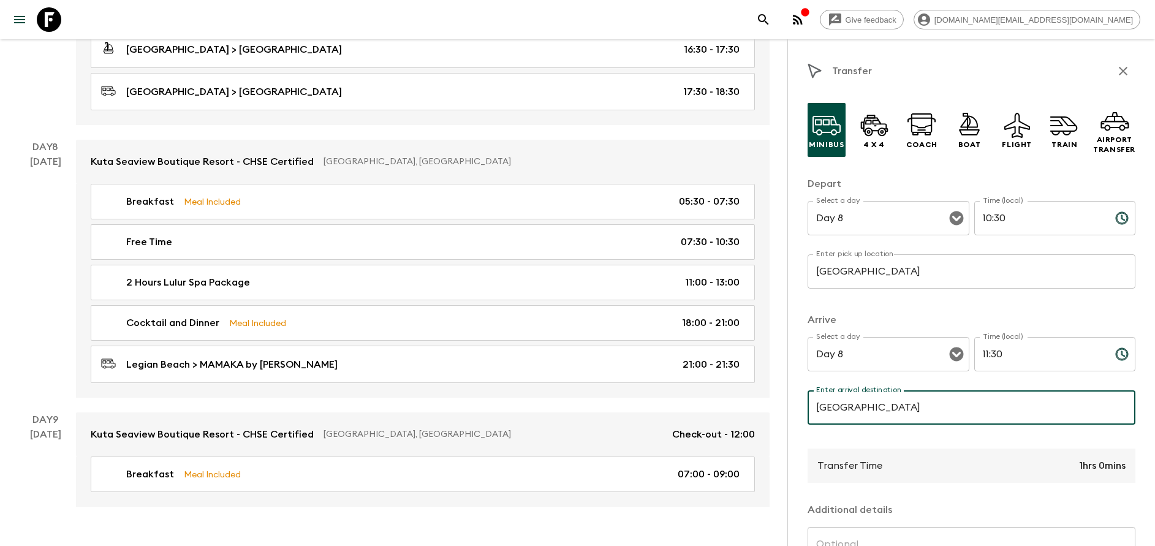
type input "Bali Orchid Spa"
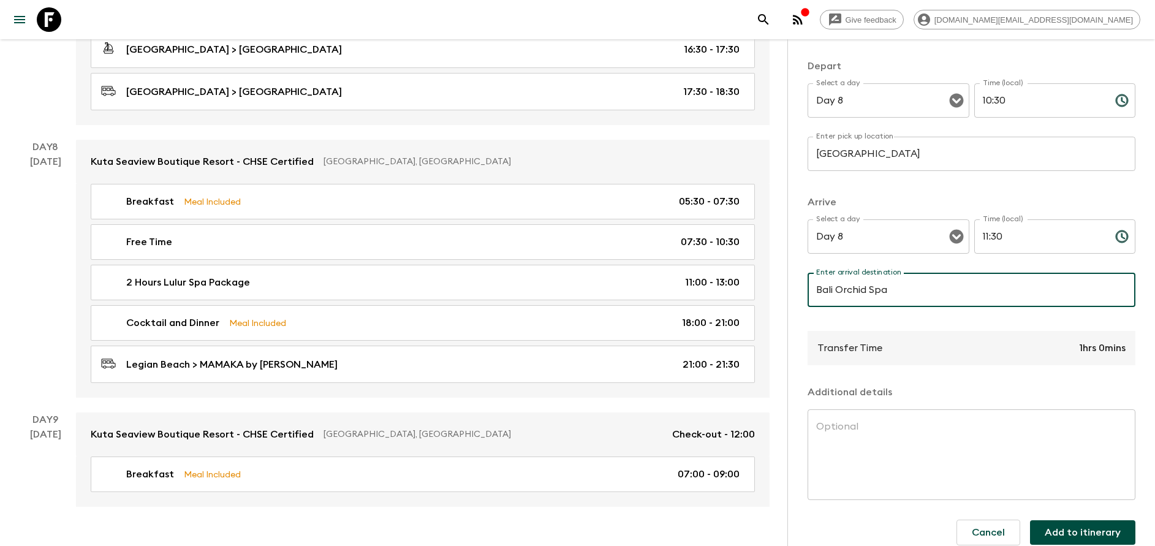
scroll to position [132, 0]
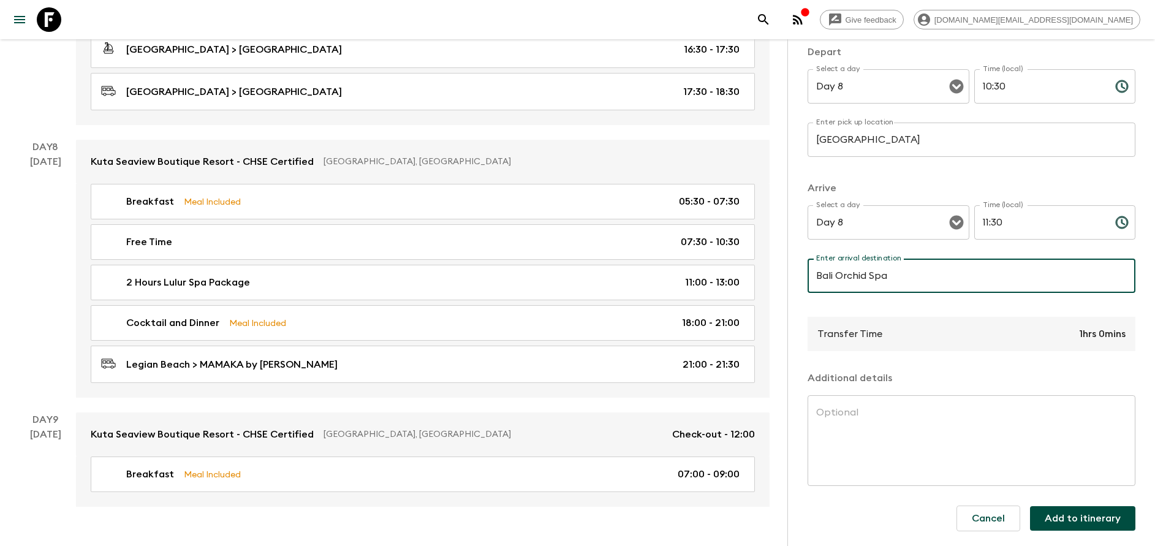
click at [1038, 231] on input "11:30" at bounding box center [1040, 222] width 131 height 34
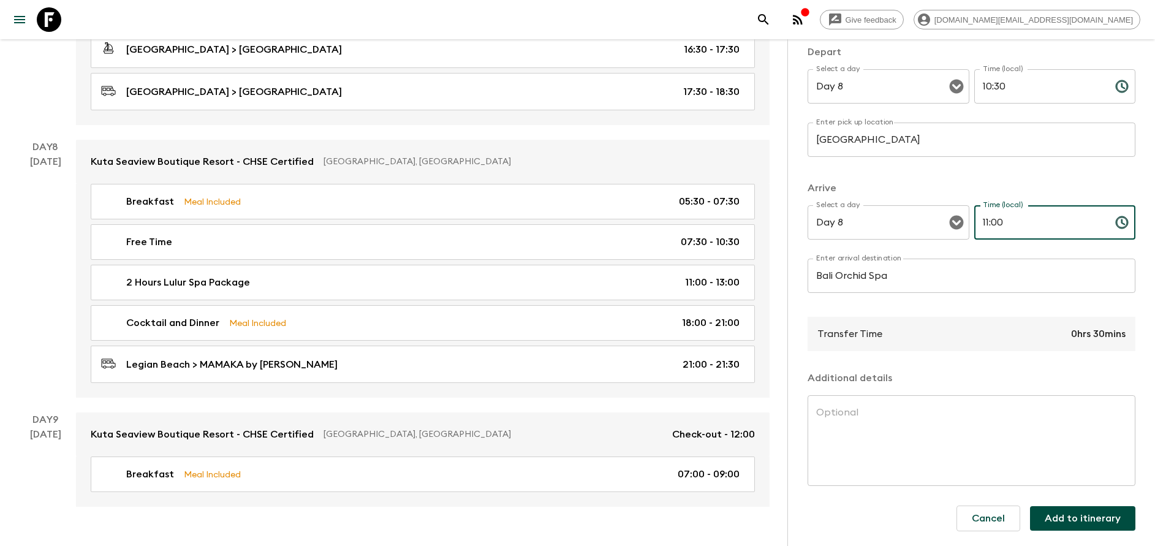
type input "11:00"
click at [1066, 519] on button "Add to itinerary" at bounding box center [1082, 518] width 105 height 25
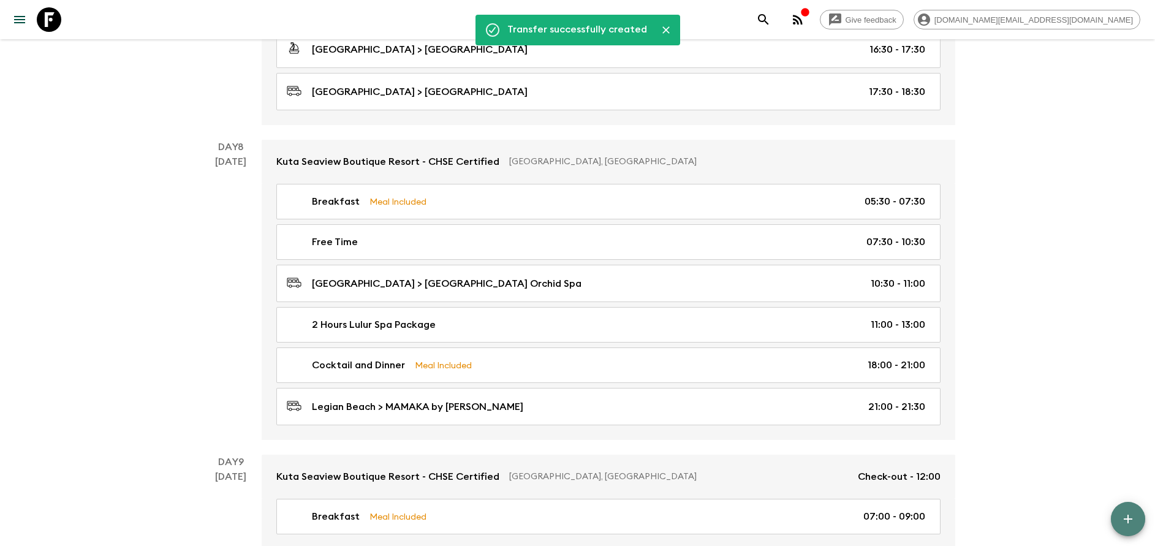
click at [1126, 522] on icon "button" at bounding box center [1128, 519] width 15 height 15
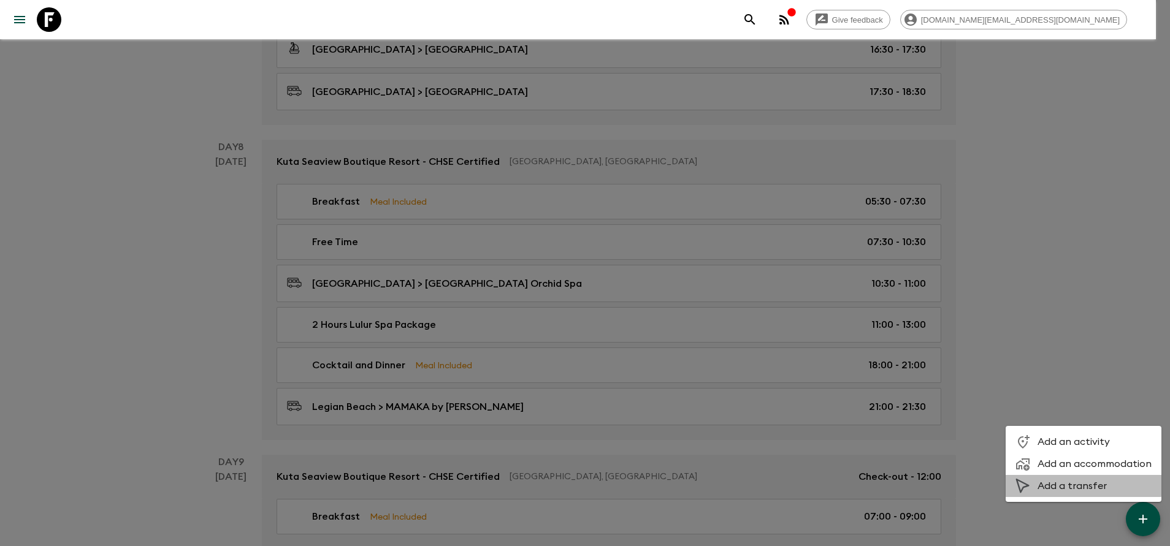
click at [1081, 482] on span "Add a transfer" at bounding box center [1094, 486] width 114 height 12
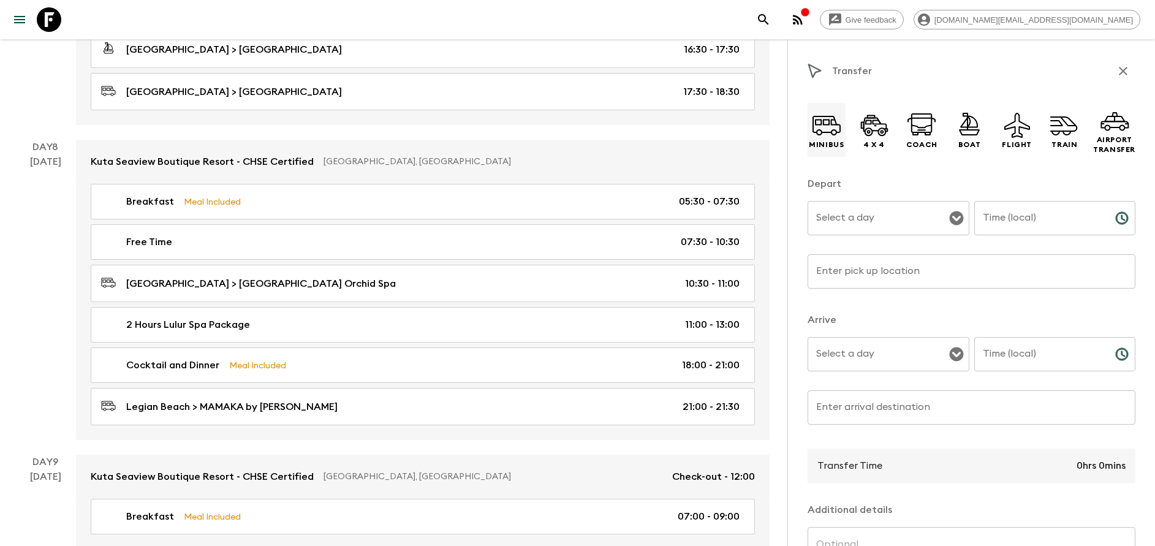
click at [812, 126] on icon at bounding box center [826, 124] width 29 height 29
click at [888, 224] on input "Select a day" at bounding box center [879, 218] width 132 height 23
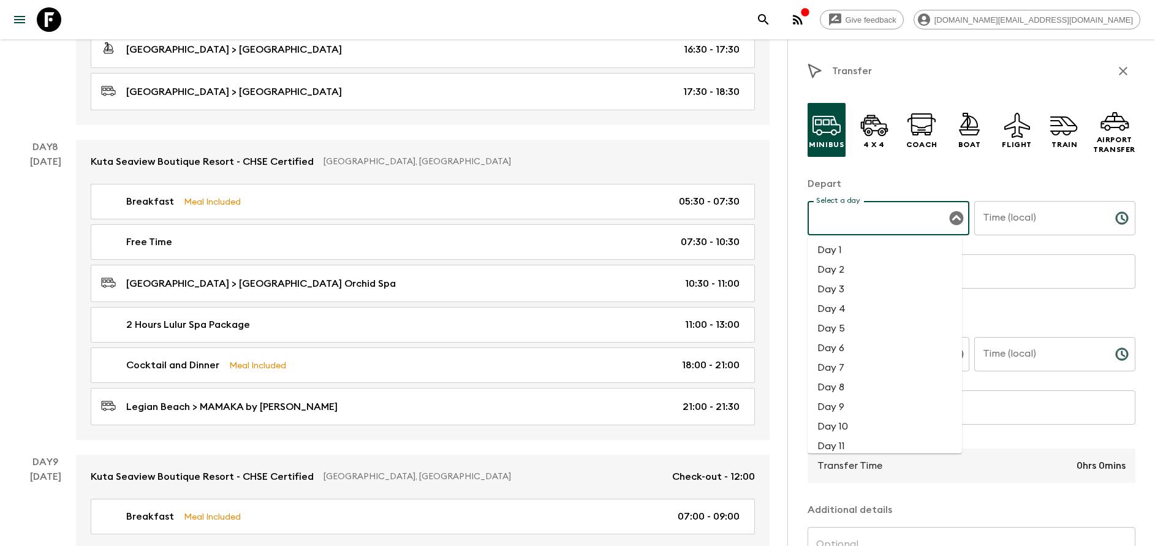
click at [865, 387] on li "Day 8" at bounding box center [885, 388] width 154 height 20
type input "Day 8"
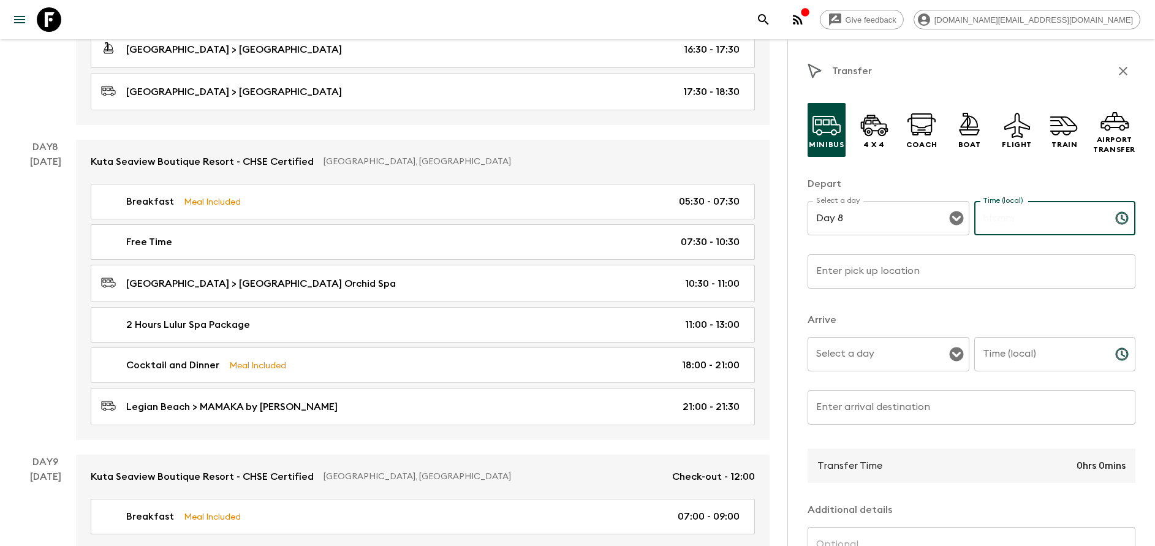
click at [1019, 225] on input "Time (local)" at bounding box center [1040, 218] width 131 height 34
type input "13:00"
click at [946, 276] on input "Enter pick up location" at bounding box center [972, 271] width 328 height 34
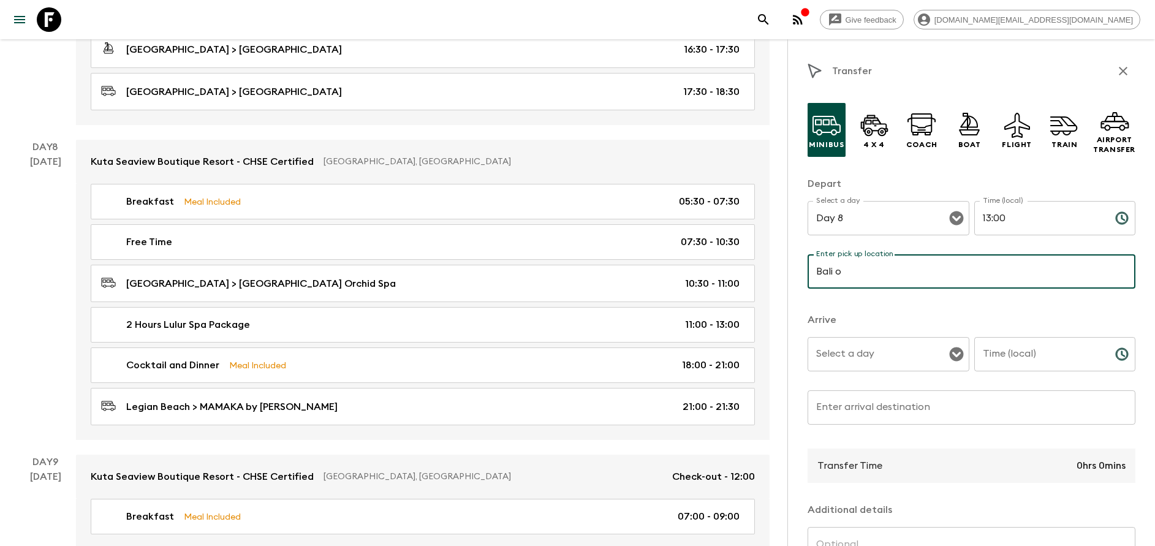
type input "Bali Orchid Spa"
click at [873, 360] on input "Select a day" at bounding box center [879, 354] width 132 height 23
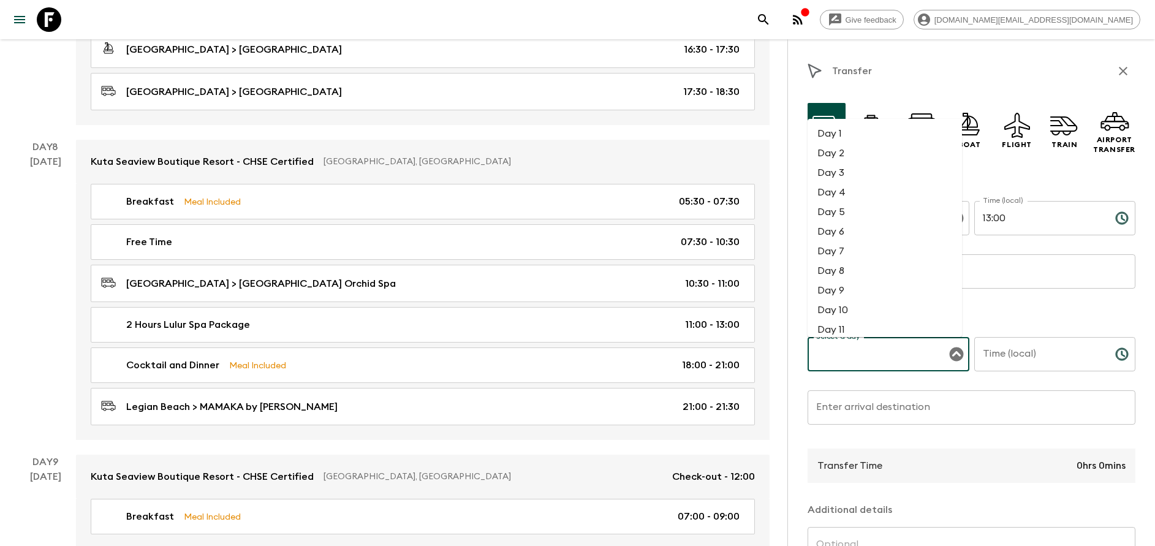
click at [859, 273] on li "Day 8" at bounding box center [885, 271] width 154 height 20
type input "Day 8"
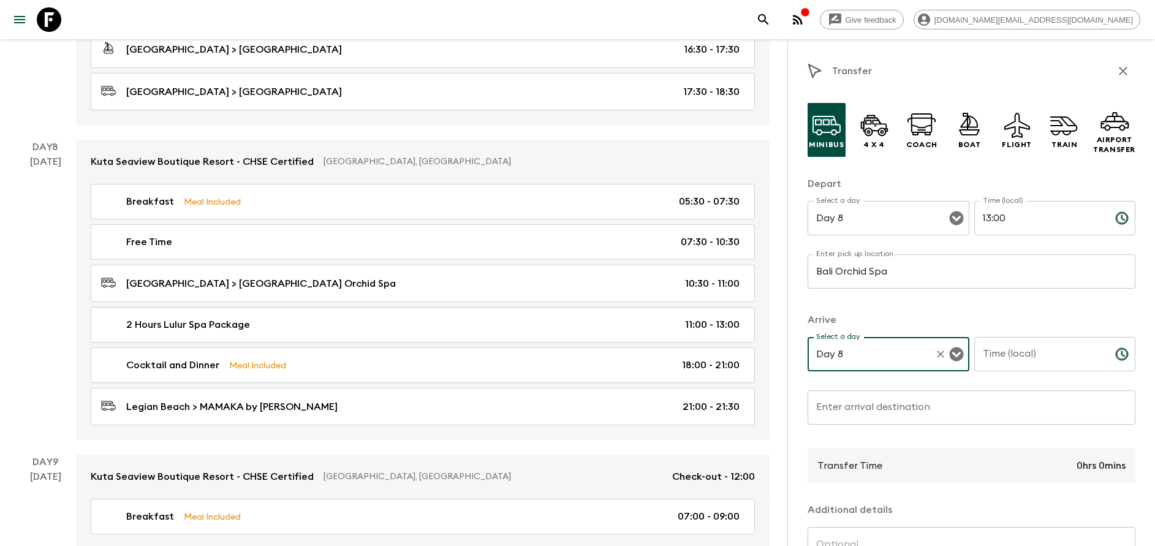
click at [1007, 352] on input "Time (local)" at bounding box center [1040, 354] width 131 height 34
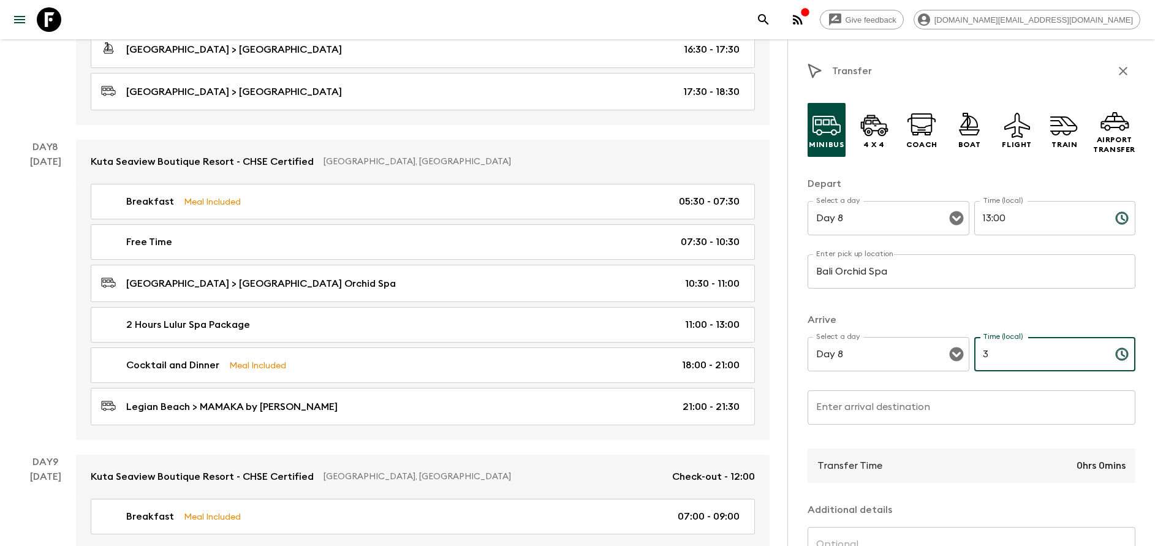
type input "3"
type input "13:30"
click at [966, 416] on input "Enter arrival destination" at bounding box center [972, 407] width 328 height 34
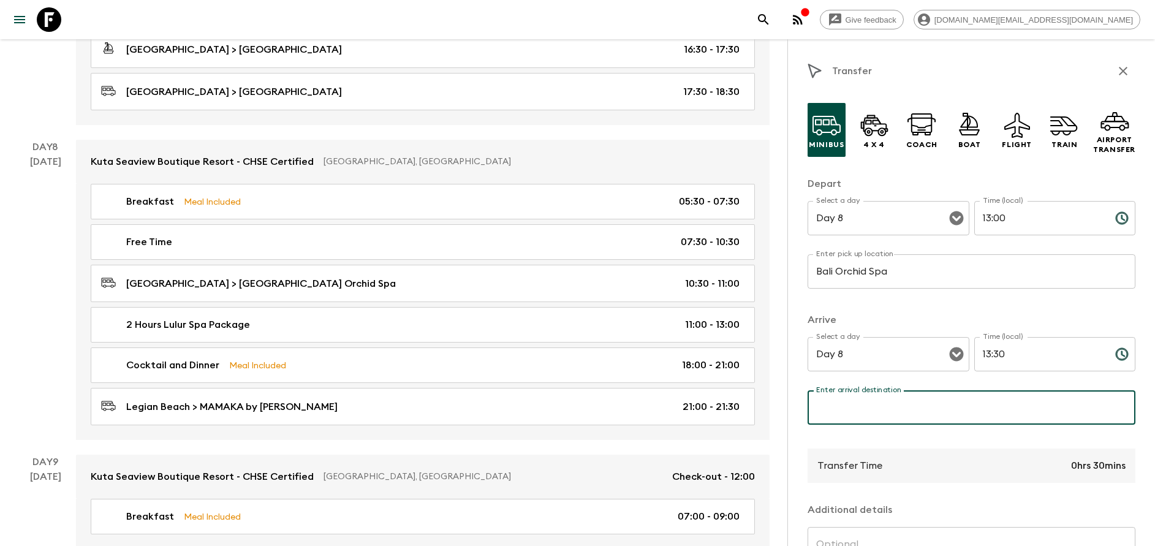
type input "[GEOGRAPHIC_DATA]"
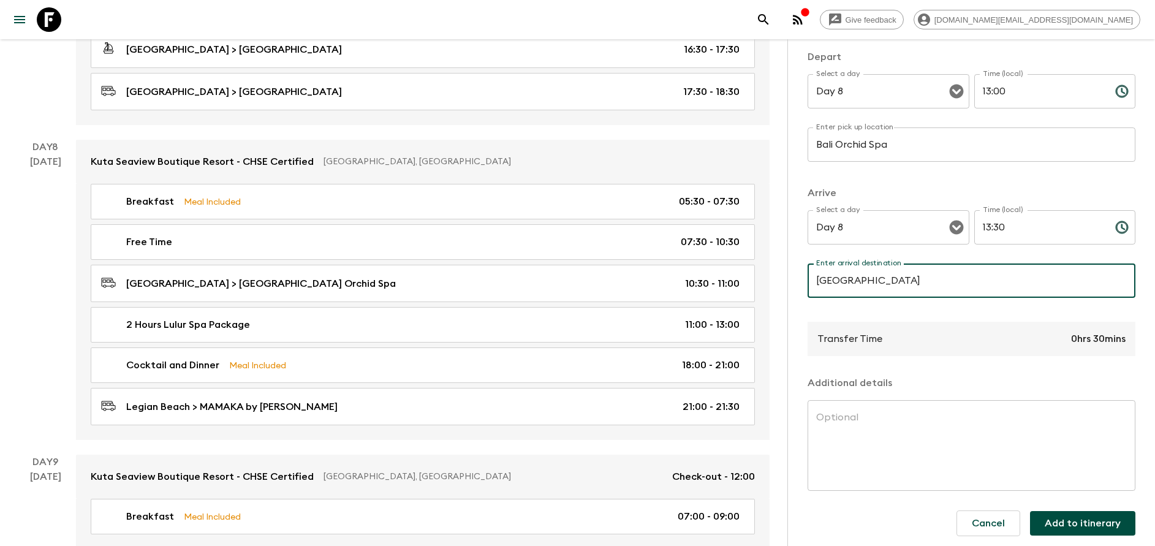
scroll to position [132, 0]
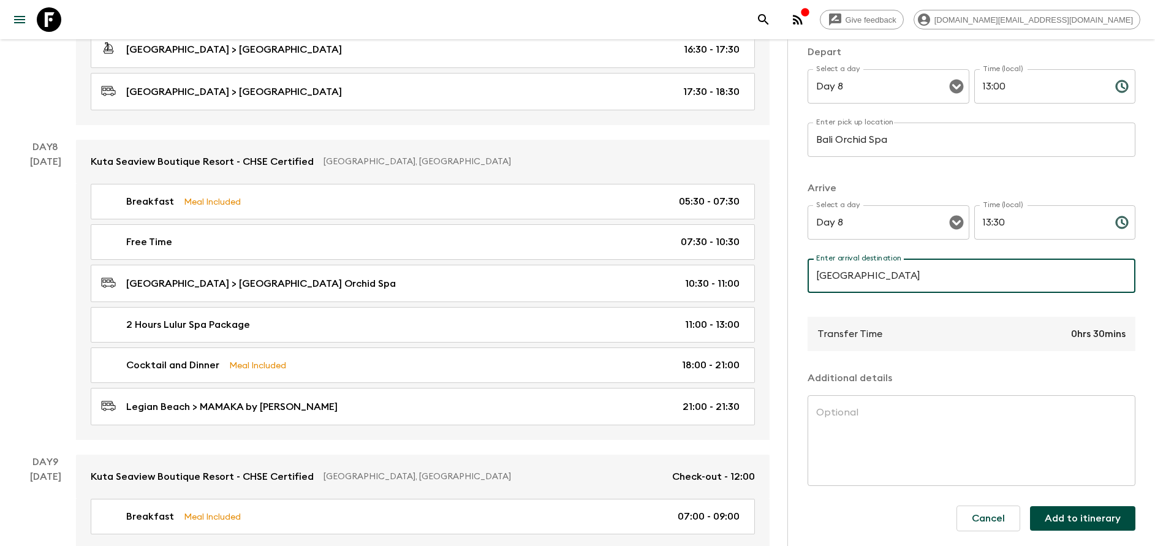
click at [1070, 519] on button "Add to itinerary" at bounding box center [1082, 518] width 105 height 25
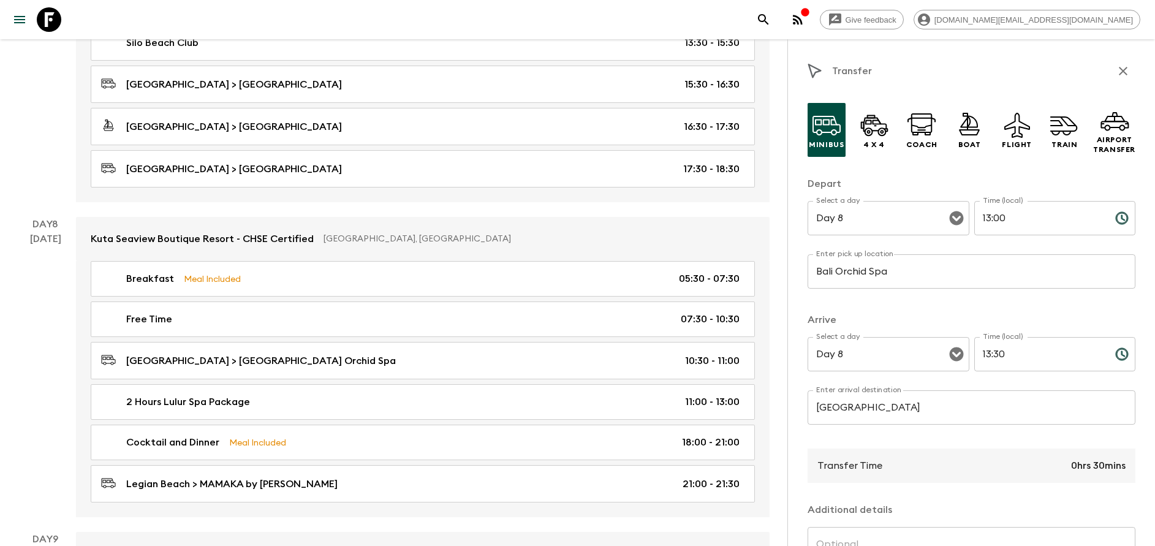
scroll to position [2666, 0]
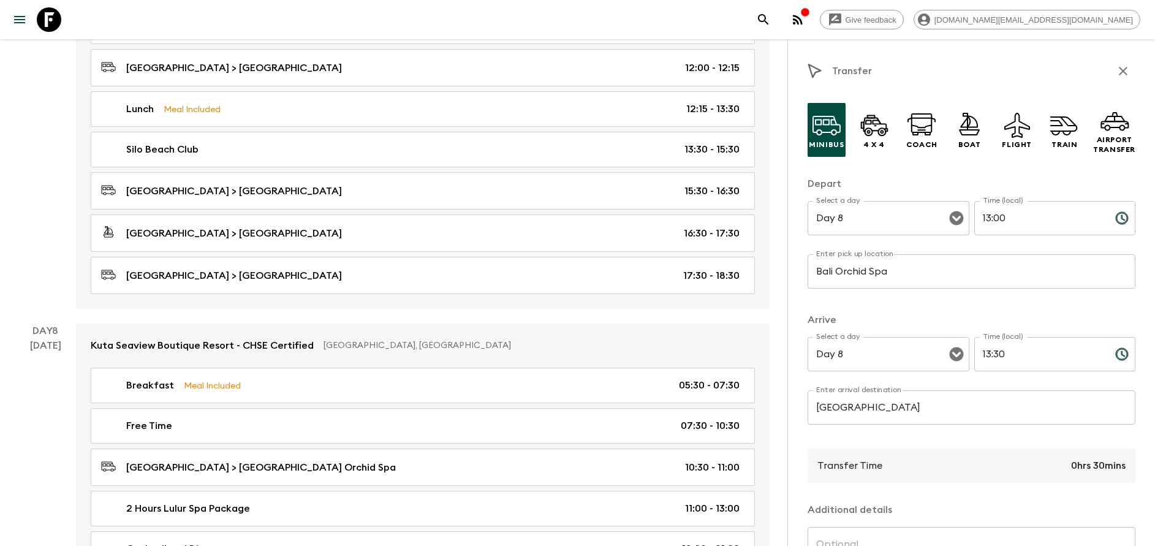
click at [1116, 70] on icon "button" at bounding box center [1123, 71] width 15 height 15
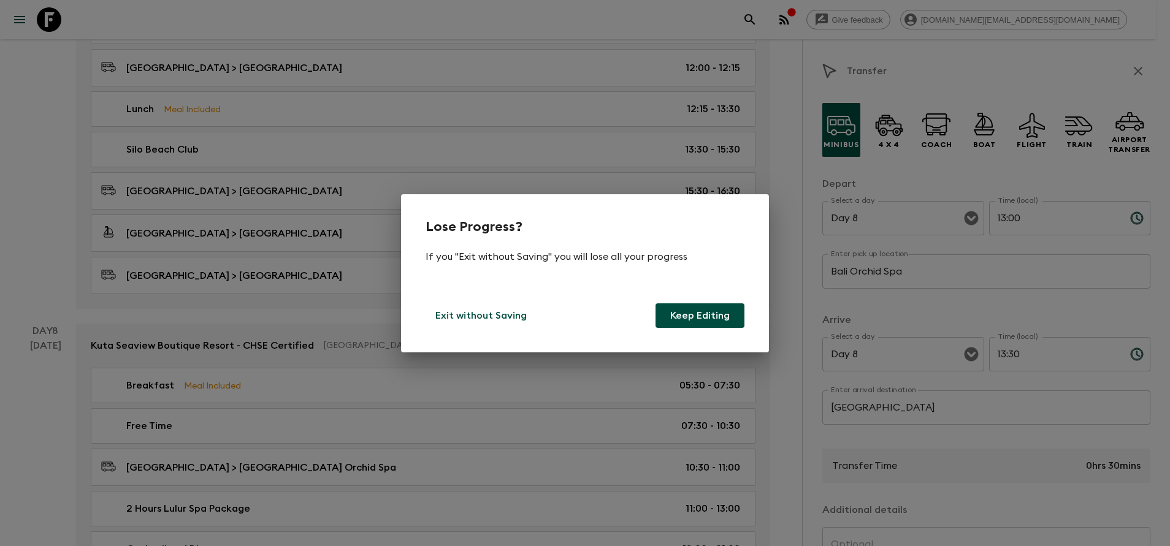
click at [683, 312] on button "Keep Editing" at bounding box center [699, 315] width 89 height 25
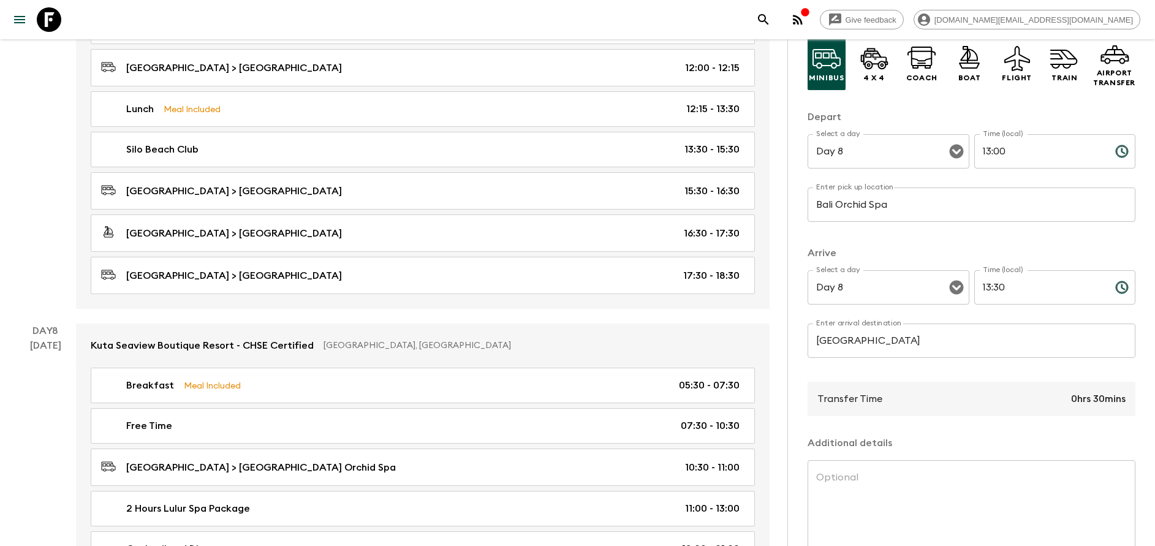
scroll to position [132, 0]
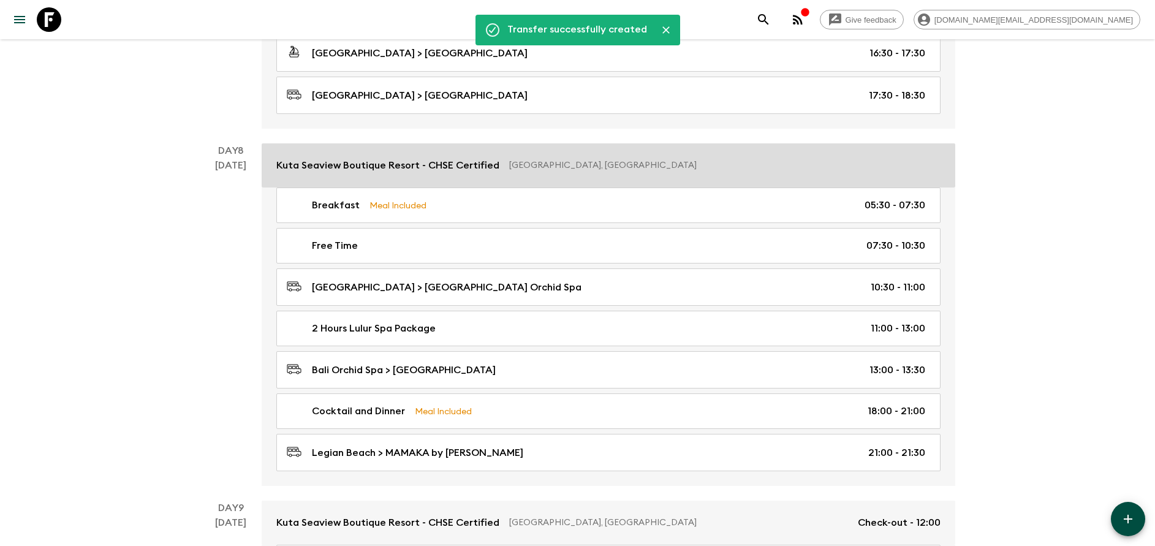
scroll to position [2850, 0]
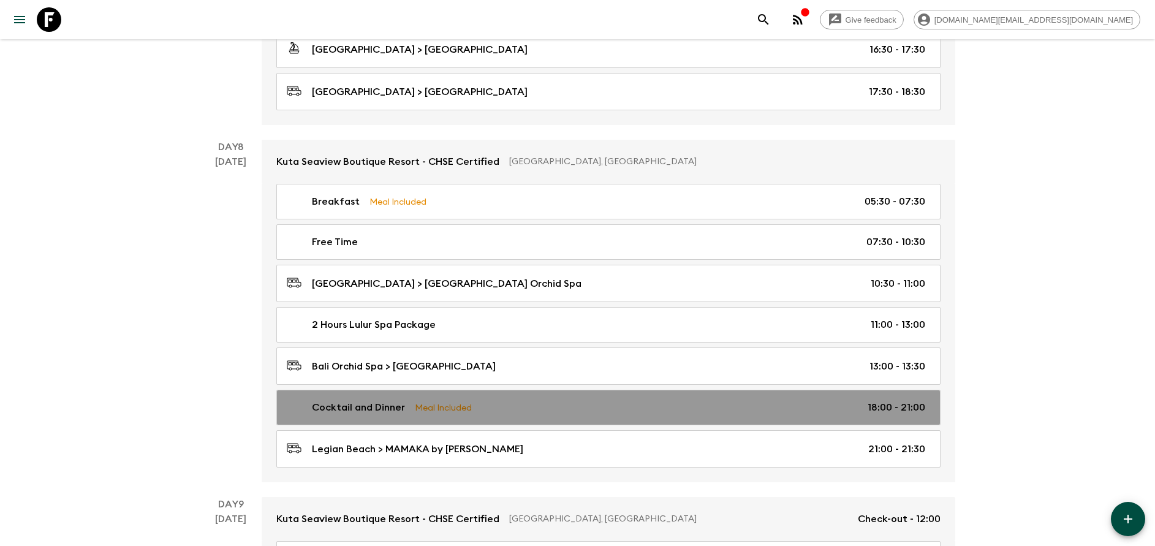
click at [577, 407] on div "Cocktail and Dinner Meal Included 18:00 - 21:00" at bounding box center [606, 407] width 639 height 15
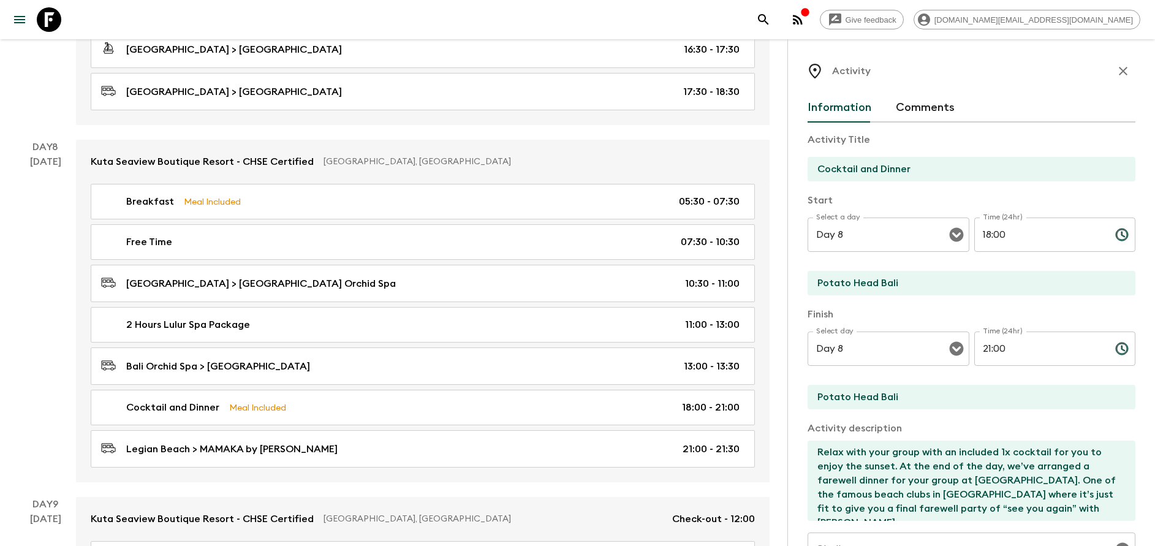
click at [1002, 235] on input "18:00" at bounding box center [1040, 235] width 131 height 34
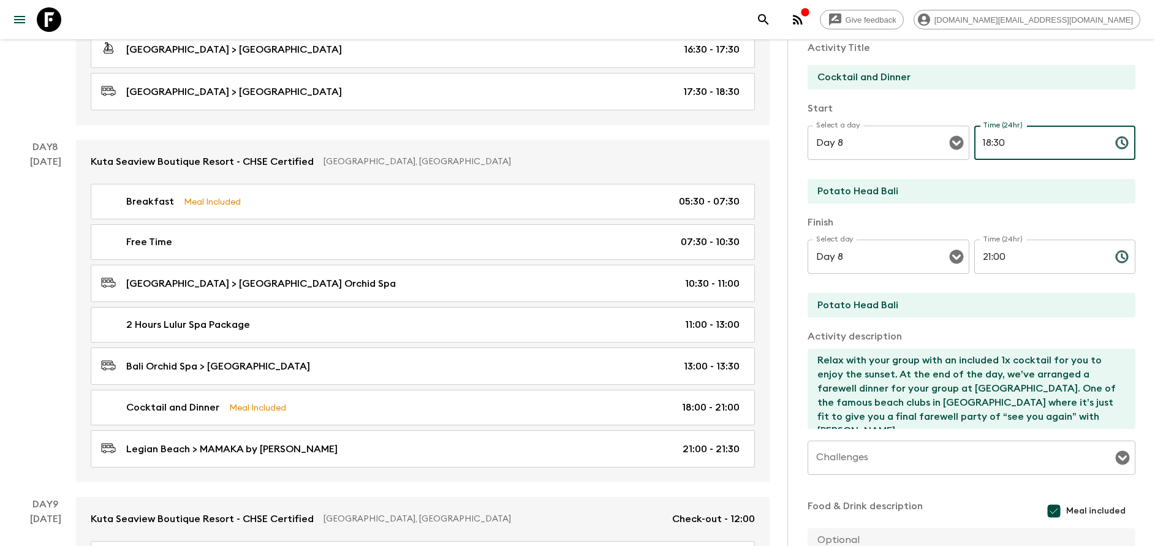
type input "18:30"
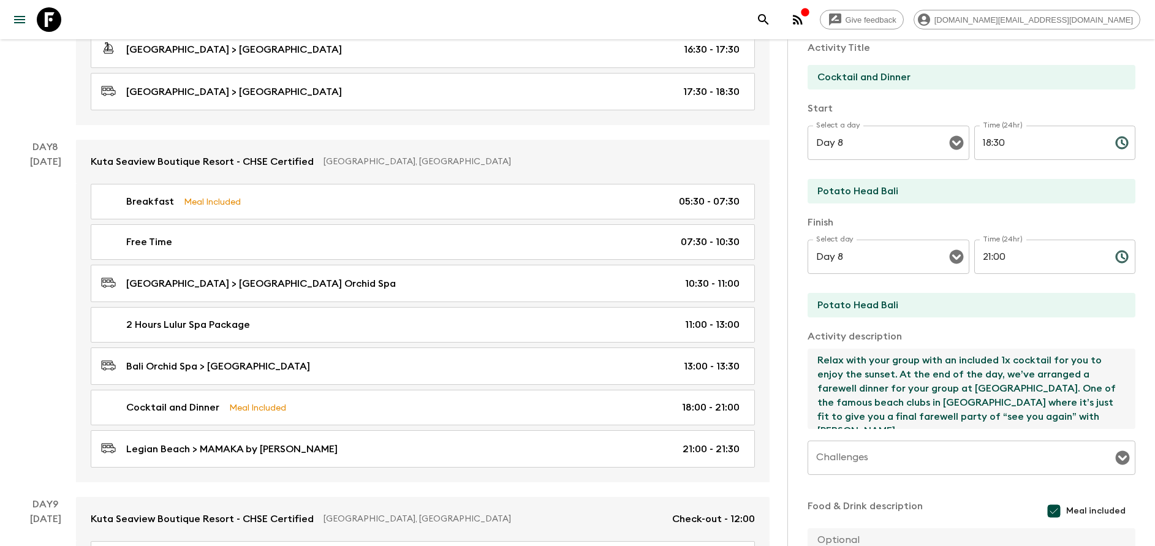
click at [978, 390] on textarea "Relax with your group with an included 1x cocktail for you to enjoy the sunset.…" at bounding box center [967, 389] width 318 height 80
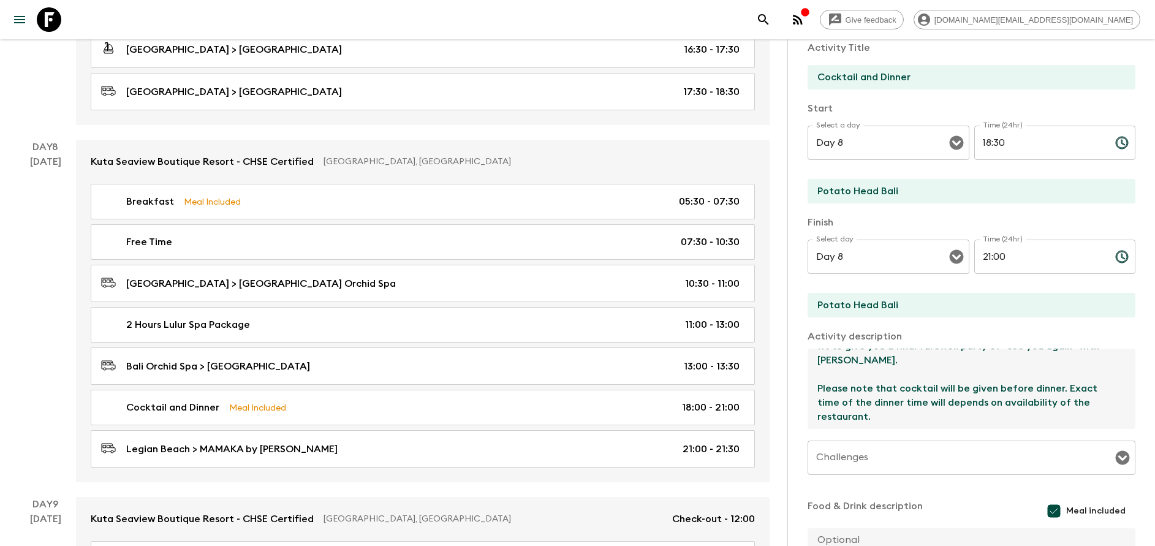
click at [862, 368] on textarea "Relax with your group with an included 1x cocktail for you to enjoy the sunset.…" at bounding box center [967, 389] width 318 height 80
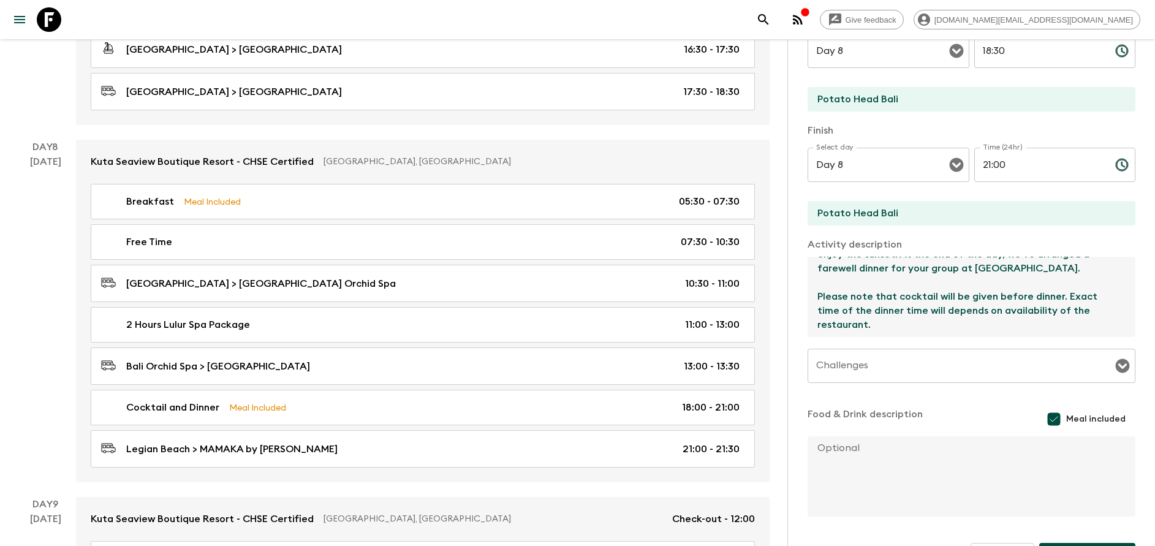
scroll to position [221, 0]
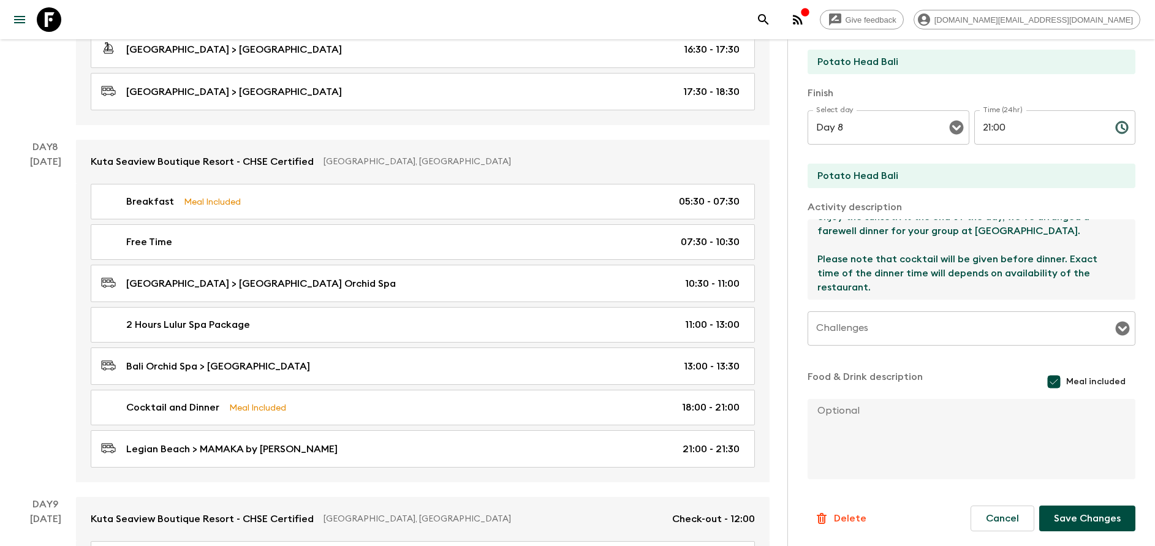
type textarea "Relax with your group with an included 1x cocktail for you to enjoy the sunset.…"
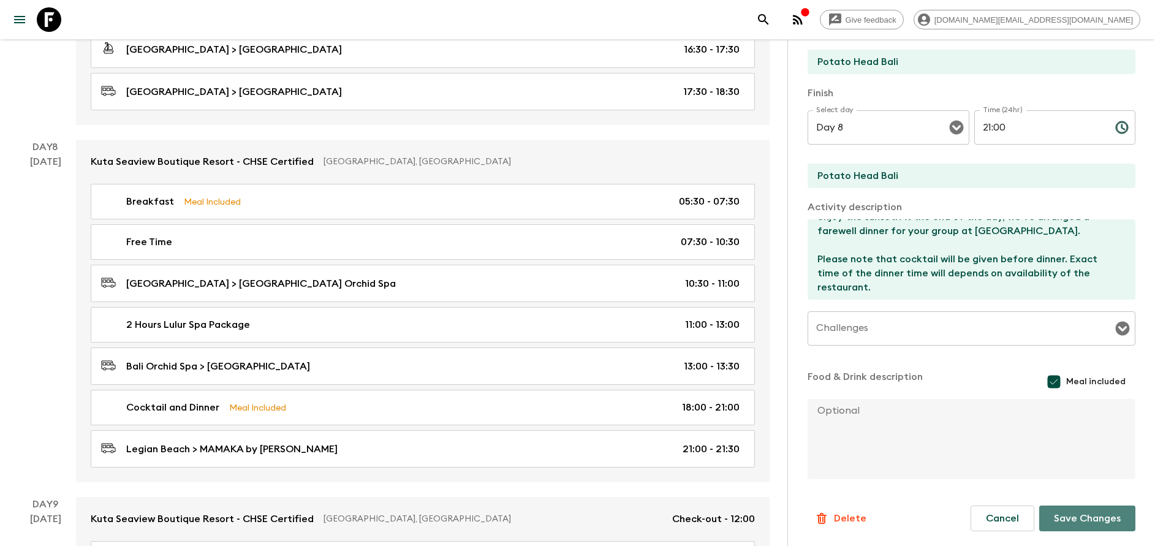
click at [1076, 516] on button "Save Changes" at bounding box center [1088, 519] width 96 height 26
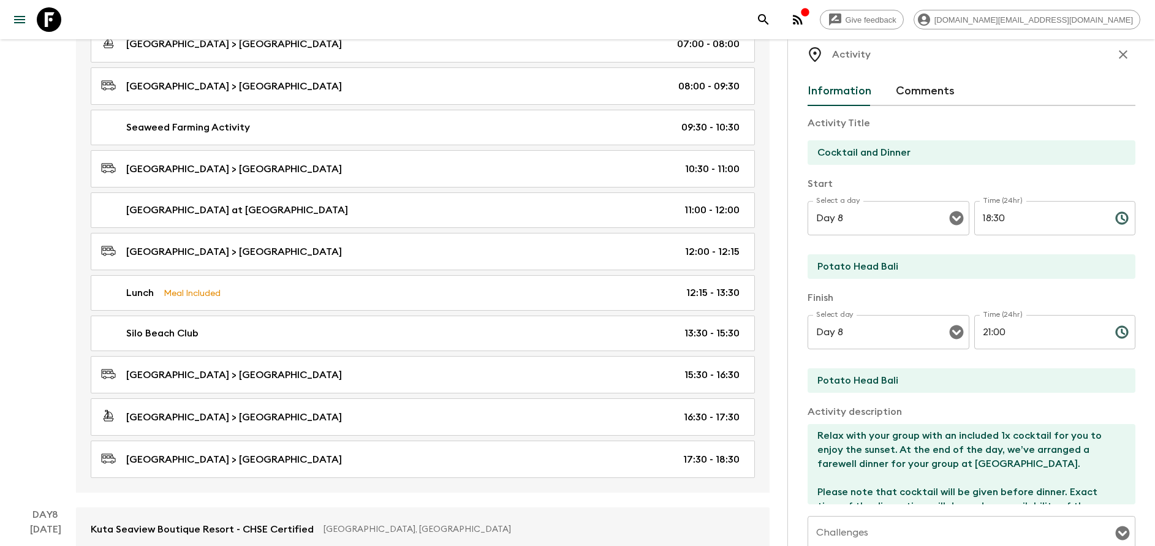
scroll to position [0, 0]
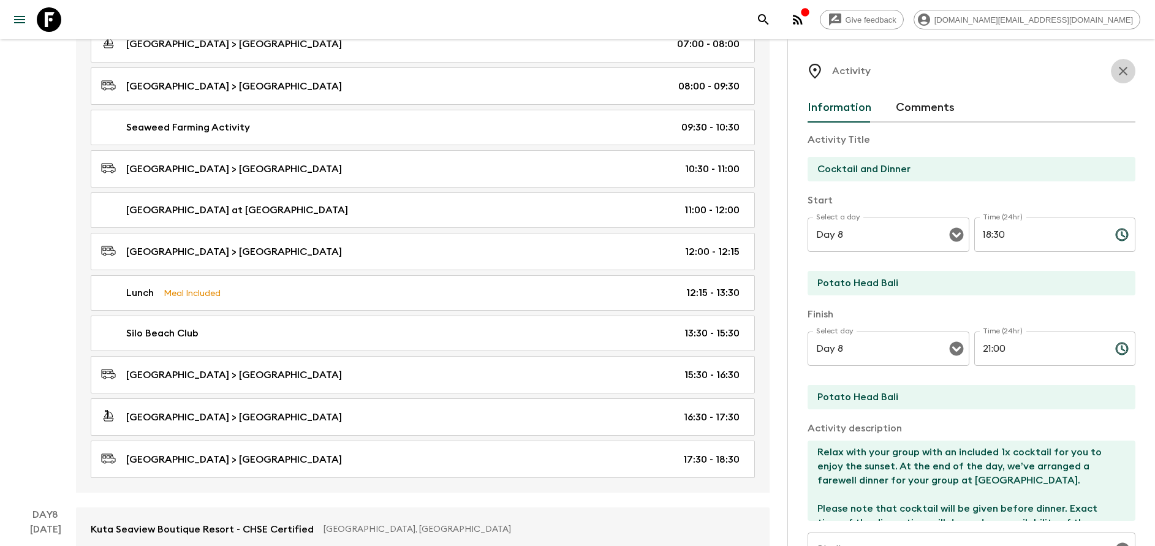
click at [1116, 69] on icon "button" at bounding box center [1123, 71] width 15 height 15
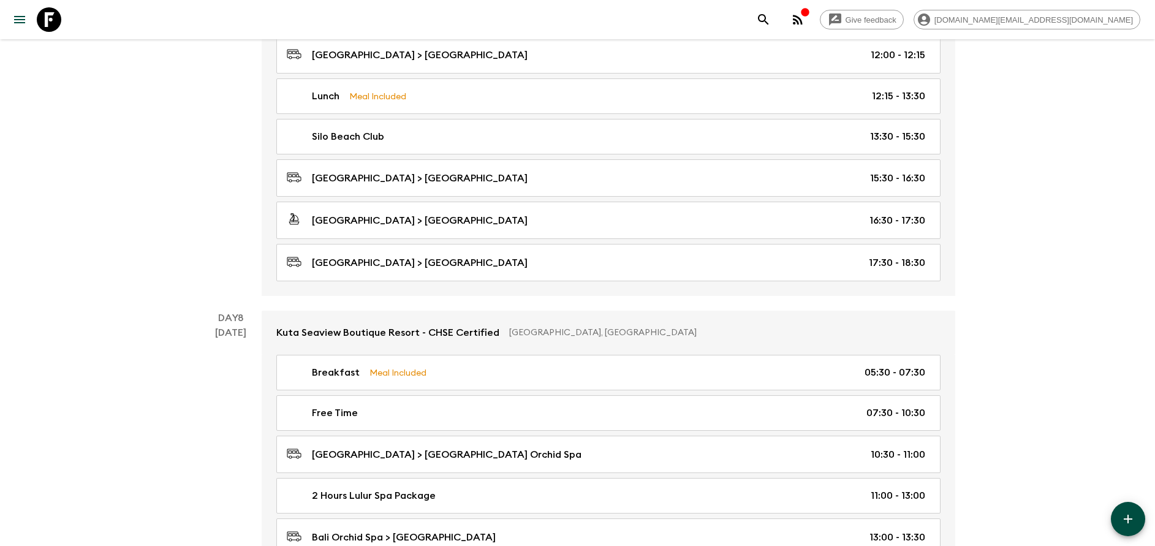
scroll to position [2850, 0]
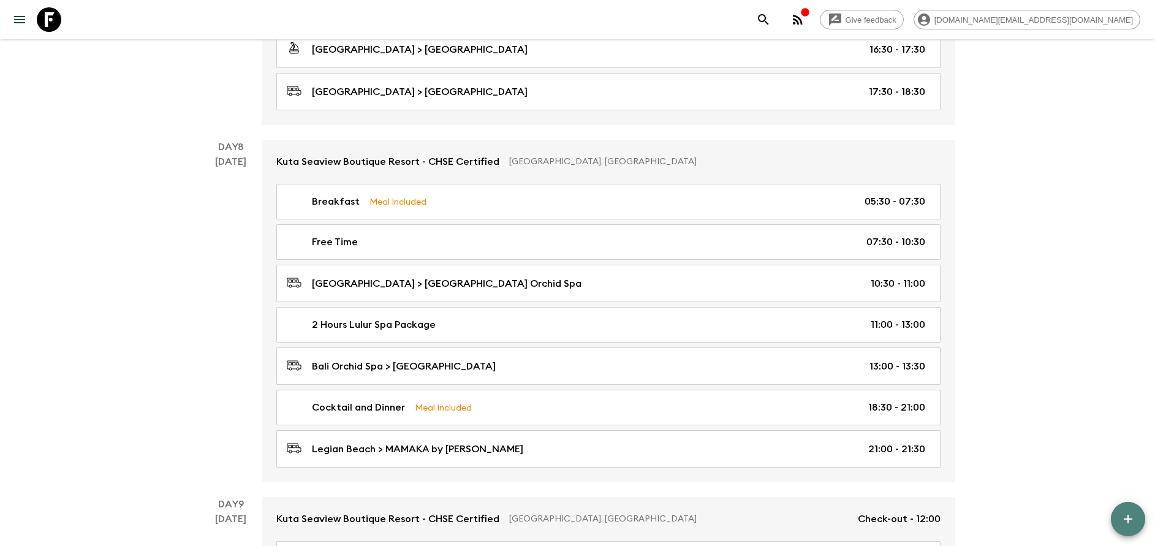
click at [1118, 517] on button "button" at bounding box center [1128, 519] width 34 height 34
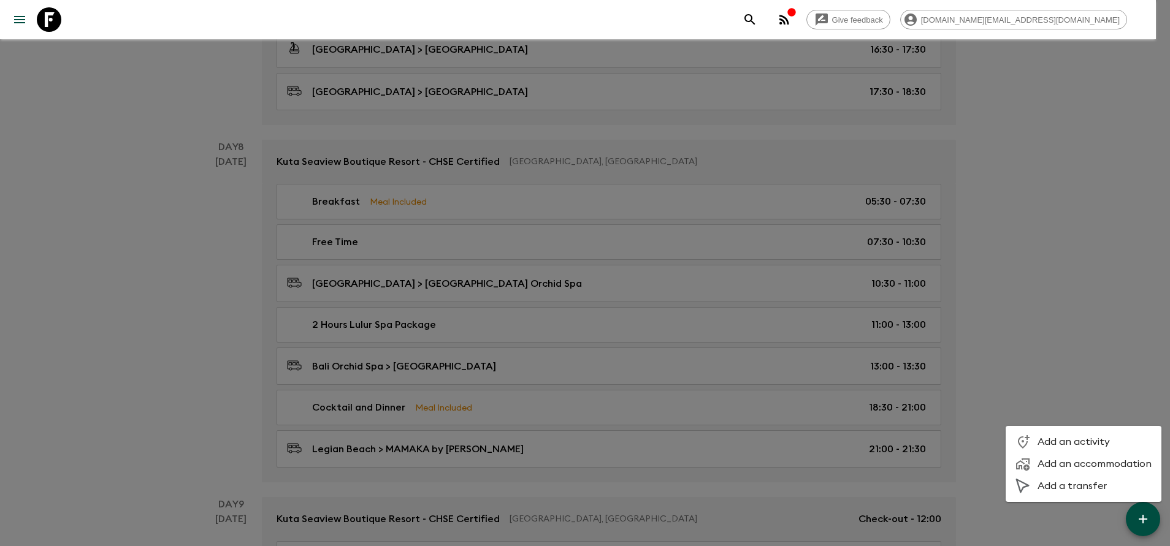
click at [1042, 440] on span "Add an activity" at bounding box center [1094, 442] width 114 height 12
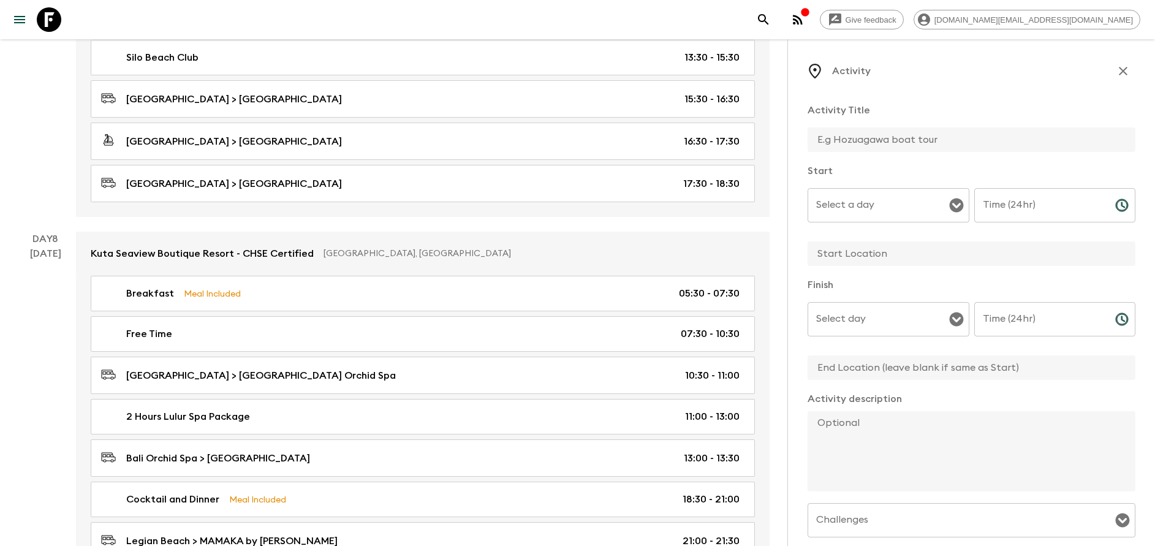
click at [870, 142] on input "text" at bounding box center [967, 140] width 318 height 25
type input "Free Time"
click at [867, 208] on input "Select a day" at bounding box center [879, 205] width 132 height 23
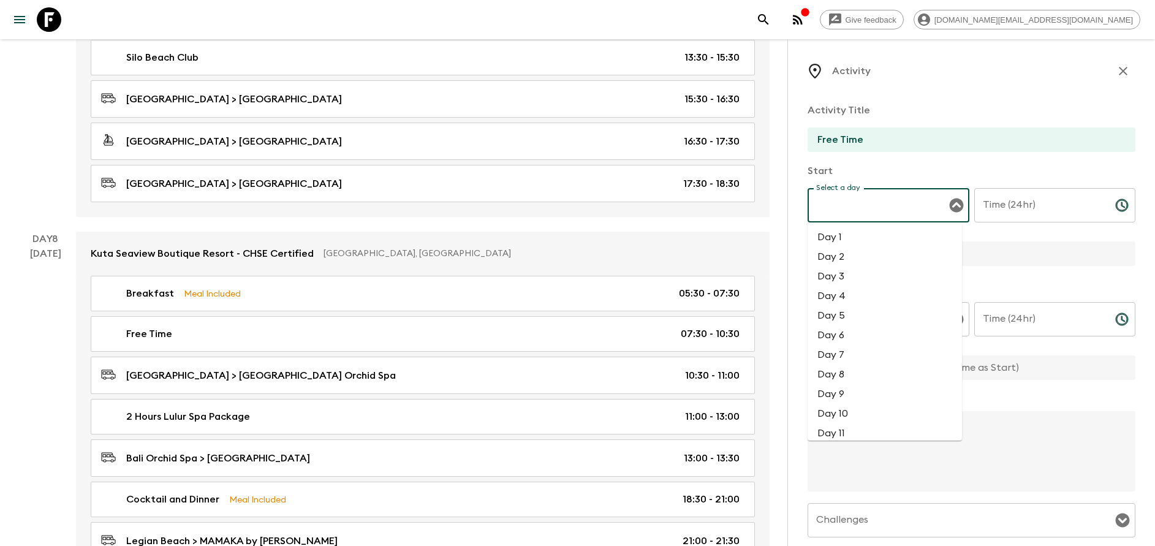
click at [848, 363] on li "Day 7" at bounding box center [885, 355] width 154 height 20
click at [843, 205] on input "Day 7" at bounding box center [871, 205] width 116 height 23
click at [850, 373] on li "Day 8" at bounding box center [885, 375] width 154 height 20
type input "Day 8"
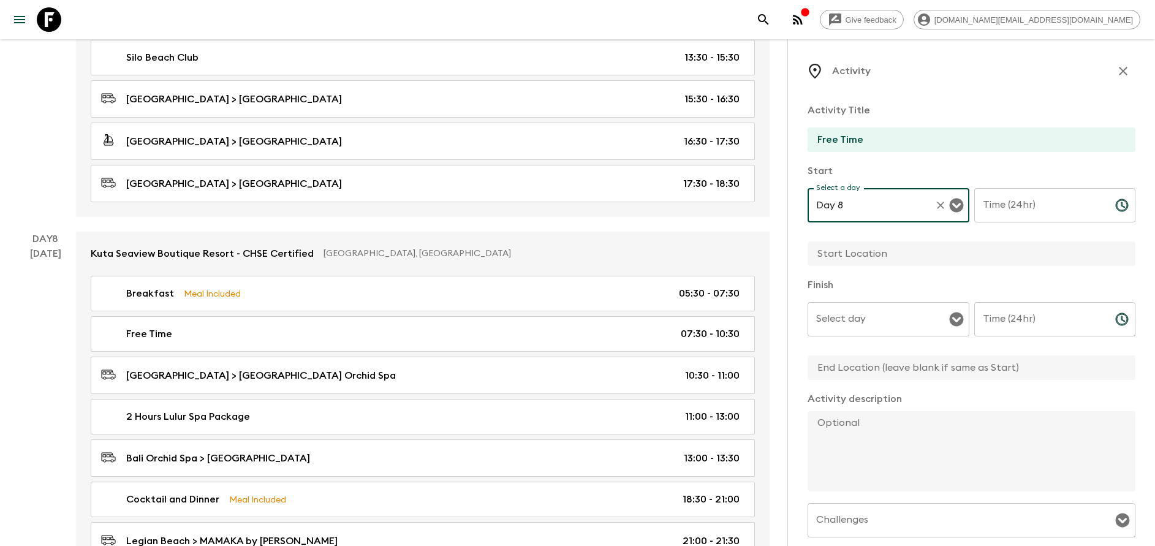
click at [1006, 206] on input "Time (24hr)" at bounding box center [1040, 205] width 131 height 34
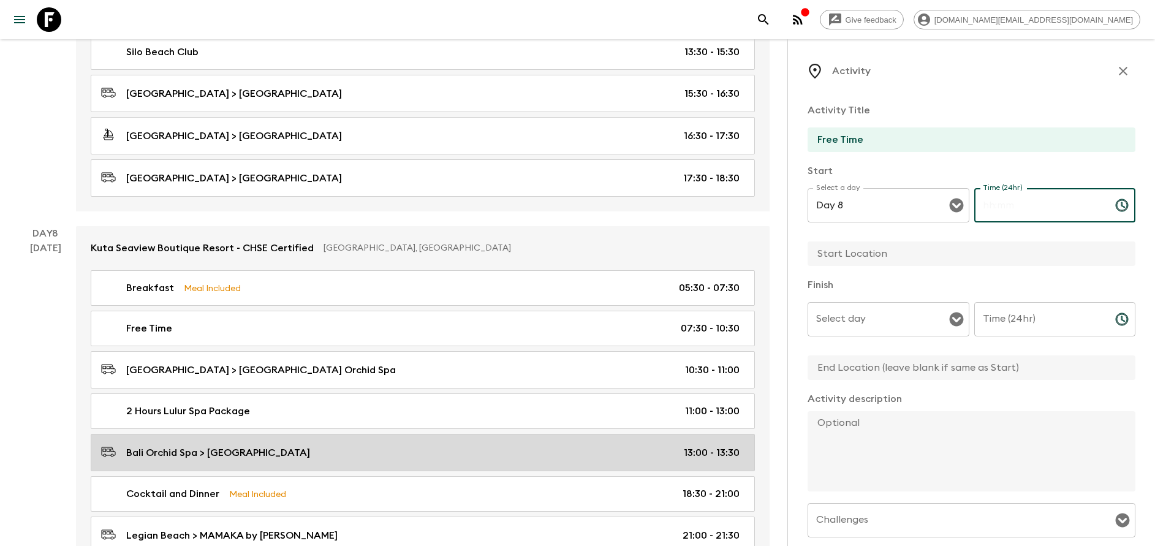
scroll to position [2942, 0]
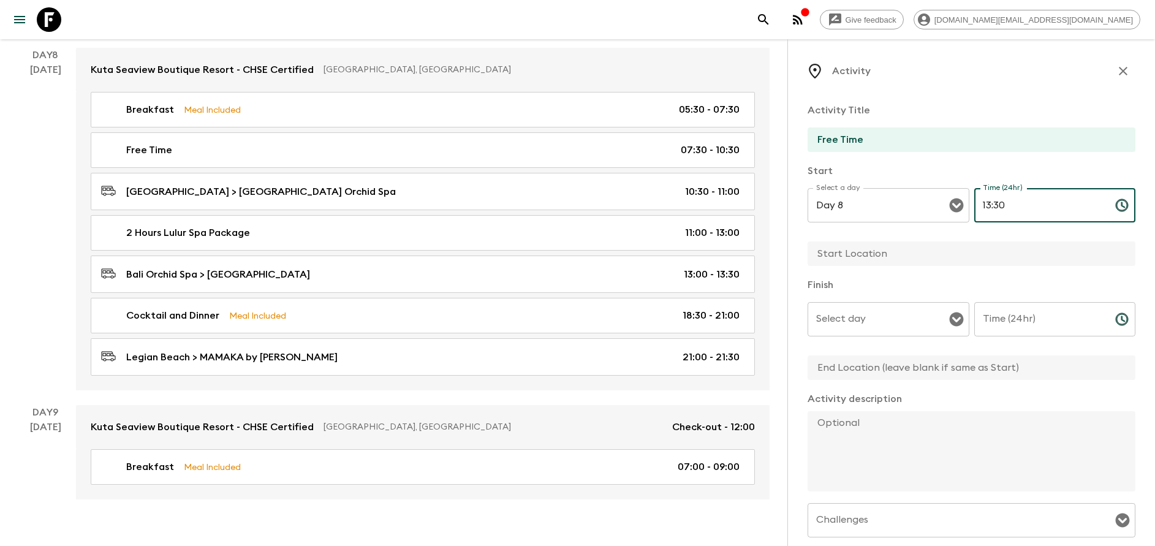
type input "13:30"
click at [885, 249] on input "text" at bounding box center [967, 254] width 318 height 25
type input "[GEOGRAPHIC_DATA]"
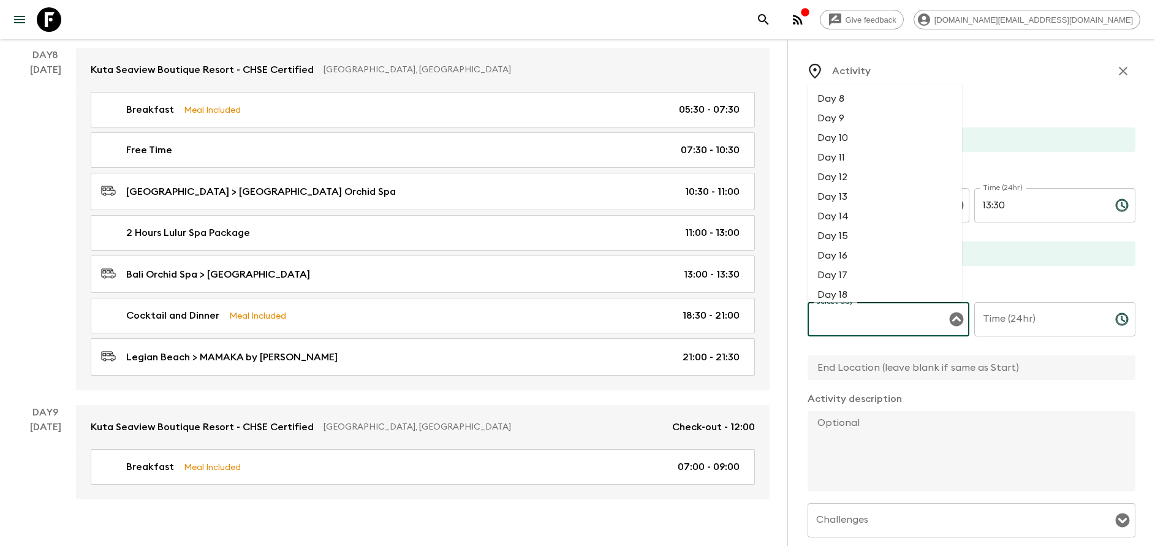
click at [856, 316] on input "Select day" at bounding box center [879, 319] width 132 height 23
click at [843, 101] on li "Day 8" at bounding box center [885, 99] width 154 height 20
type input "Day 8"
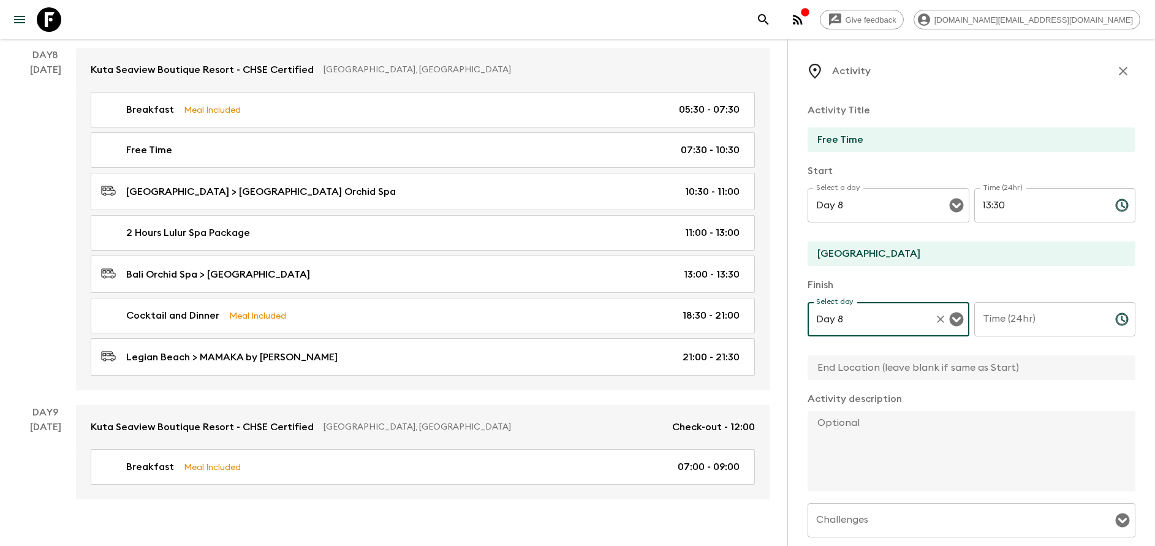
click at [1008, 322] on input "Time (24hr)" at bounding box center [1040, 319] width 131 height 34
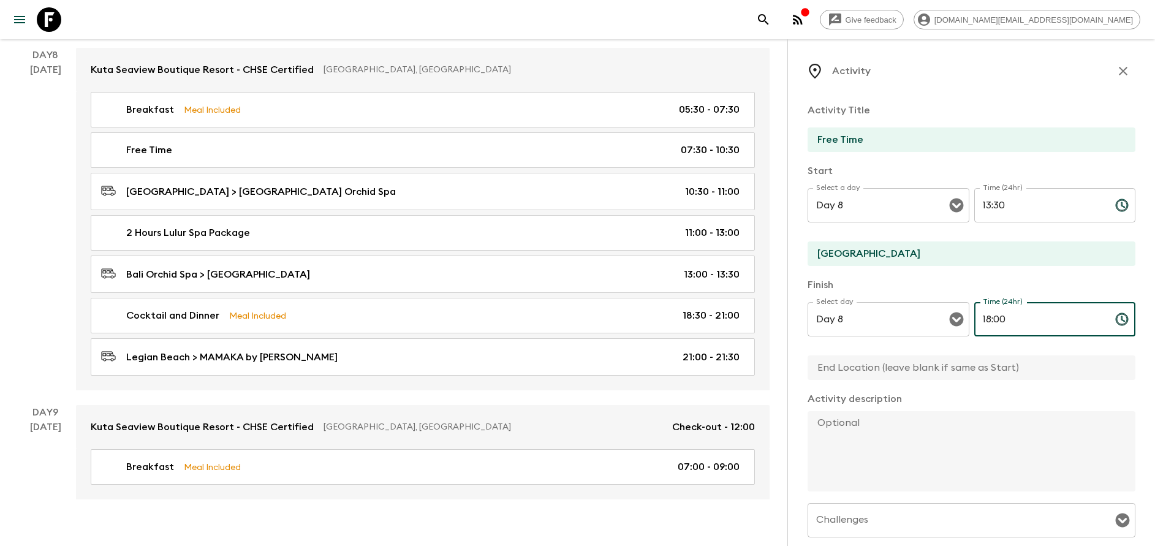
type input "18:00"
drag, startPoint x: 951, startPoint y: 381, endPoint x: 944, endPoint y: 367, distance: 15.9
click at [950, 381] on div at bounding box center [972, 369] width 328 height 26
click at [944, 365] on input "text" at bounding box center [967, 368] width 318 height 25
type input "[GEOGRAPHIC_DATA]"
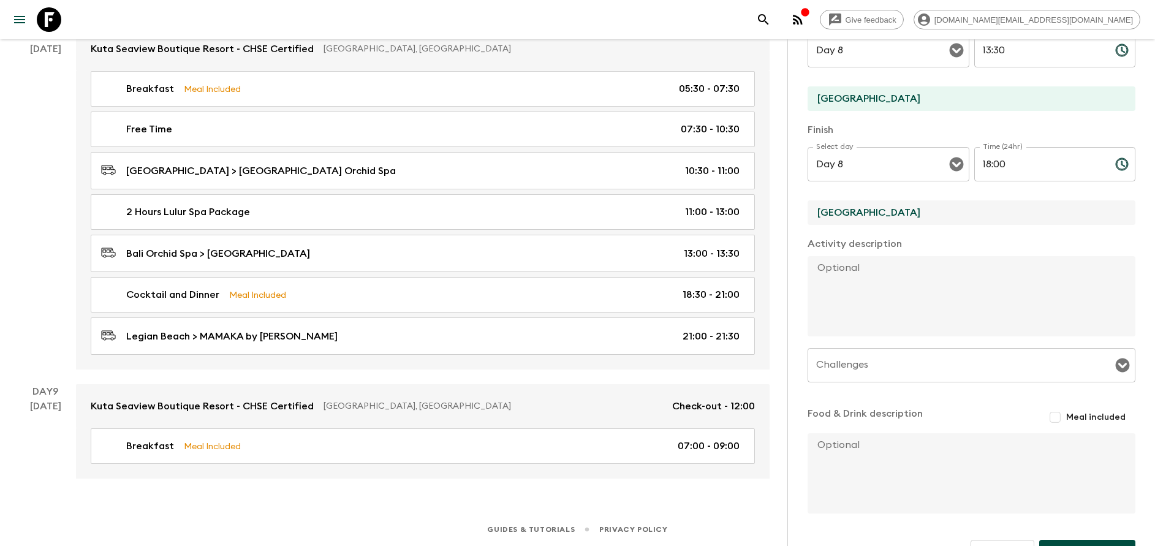
scroll to position [189, 0]
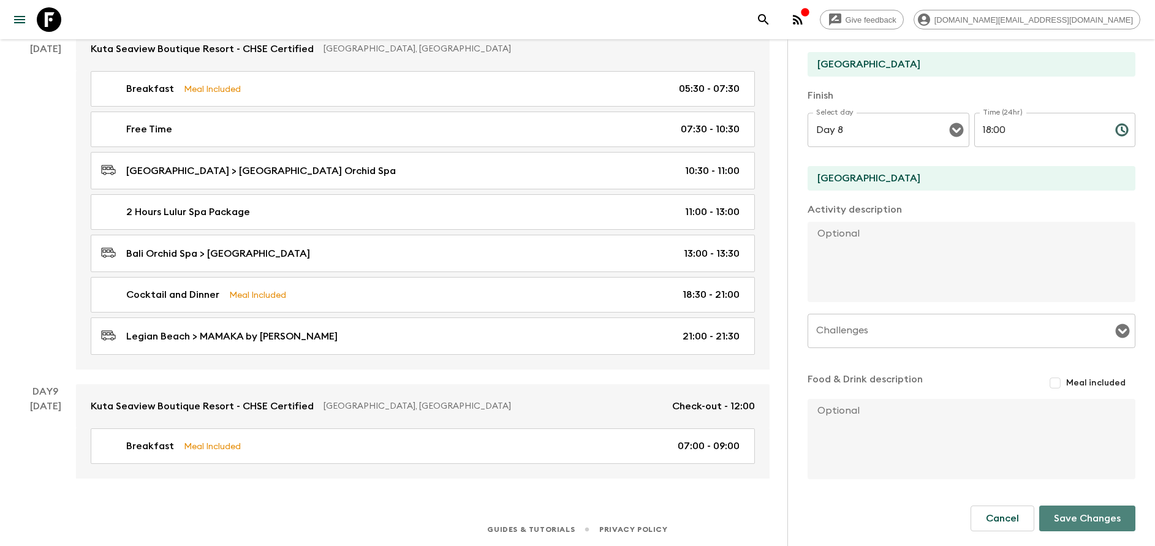
click at [1066, 522] on button "Save Changes" at bounding box center [1088, 519] width 96 height 26
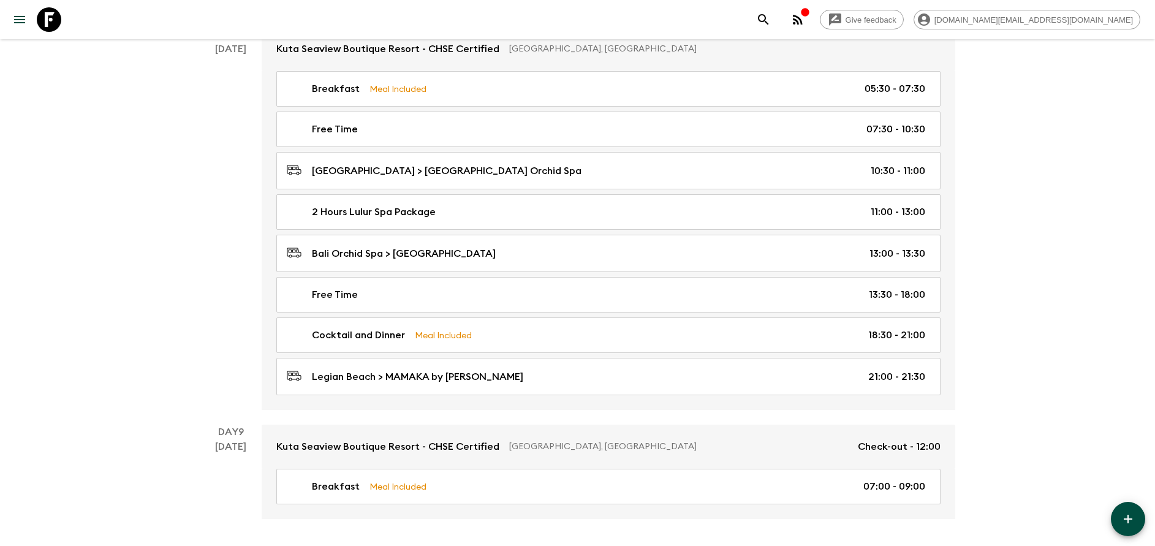
click at [1122, 511] on button "button" at bounding box center [1128, 519] width 34 height 34
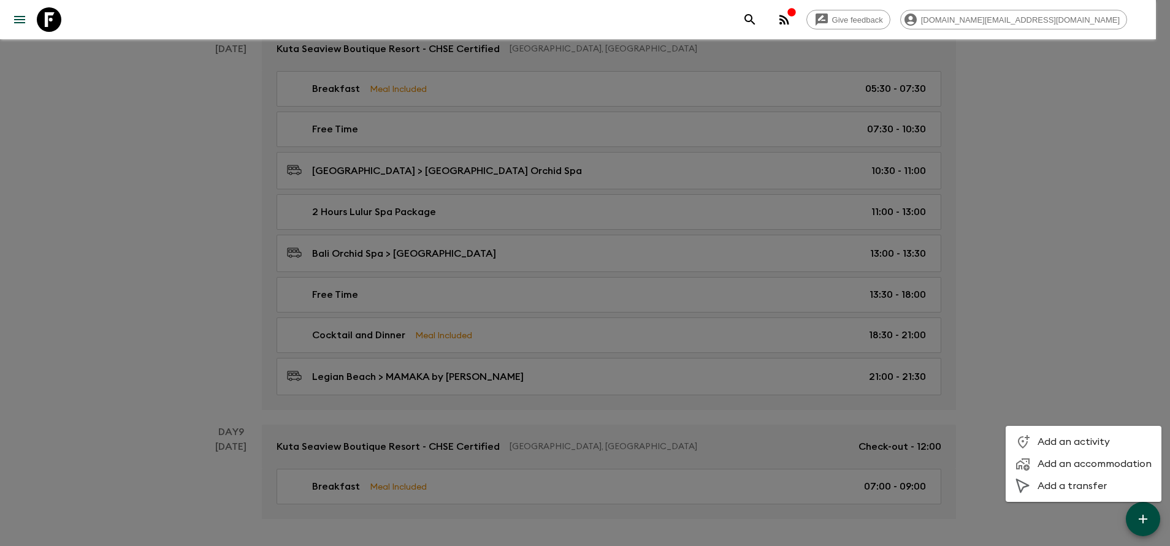
click at [1057, 487] on span "Add a transfer" at bounding box center [1094, 486] width 114 height 12
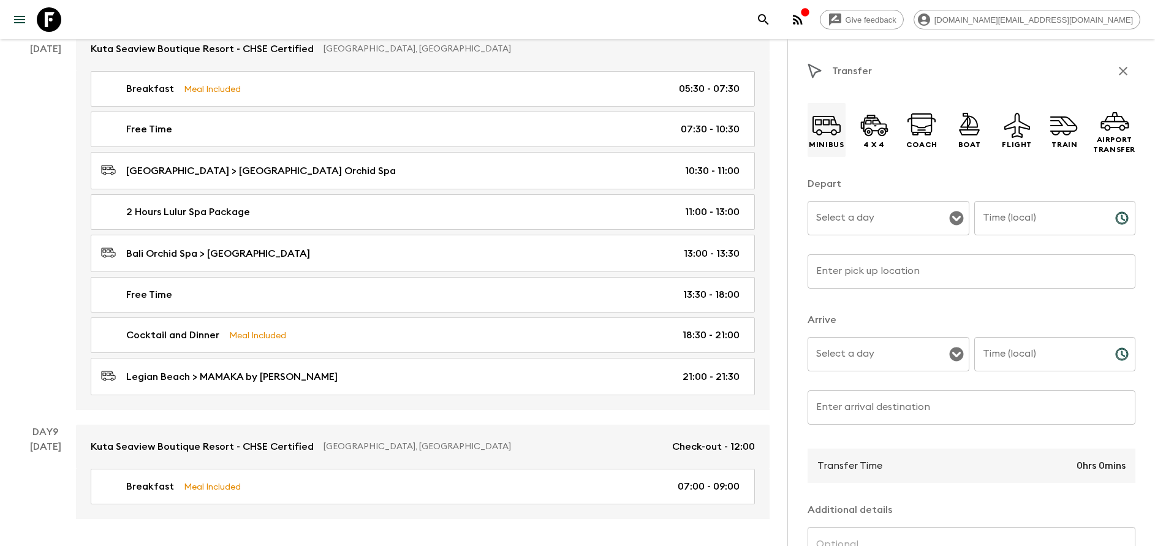
click at [819, 113] on icon at bounding box center [826, 124] width 29 height 29
click at [875, 229] on input "Select a day" at bounding box center [879, 218] width 132 height 23
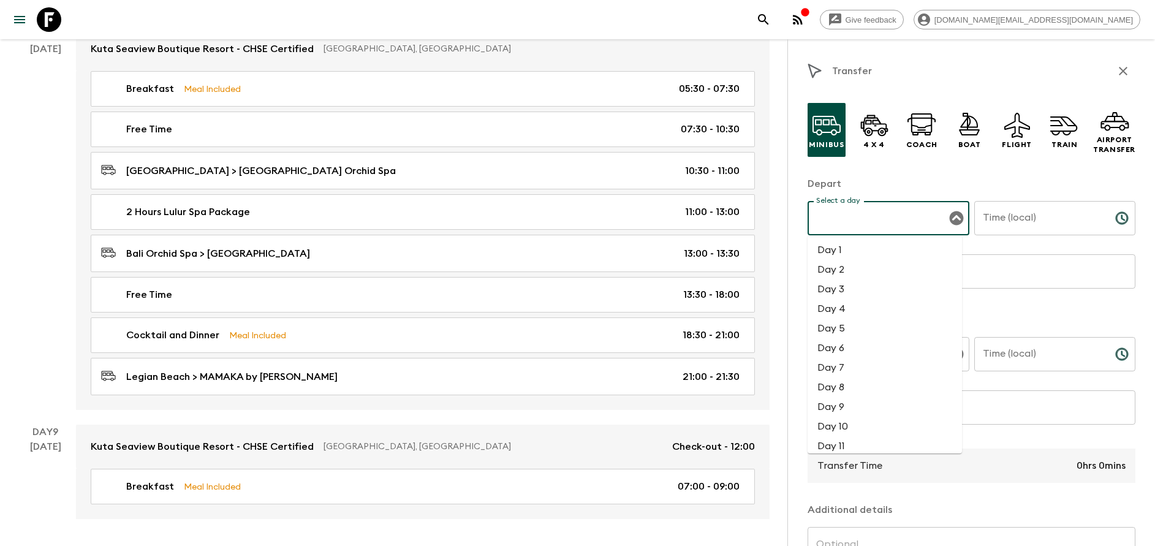
click at [841, 386] on li "Day 8" at bounding box center [885, 388] width 154 height 20
type input "Day 8"
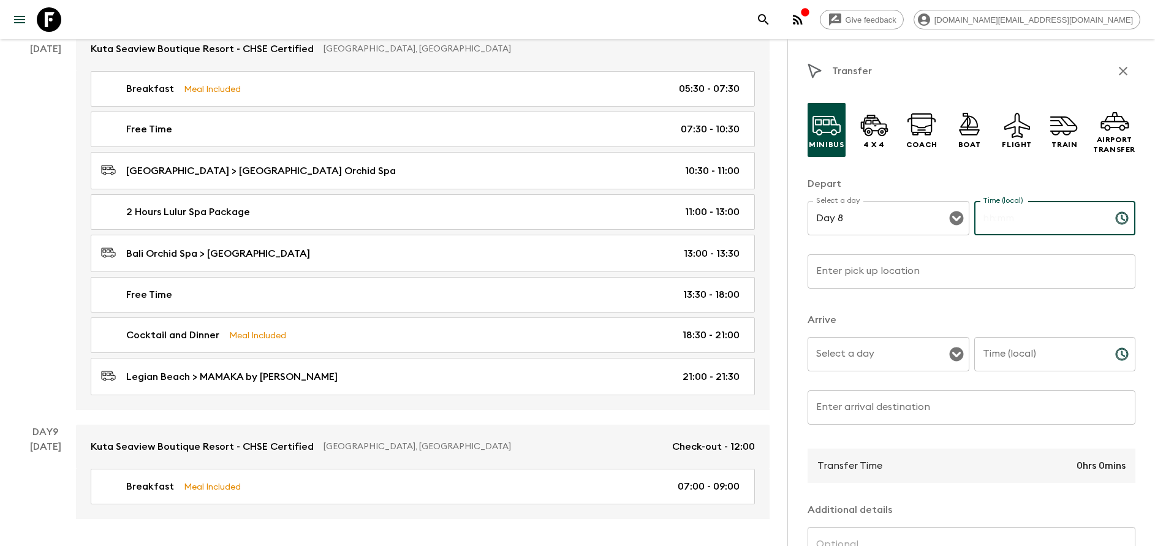
click at [1013, 227] on input "Time (local)" at bounding box center [1040, 218] width 131 height 34
type input "18:00"
click at [904, 274] on input "Enter pick up location" at bounding box center [972, 271] width 328 height 34
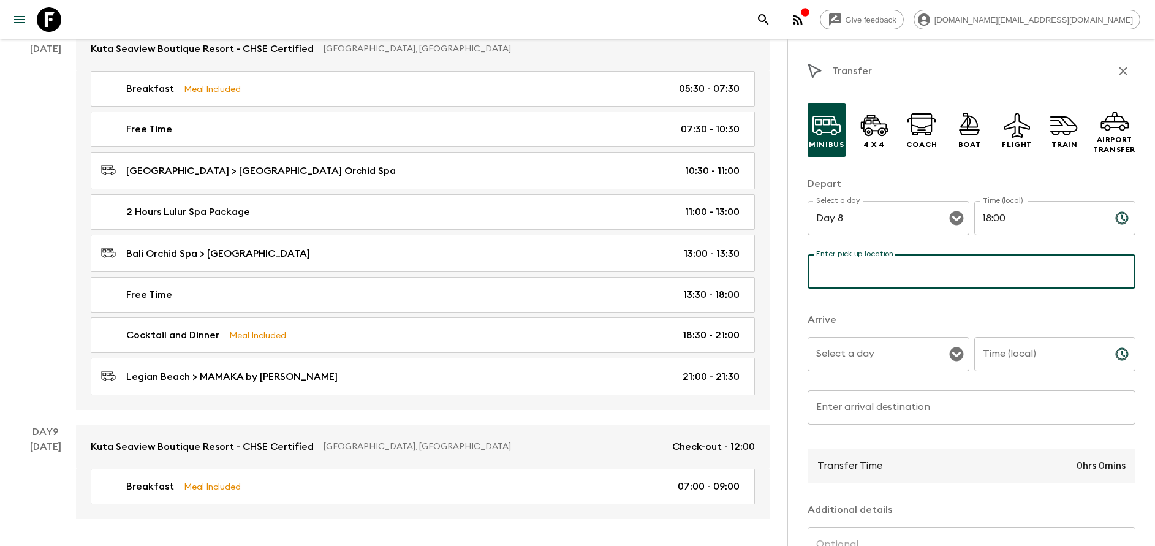
type input "[GEOGRAPHIC_DATA]"
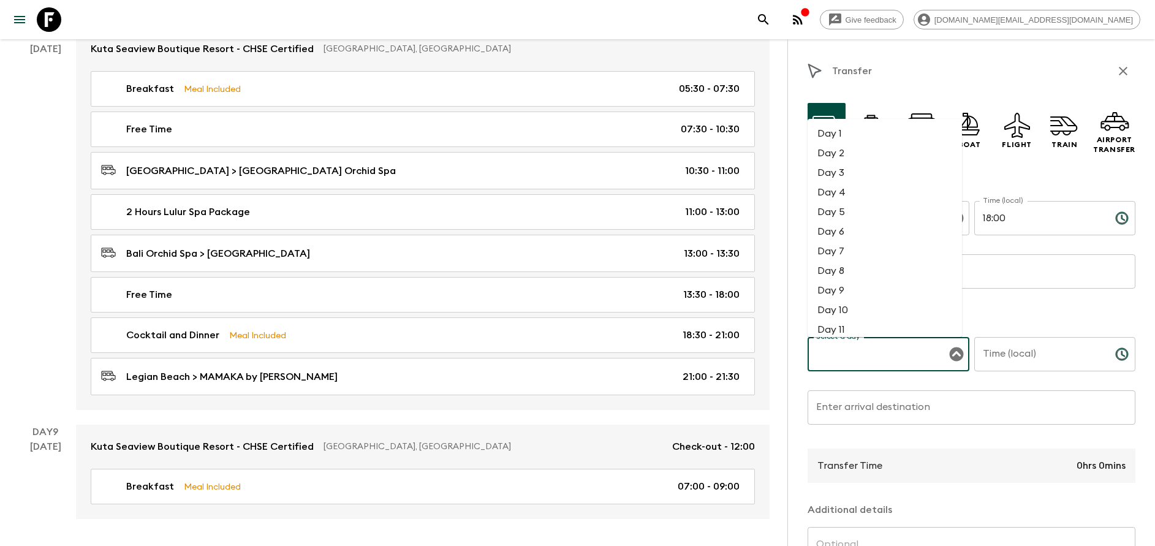
click at [891, 359] on input "Select a day" at bounding box center [879, 354] width 132 height 23
click at [873, 267] on li "Day 8" at bounding box center [885, 271] width 154 height 20
type input "Day 8"
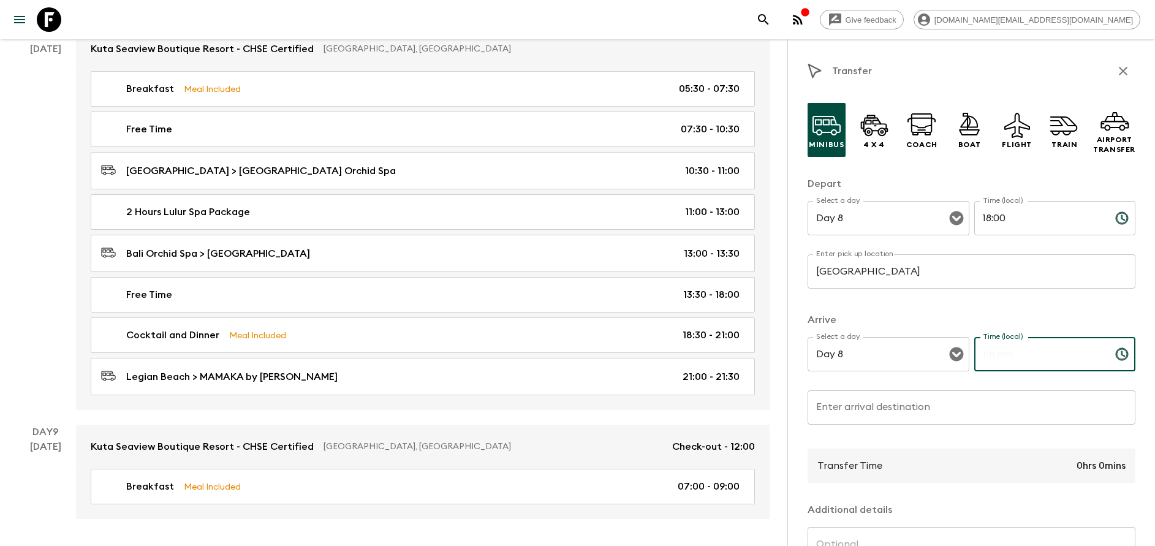
click at [1016, 348] on input "Time (local)" at bounding box center [1040, 354] width 131 height 34
type input "18:30"
click at [946, 400] on input "Enter arrival destination" at bounding box center [972, 407] width 328 height 34
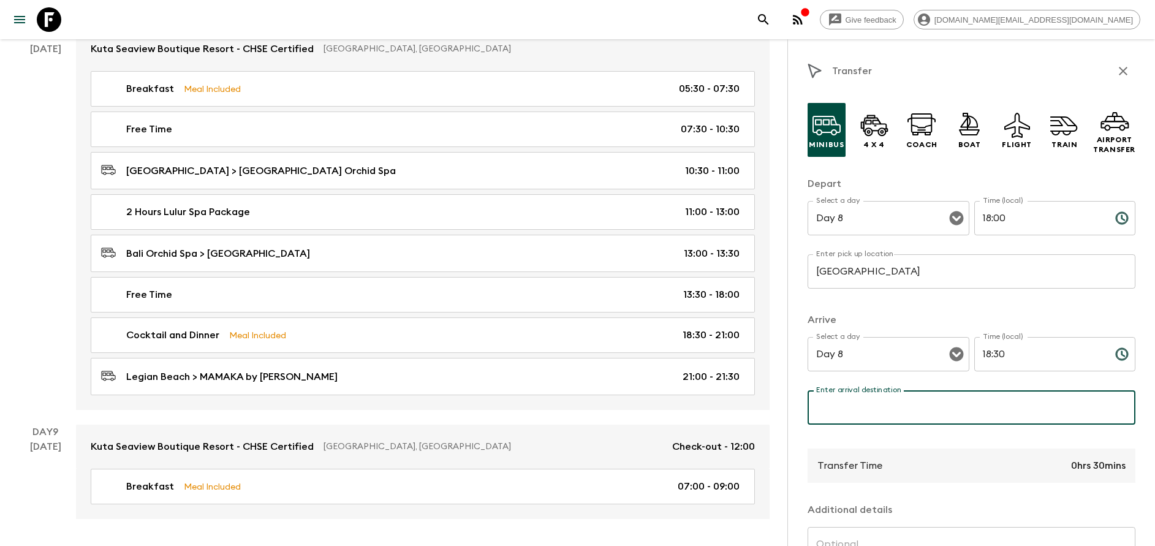
type input "MAMAKA by [PERSON_NAME]"
drag, startPoint x: 922, startPoint y: 414, endPoint x: 742, endPoint y: 407, distance: 179.7
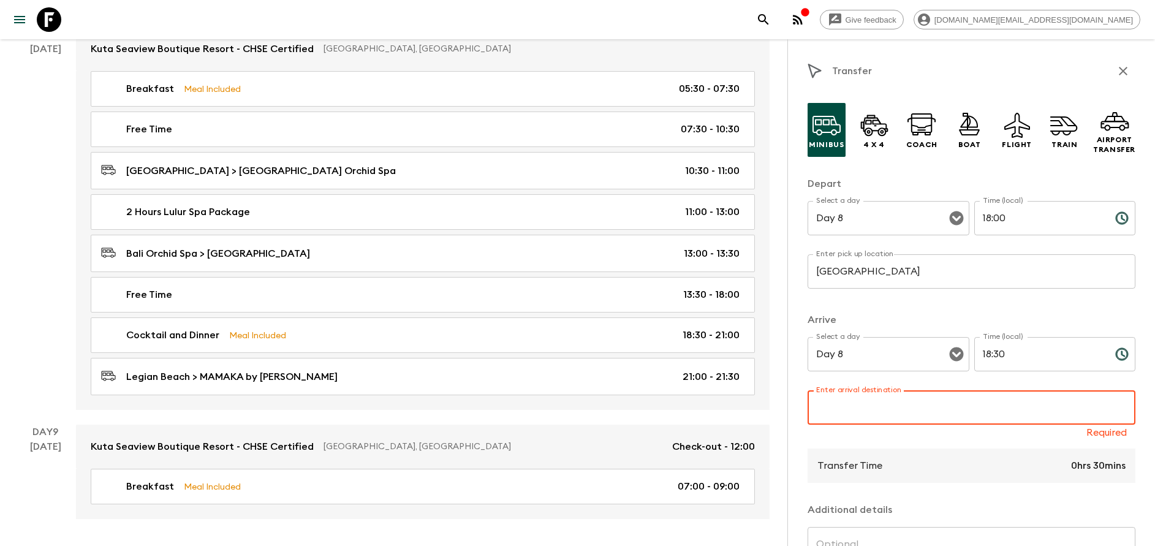
click at [910, 407] on input "Enter arrival destination" at bounding box center [972, 407] width 328 height 34
type input "[GEOGRAPHIC_DATA]"
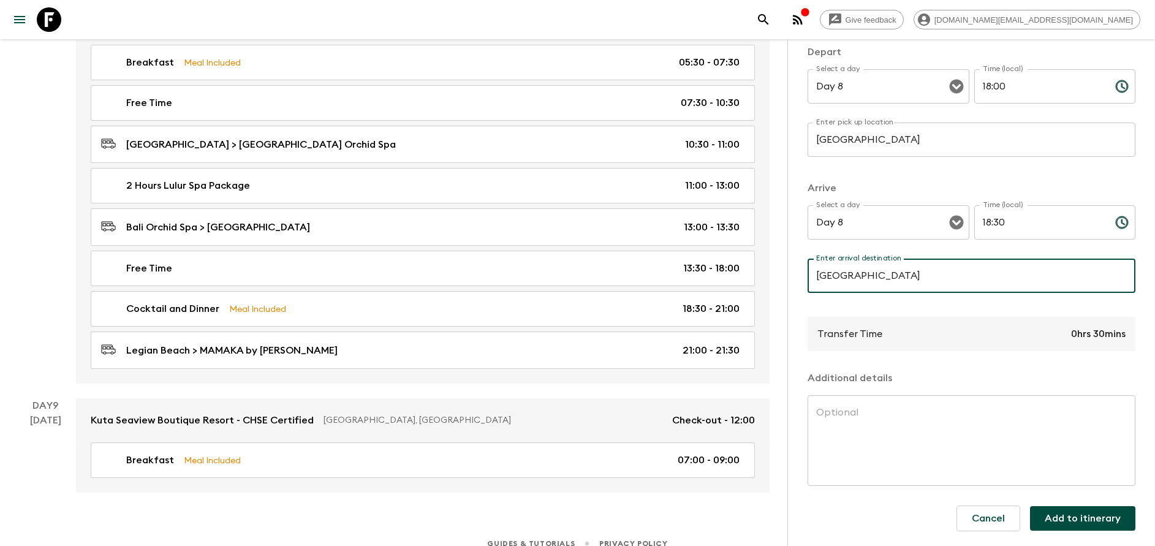
scroll to position [3004, 0]
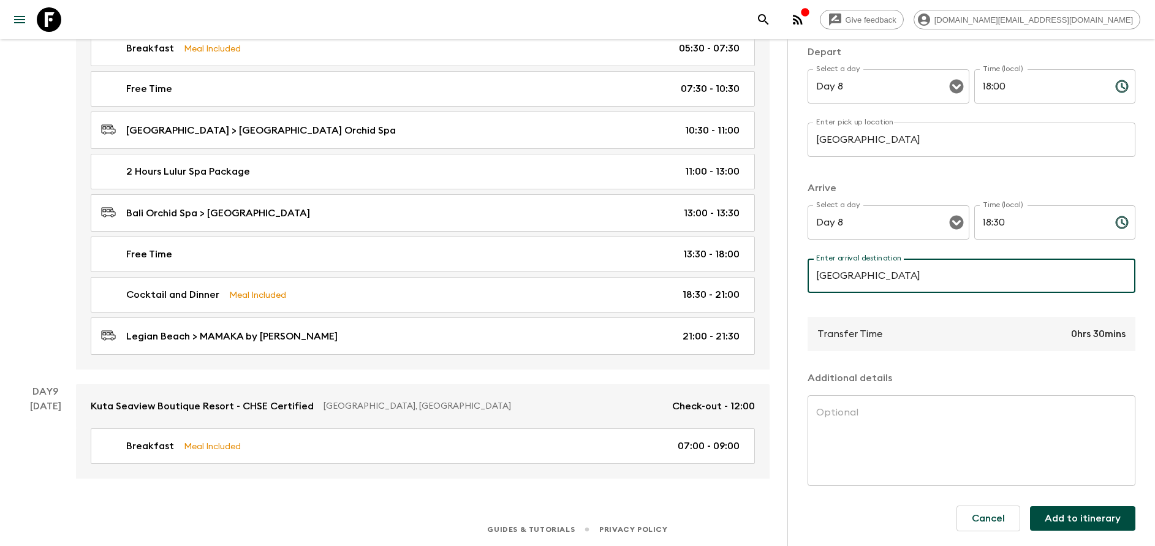
click at [1081, 526] on button "Add to itinerary" at bounding box center [1082, 518] width 105 height 25
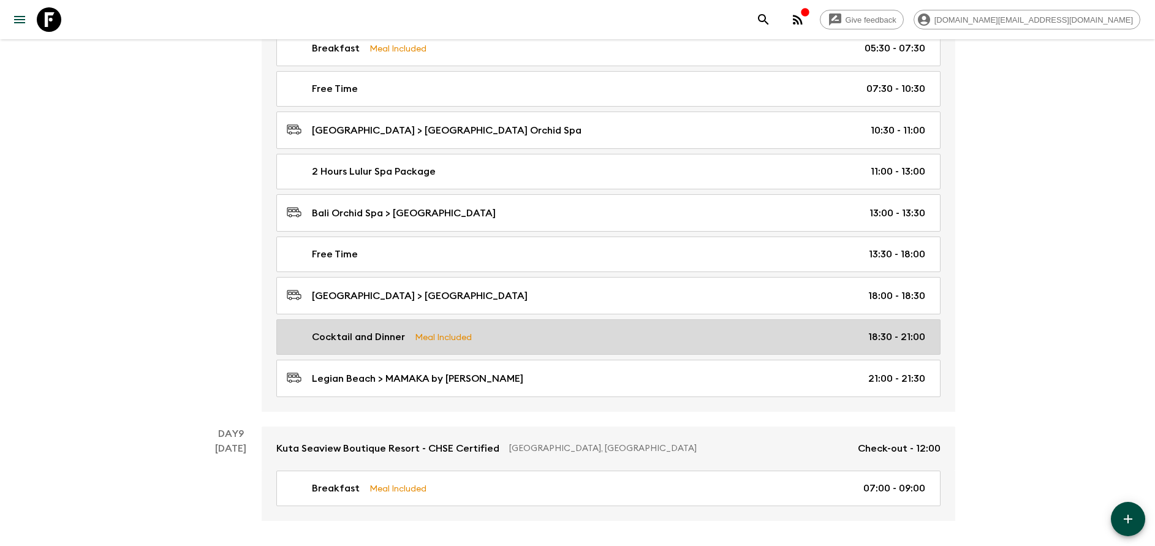
click at [619, 346] on link "Cocktail and Dinner Meal Included 18:30 - 21:00" at bounding box center [608, 337] width 664 height 36
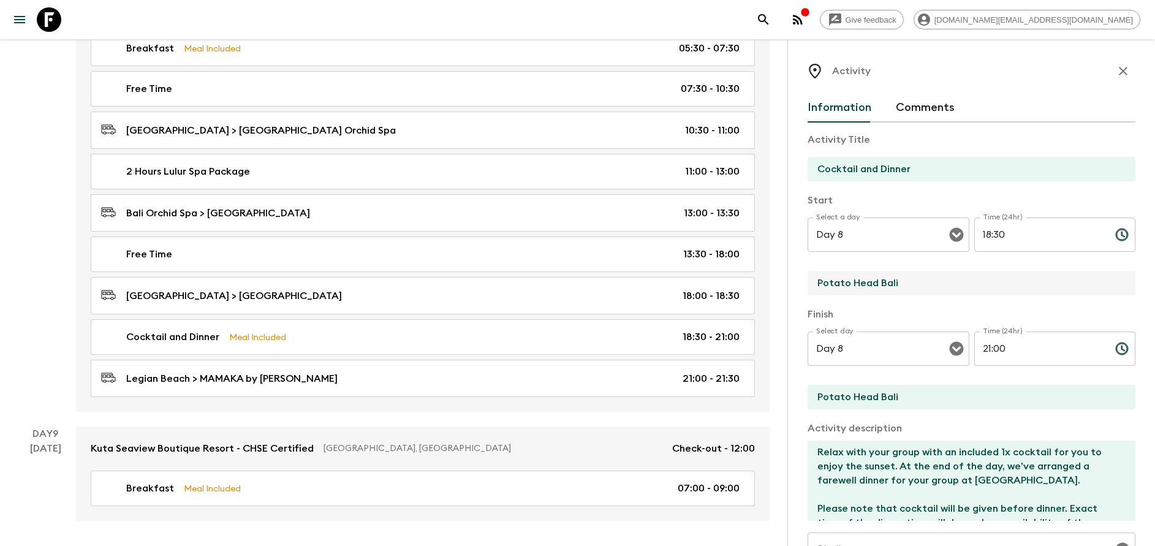
click at [962, 283] on input "Potato Head Bali" at bounding box center [967, 283] width 318 height 25
type input "[GEOGRAPHIC_DATA]"
click at [920, 406] on input "Potato Head Bali" at bounding box center [967, 397] width 318 height 25
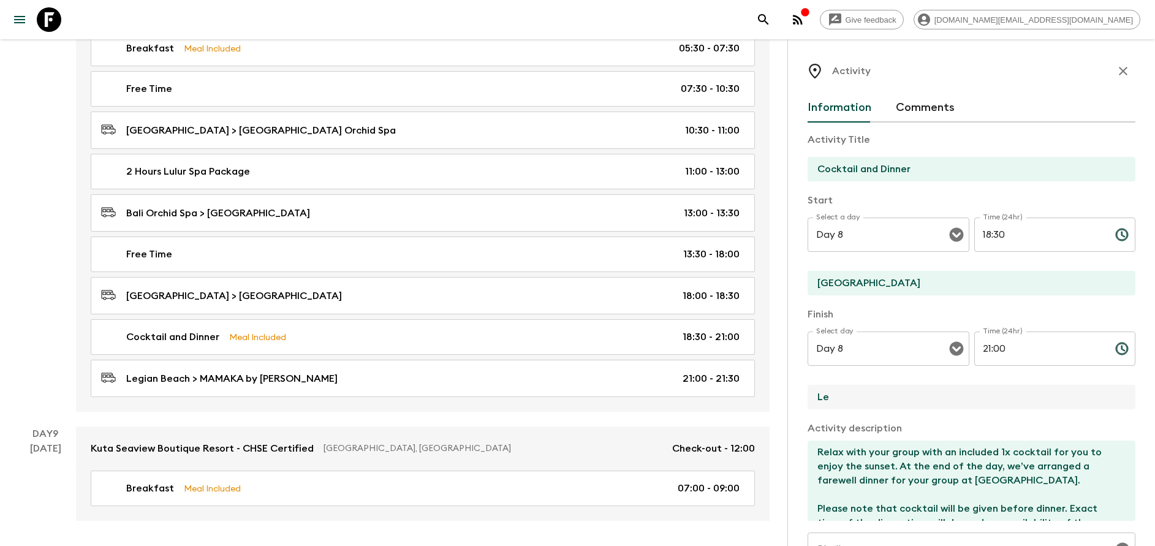
type input "[GEOGRAPHIC_DATA]"
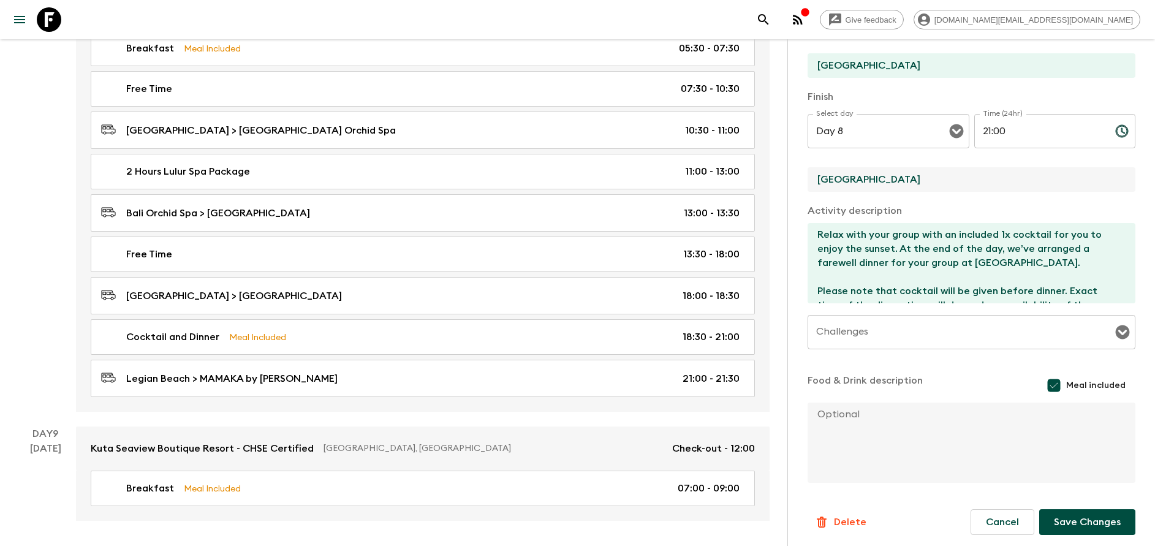
scroll to position [221, 0]
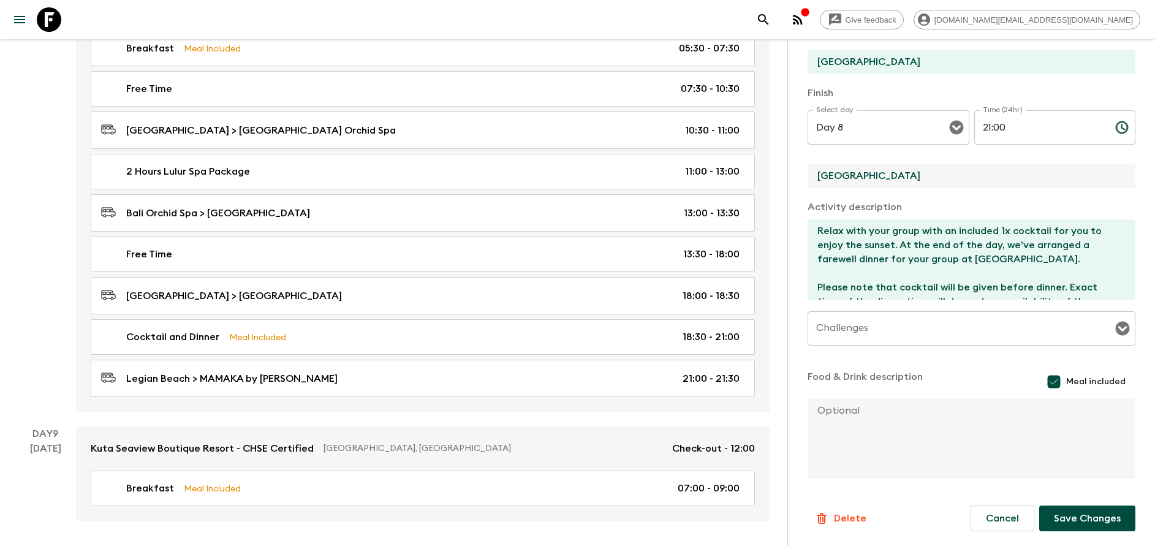
click at [1074, 516] on button "Save Changes" at bounding box center [1088, 519] width 96 height 26
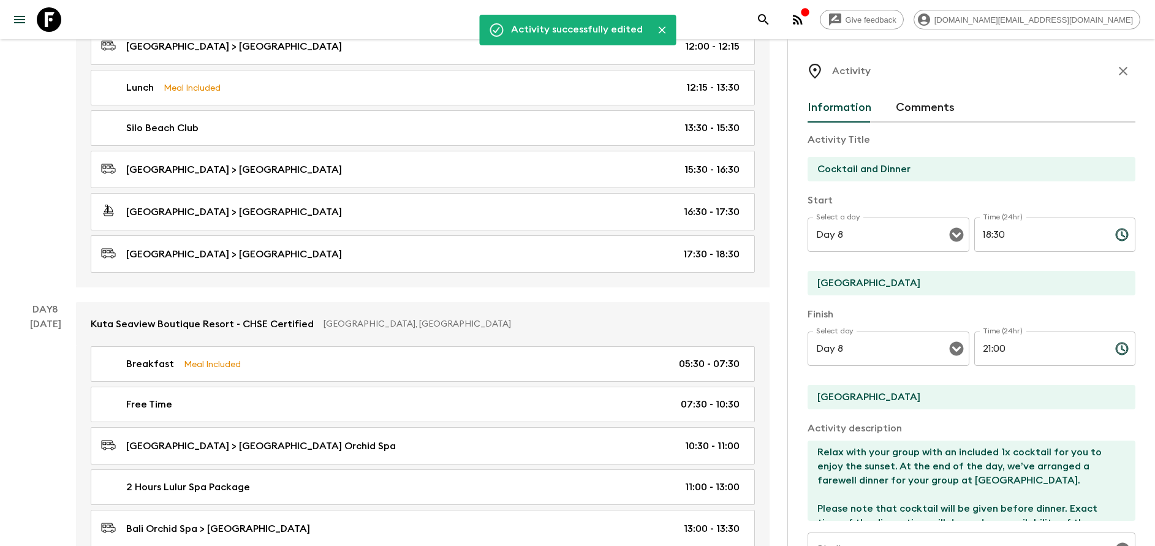
scroll to position [2678, 0]
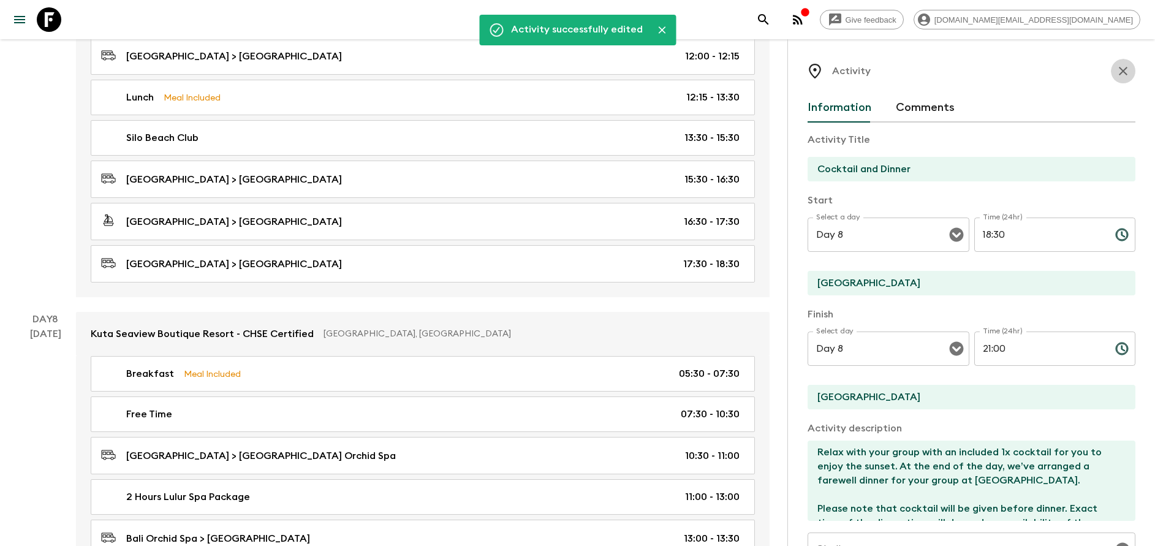
click at [1117, 65] on button "button" at bounding box center [1123, 71] width 25 height 25
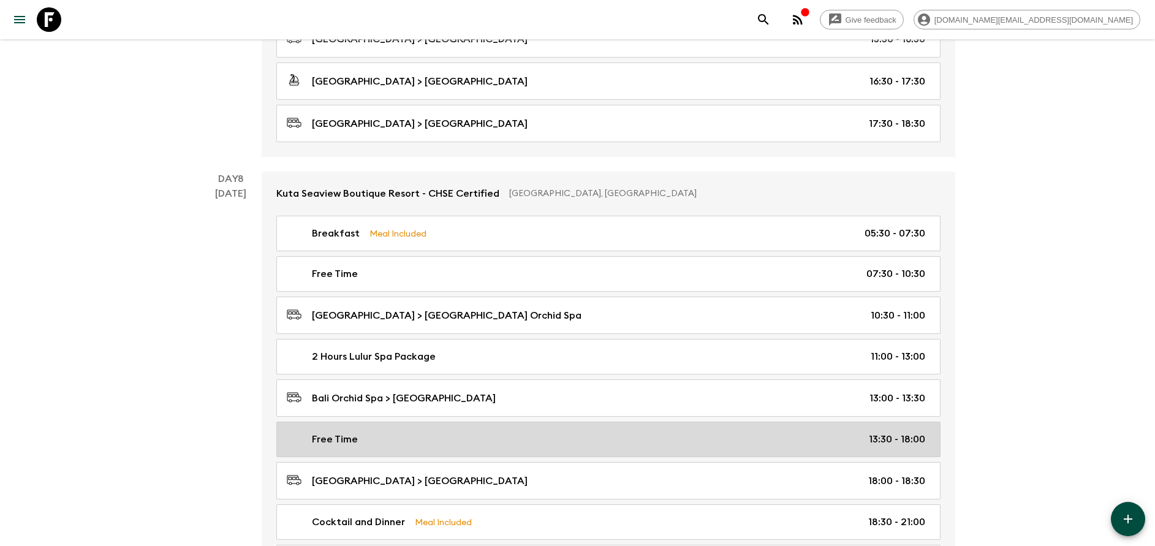
scroll to position [3046, 0]
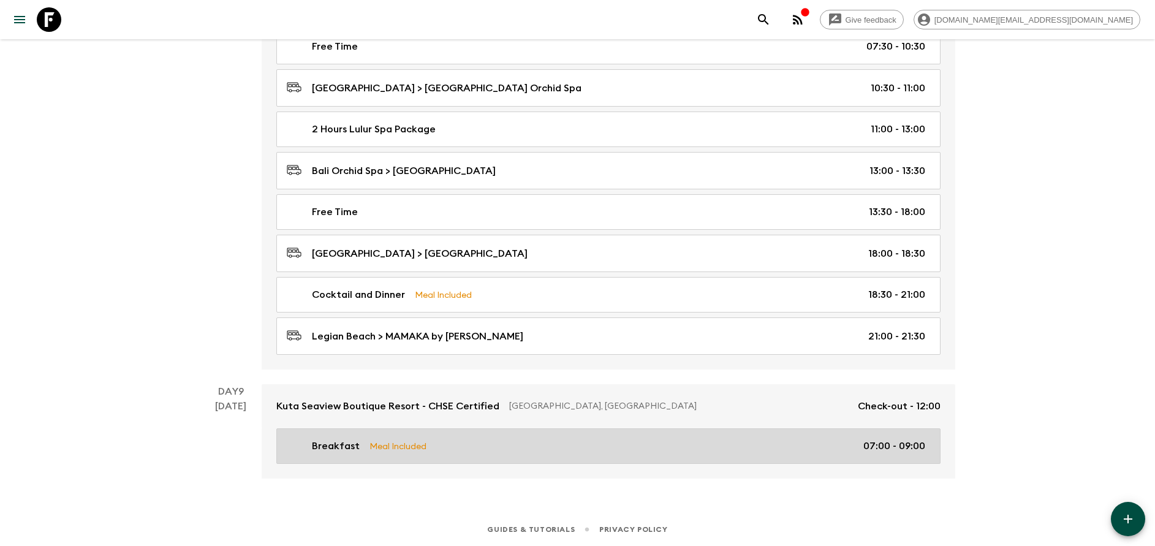
click at [512, 438] on link "Breakfast Meal Included 07:00 - 09:00" at bounding box center [608, 446] width 664 height 36
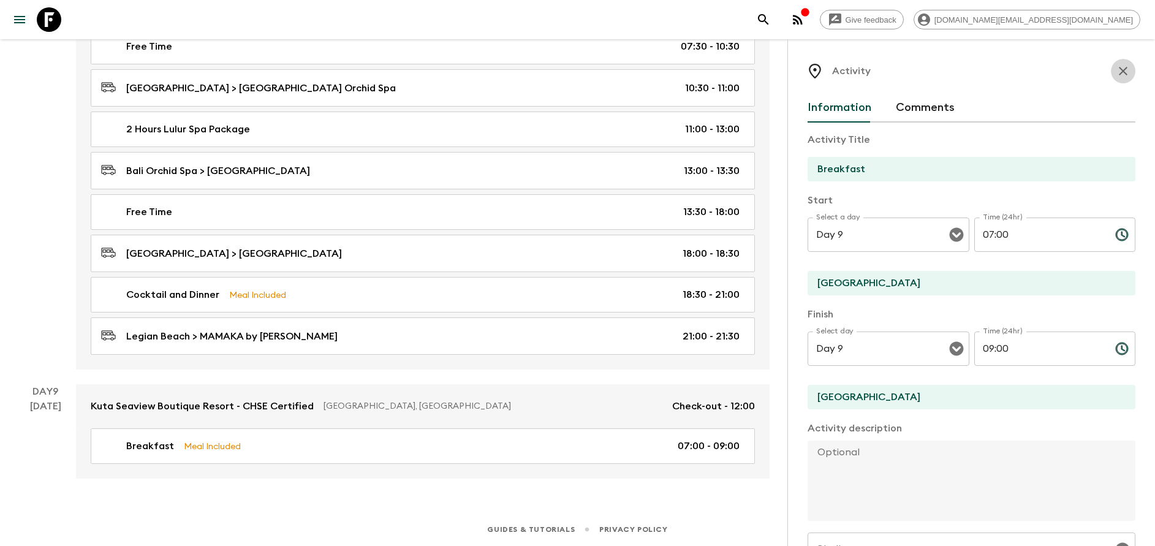
click at [1116, 78] on icon "button" at bounding box center [1123, 71] width 15 height 15
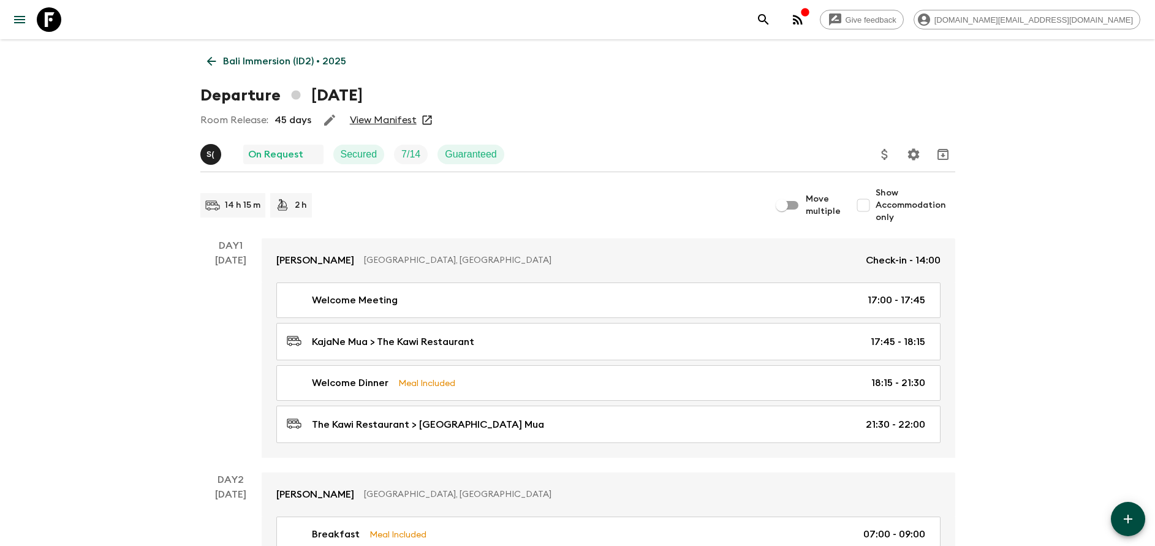
click at [267, 63] on p "Bali Immersion (ID2) • 2025" at bounding box center [284, 61] width 123 height 15
